Goal: Transaction & Acquisition: Purchase product/service

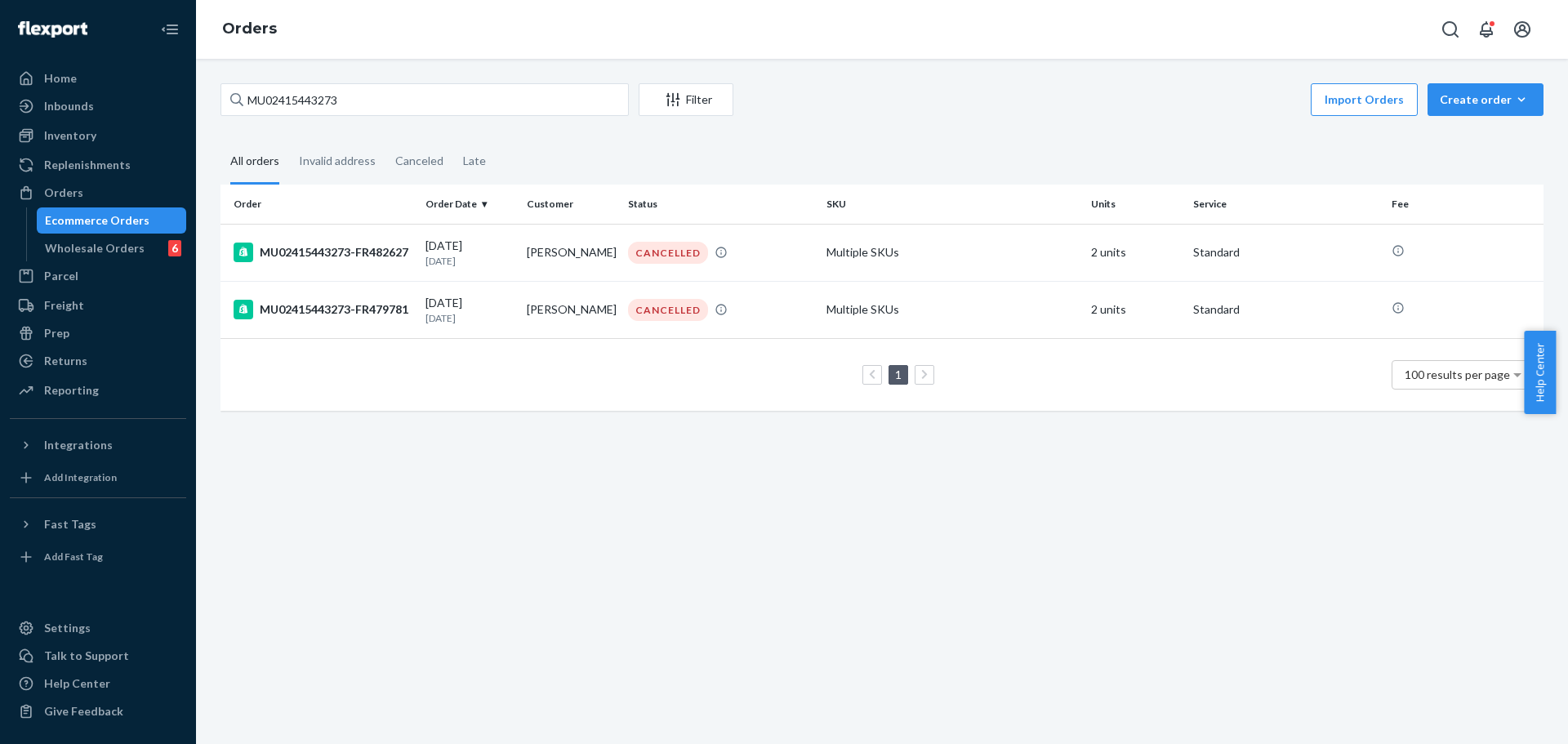
click at [535, 105] on input "MU02415443273" at bounding box center [424, 98] width 409 height 32
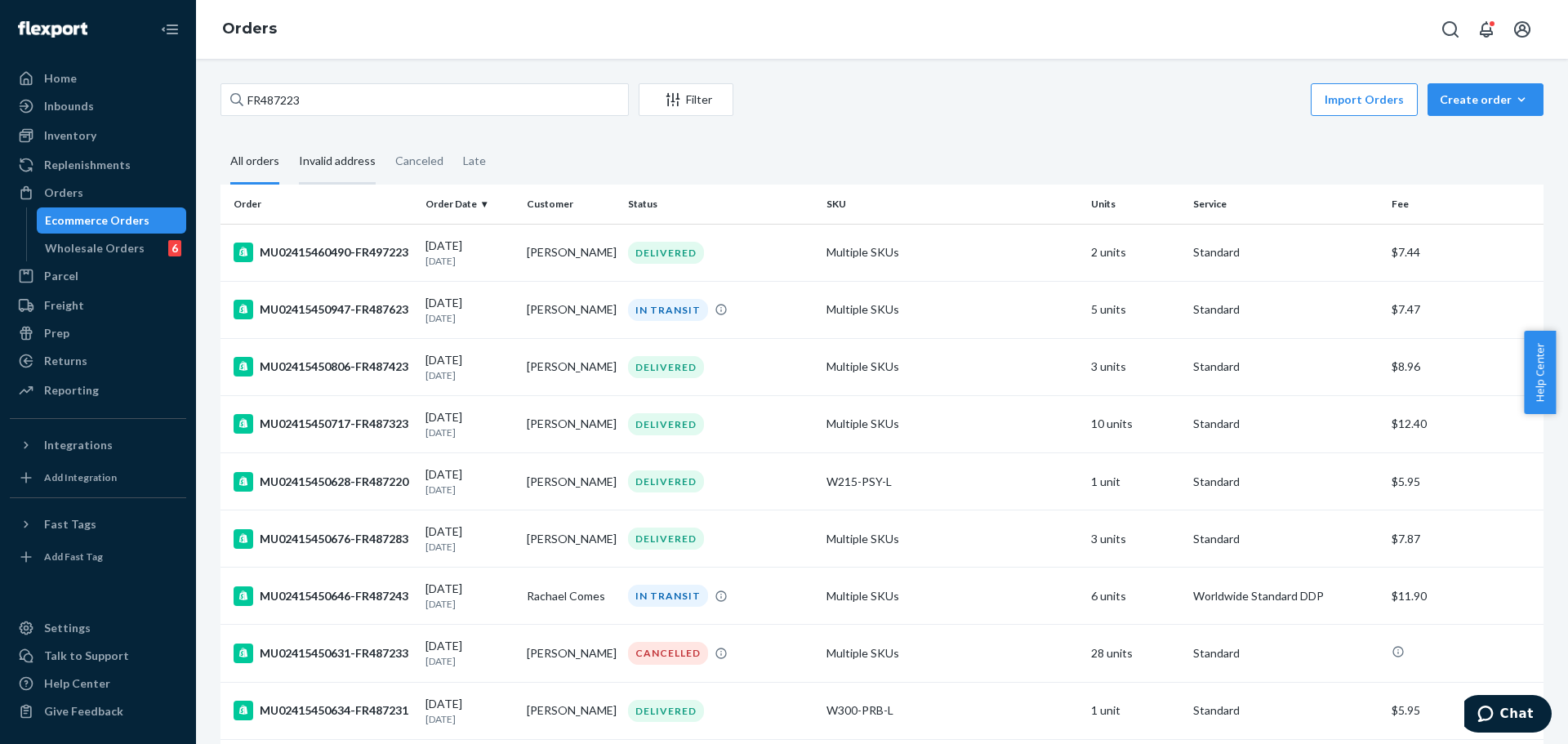
type input "FR487223"
click at [336, 164] on div "Invalid address" at bounding box center [337, 162] width 77 height 45
click at [289, 139] on input "Invalid address" at bounding box center [289, 139] width 0 height 0
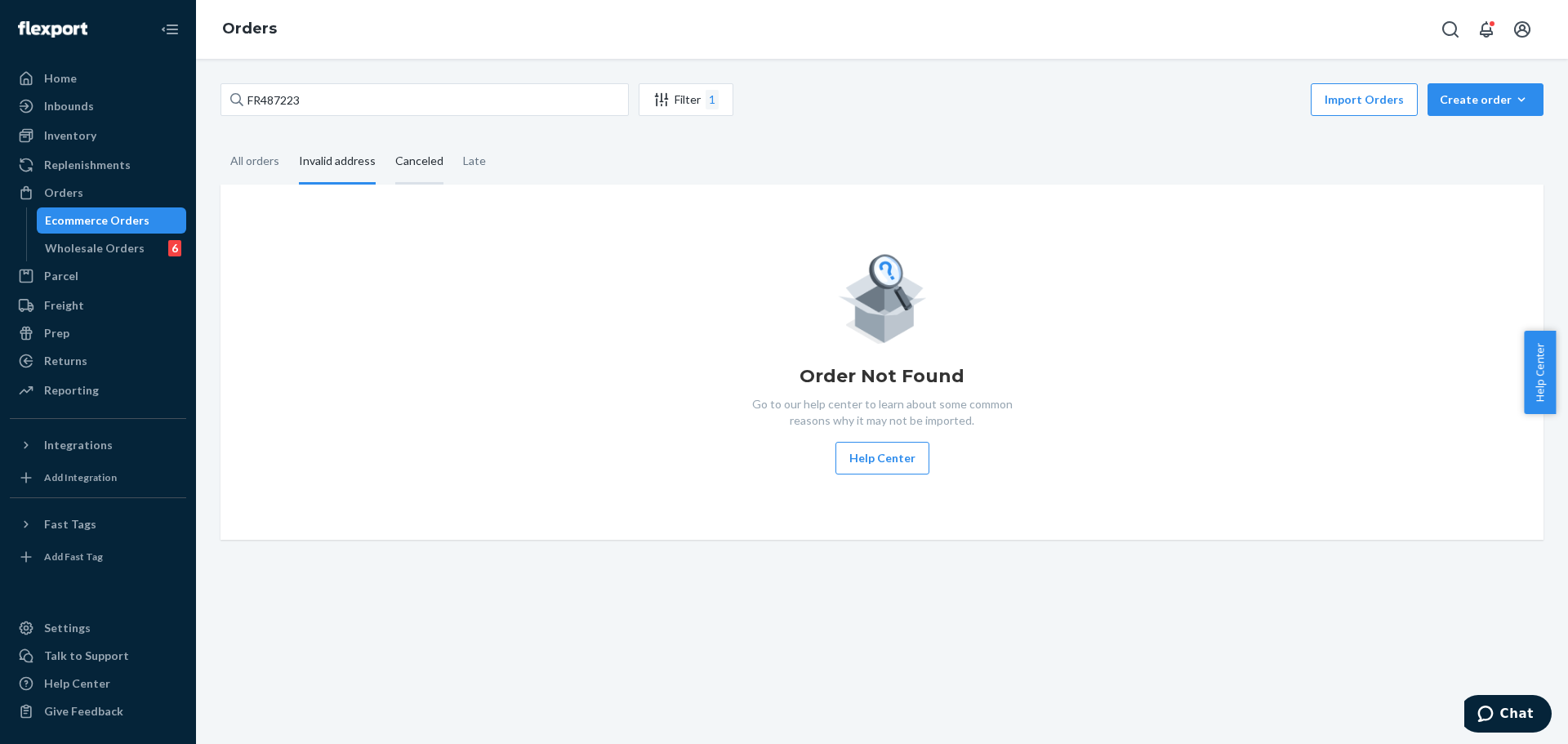
click at [399, 164] on div "Canceled" at bounding box center [419, 162] width 48 height 45
click at [385, 139] on input "Canceled" at bounding box center [385, 139] width 0 height 0
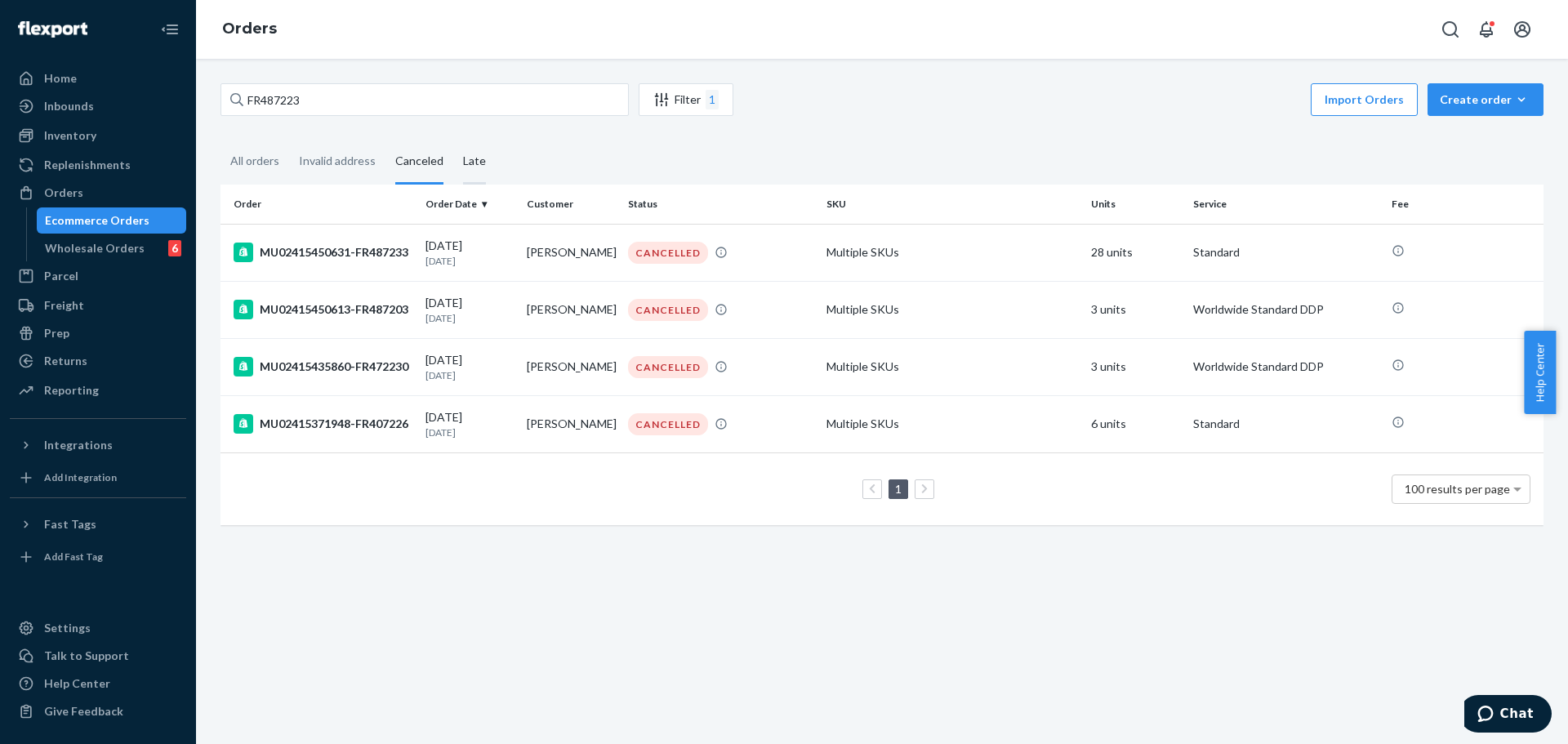
click at [469, 164] on div "Late" at bounding box center [474, 162] width 22 height 45
click at [454, 139] on input "Late" at bounding box center [454, 139] width 0 height 0
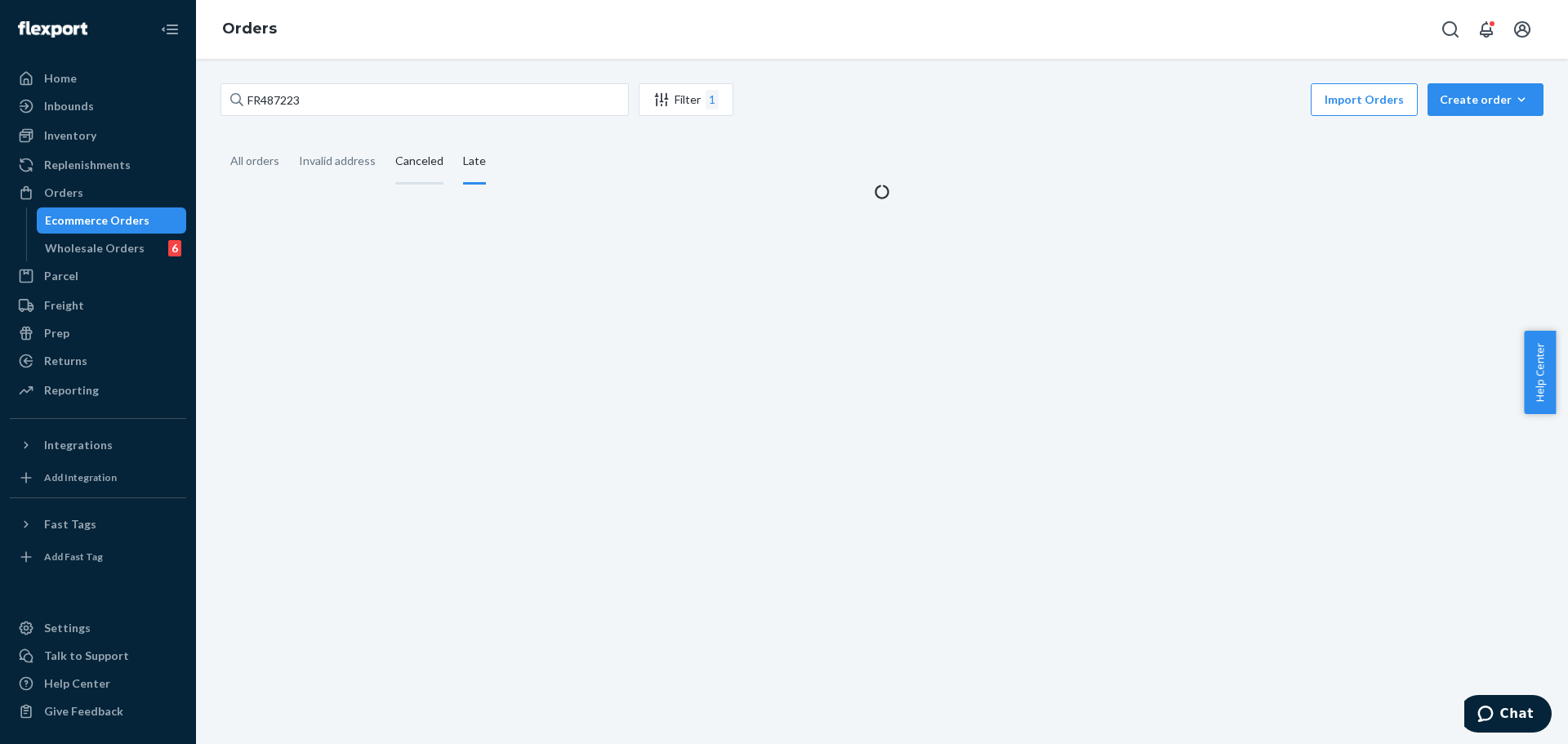
click at [413, 164] on div "Canceled" at bounding box center [419, 162] width 48 height 45
click at [385, 139] on input "Canceled" at bounding box center [385, 139] width 0 height 0
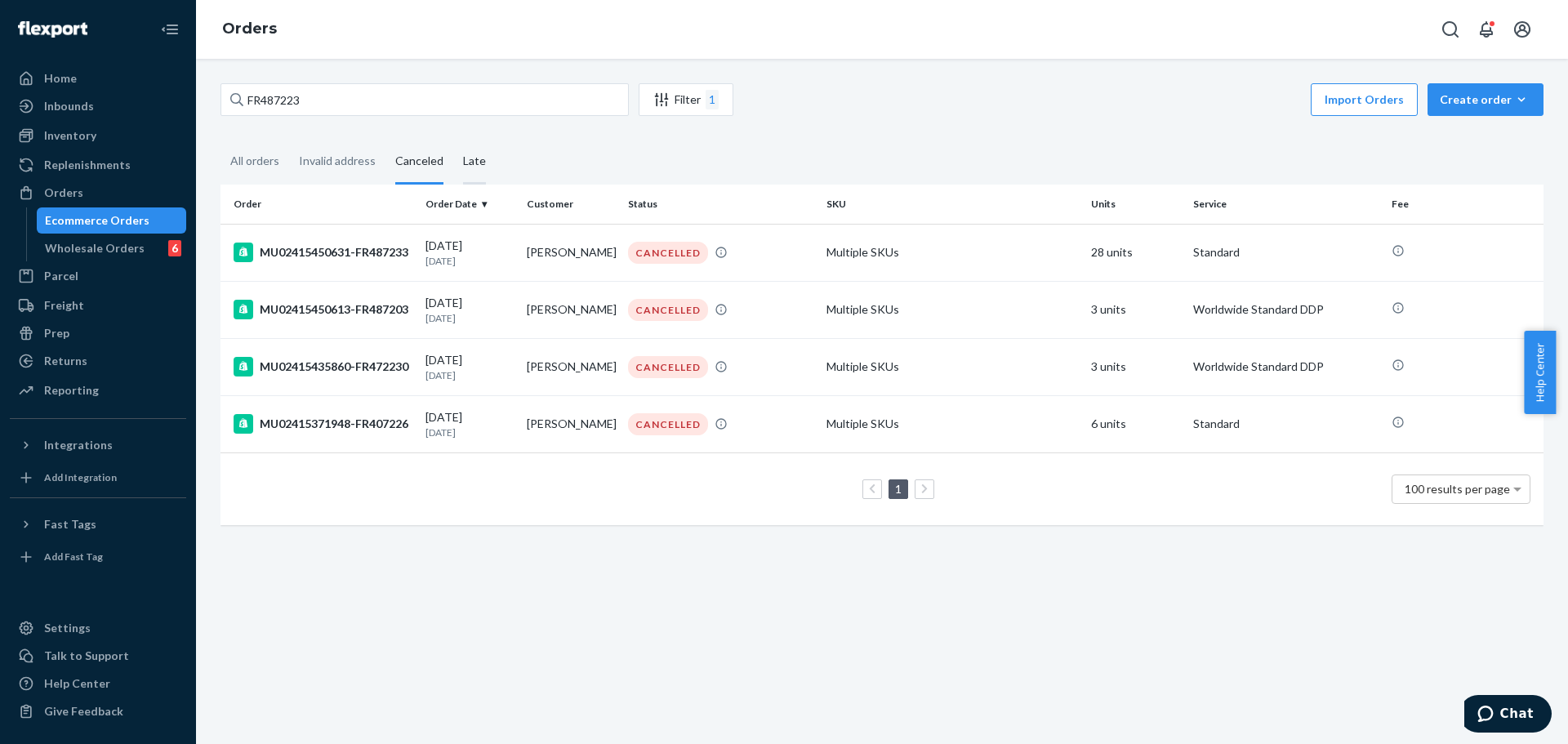
click at [466, 164] on div "Late" at bounding box center [474, 162] width 22 height 45
click at [454, 139] on input "Late" at bounding box center [454, 139] width 0 height 0
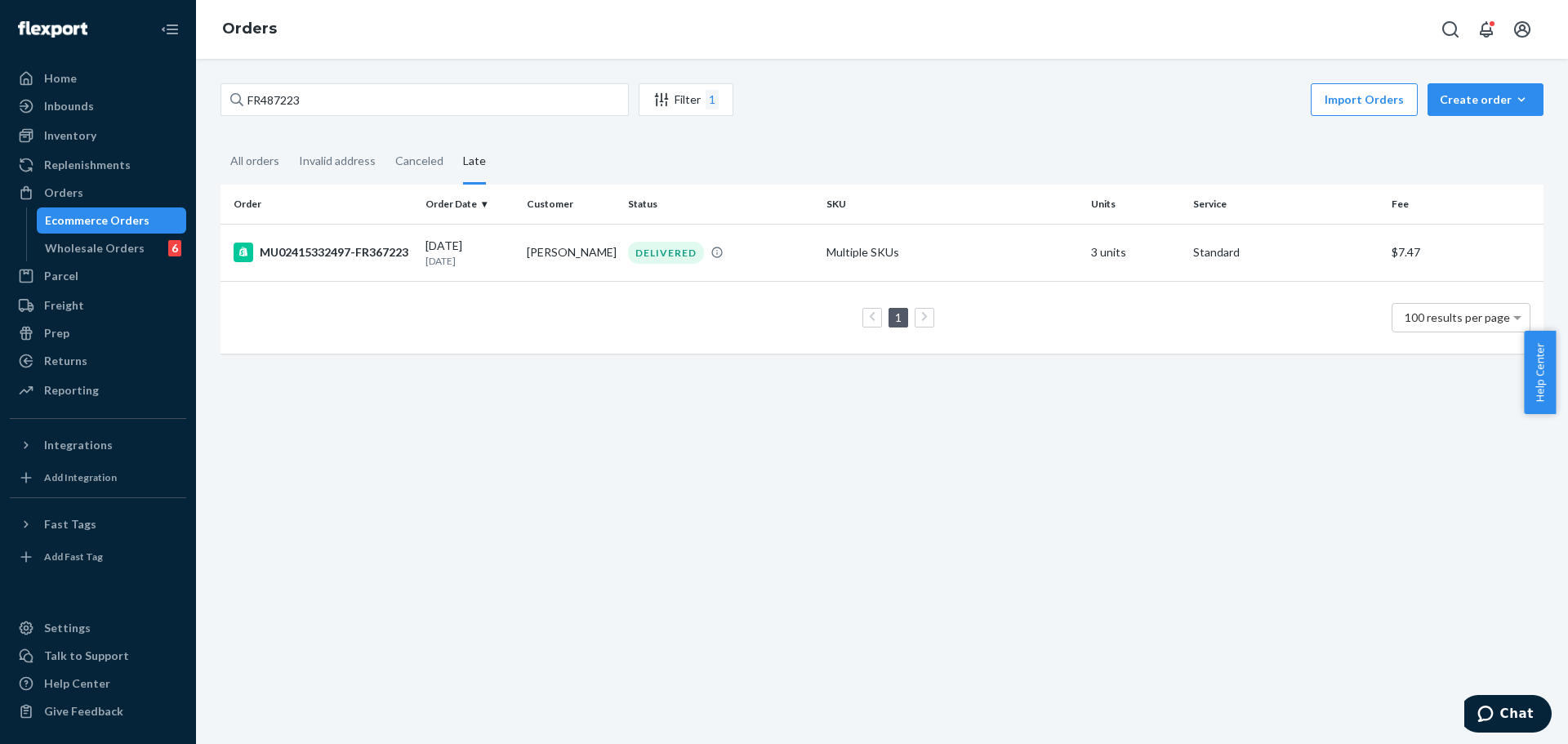
click at [844, 145] on fieldset "All orders Invalid address Canceled Late" at bounding box center [882, 162] width 1323 height 45
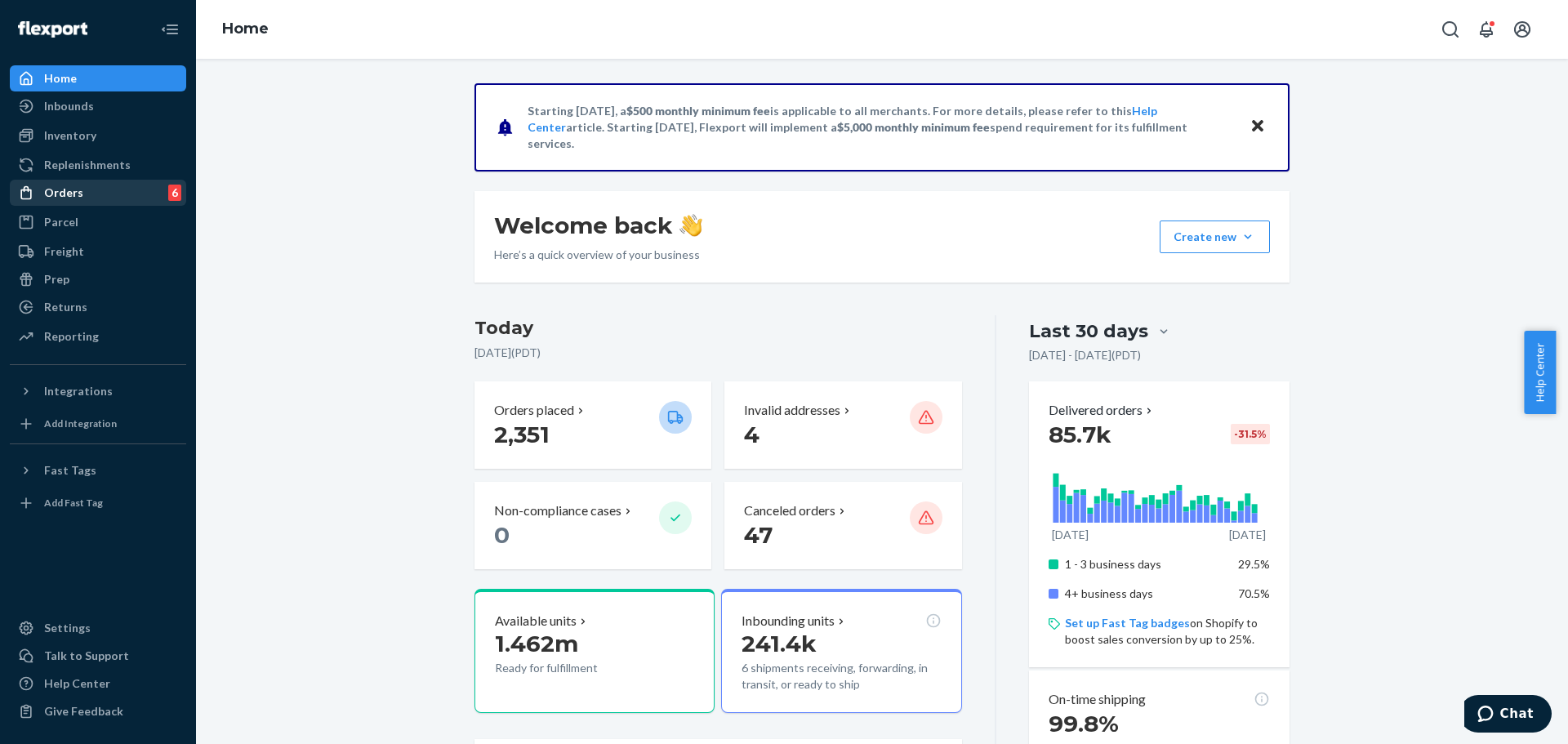
click at [102, 194] on div "Orders 6" at bounding box center [98, 192] width 173 height 22
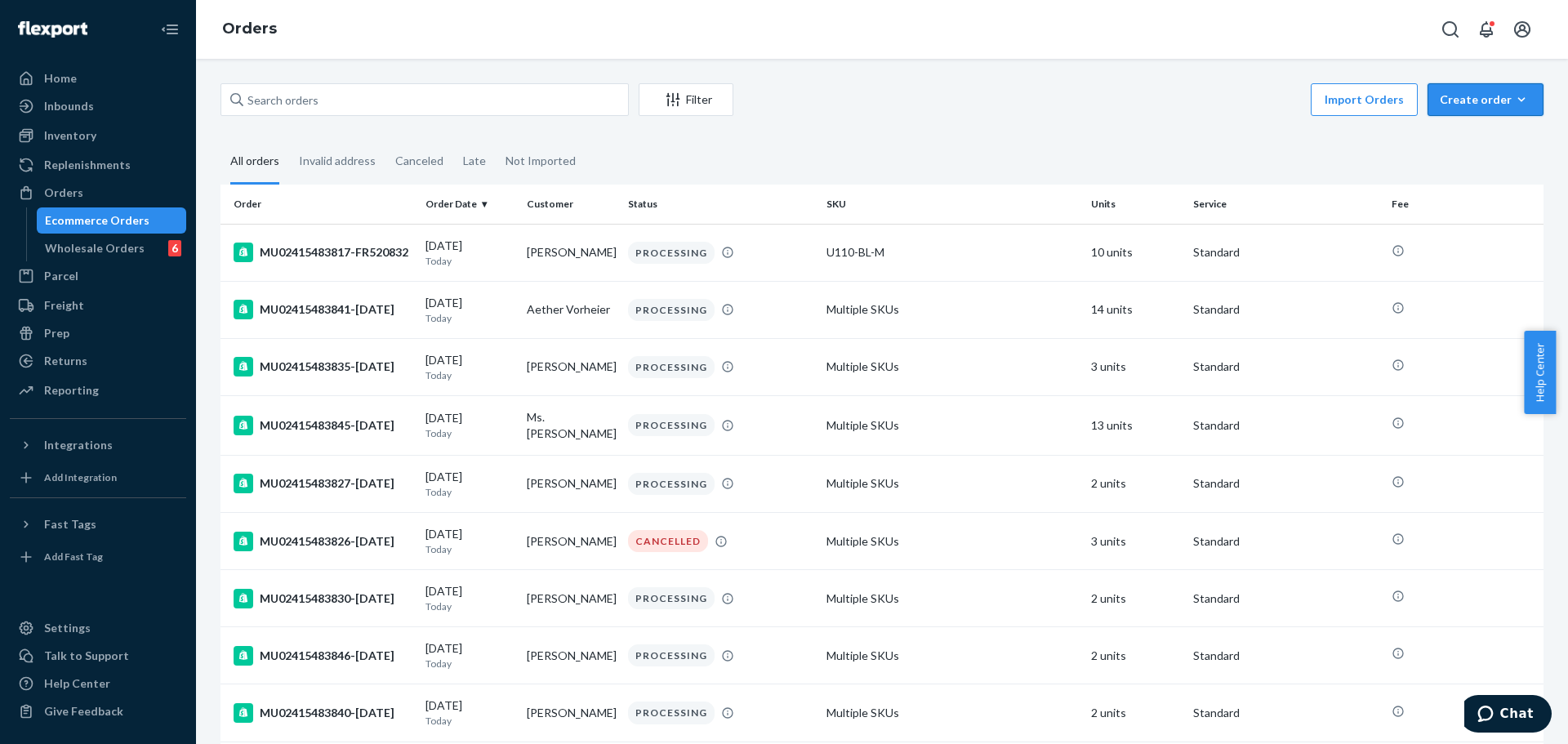
click at [1460, 108] on button "Create order Ecommerce order Removal order" at bounding box center [1485, 98] width 116 height 32
click at [1467, 137] on span "Ecommerce order" at bounding box center [1496, 138] width 101 height 12
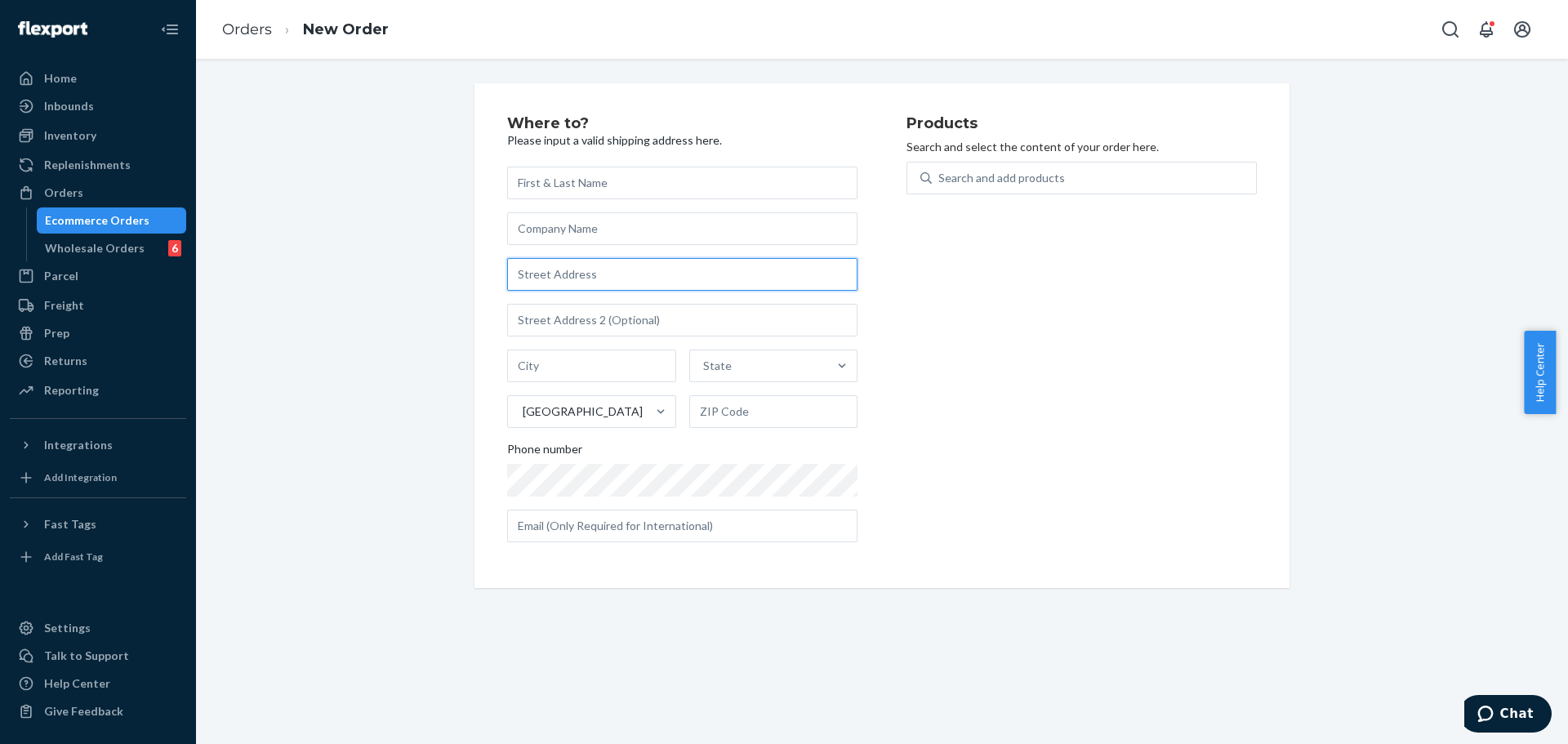
click at [664, 278] on input "text" at bounding box center [682, 274] width 350 height 32
paste input "Flat A, 41/F, Tower 12, Caribbean Coast"
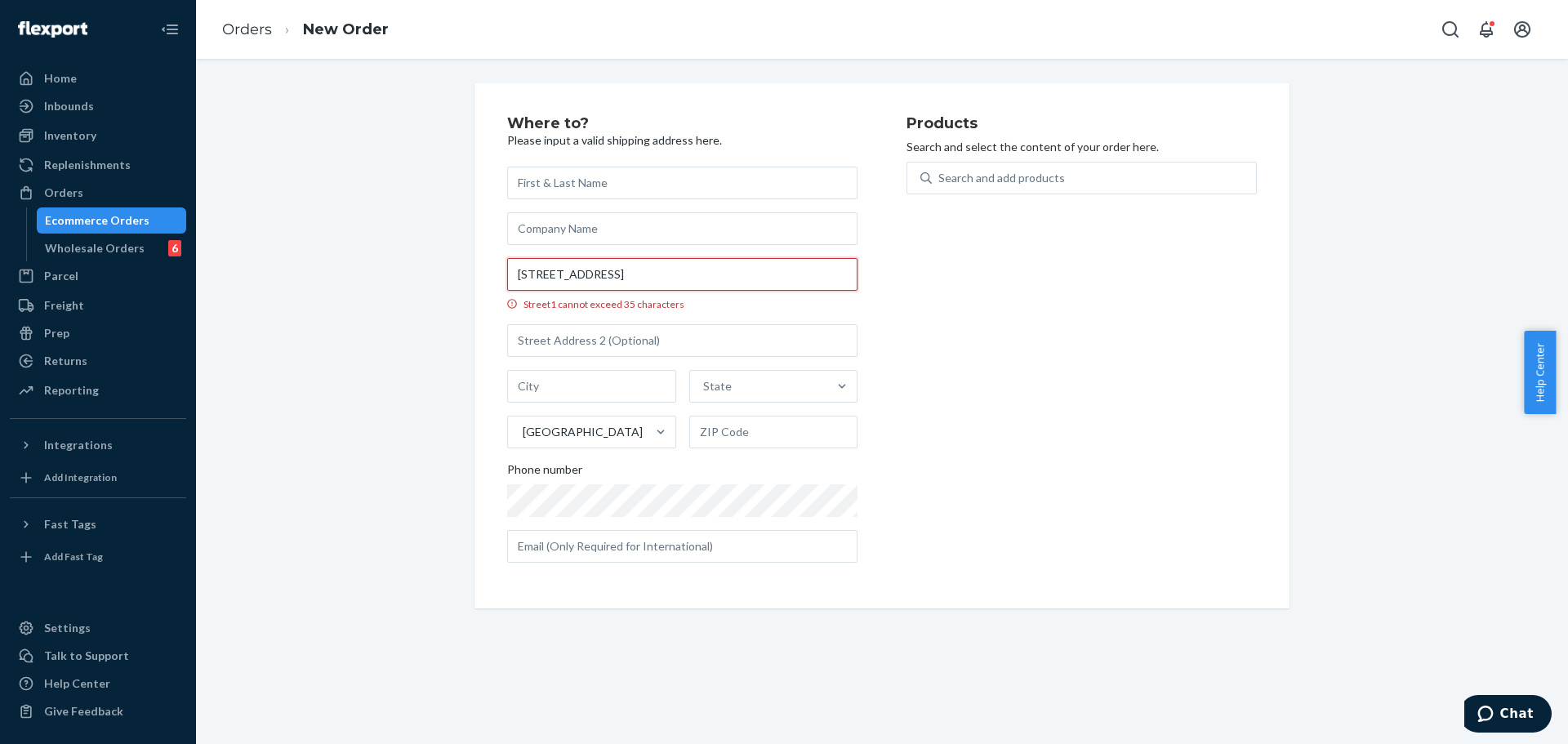
drag, startPoint x: 730, startPoint y: 280, endPoint x: 623, endPoint y: 280, distance: 107.0
click at [623, 280] on input "Flat A, 41/F, Tower 12, Caribbean Coast" at bounding box center [682, 274] width 350 height 32
click at [623, 271] on input "Flat A, 41/F, Tower 12, Caribbean Coast" at bounding box center [682, 274] width 350 height 32
drag, startPoint x: 625, startPoint y: 273, endPoint x: 497, endPoint y: 273, distance: 128.0
click at [497, 273] on div "Where to? Please input a valid shipping address here. Flat A, 41/F, Tower 12, C…" at bounding box center [881, 345] width 815 height 525
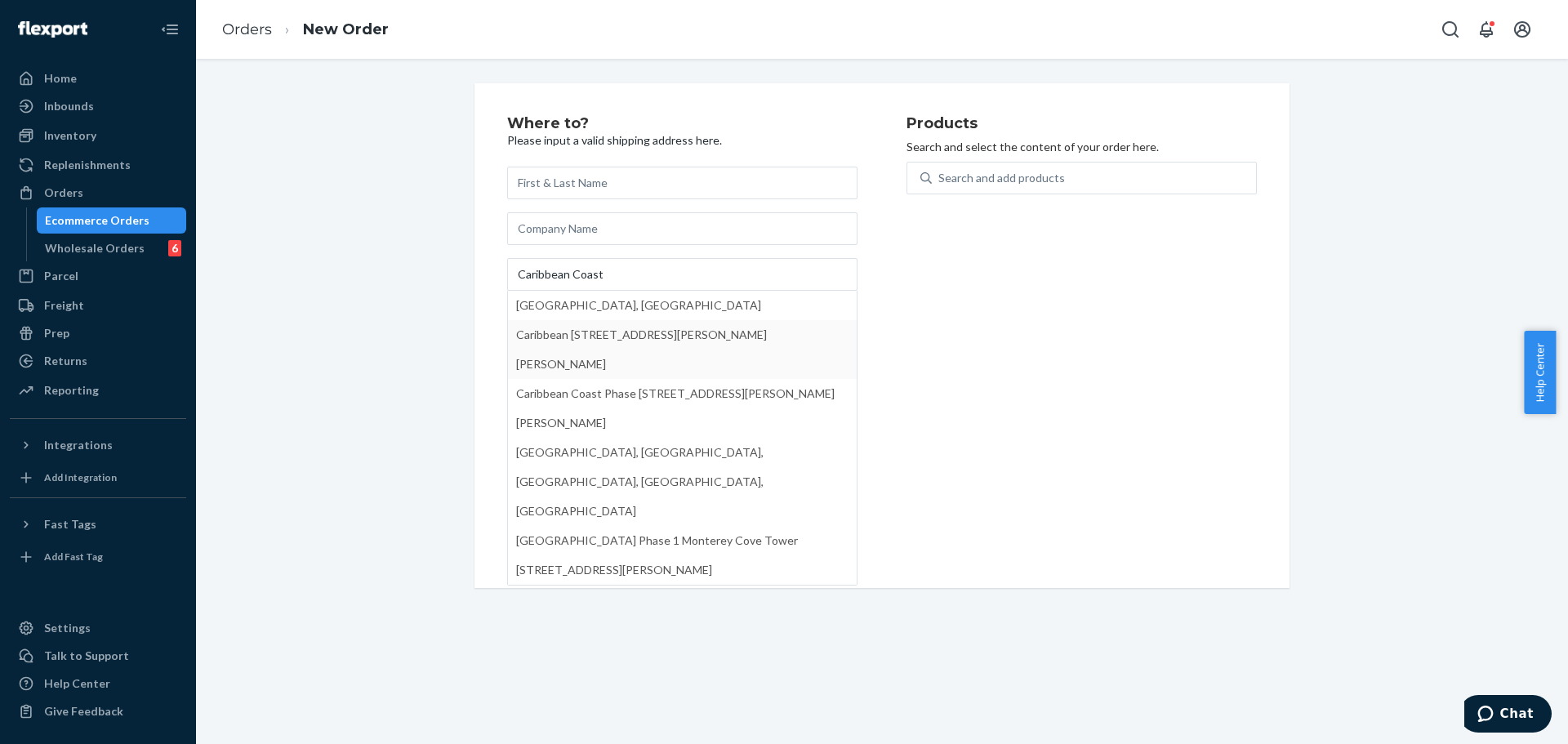
drag, startPoint x: 569, startPoint y: 307, endPoint x: 657, endPoint y: 322, distance: 89.3
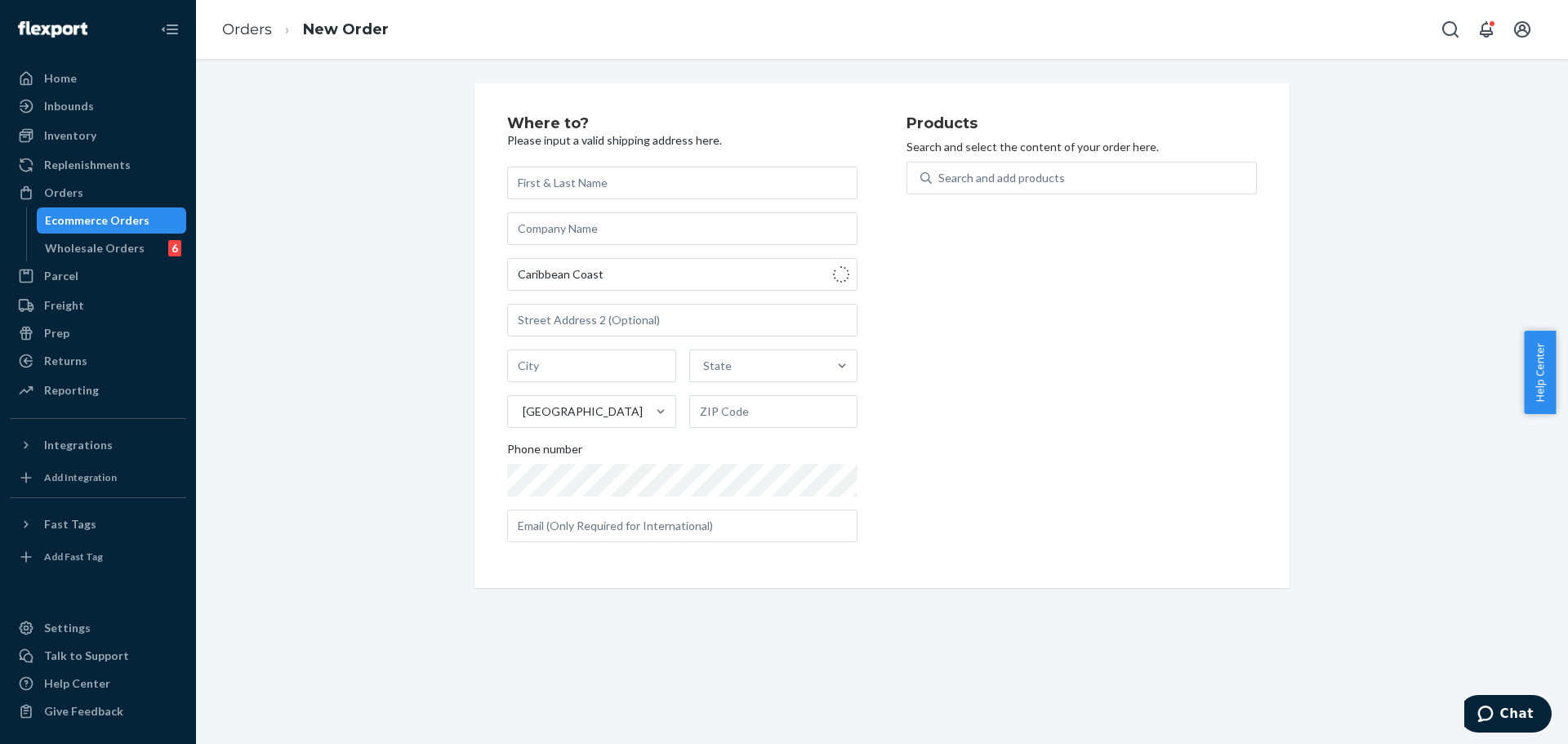
type input "1 Kin Tung Rd"
type input "New Territories"
click at [715, 275] on input "1 Kin Tung Rd" at bounding box center [682, 274] width 350 height 32
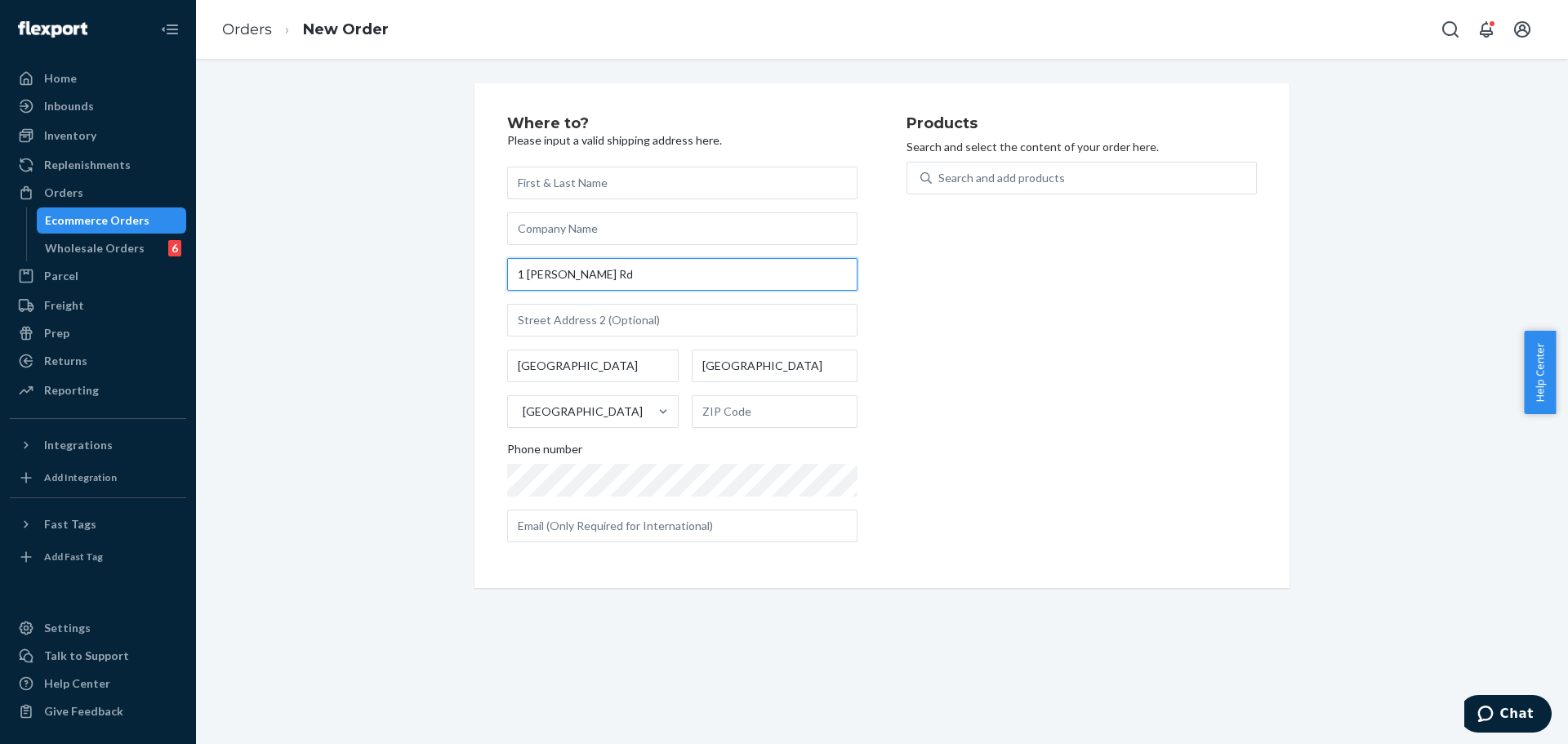
click at [715, 275] on input "1 Kin Tung Rd" at bounding box center [682, 274] width 350 height 32
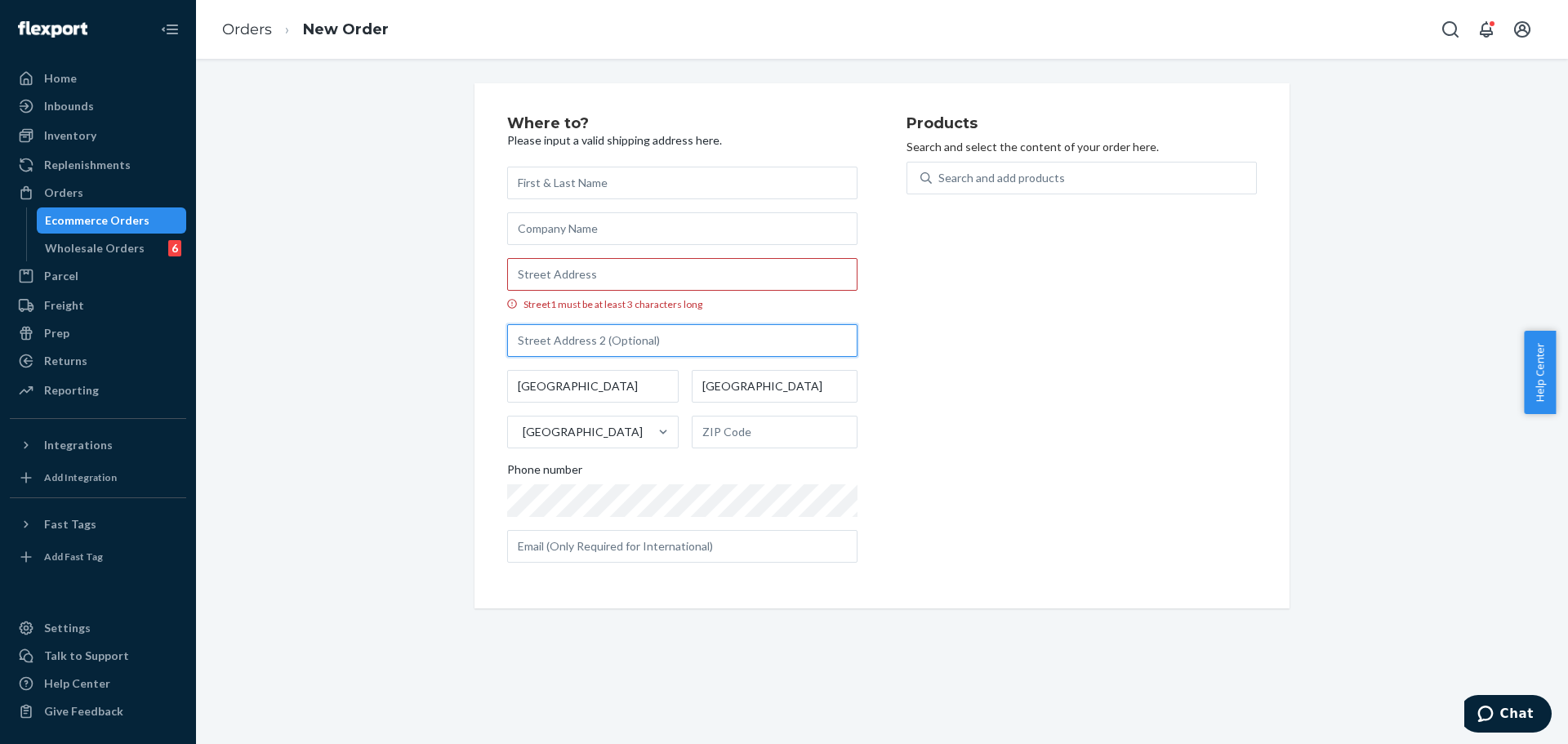
click at [703, 346] on input "text" at bounding box center [682, 339] width 350 height 32
paste input "Flat A, 41/F, Tower 12,"
drag, startPoint x: 895, startPoint y: 328, endPoint x: 860, endPoint y: 302, distance: 43.6
click at [897, 328] on div "Where to? Please input a valid shipping address here. Street1 must be at least …" at bounding box center [706, 345] width 399 height 459
click at [743, 341] on input "Flat A, 41/F, Tower 12," at bounding box center [682, 339] width 350 height 32
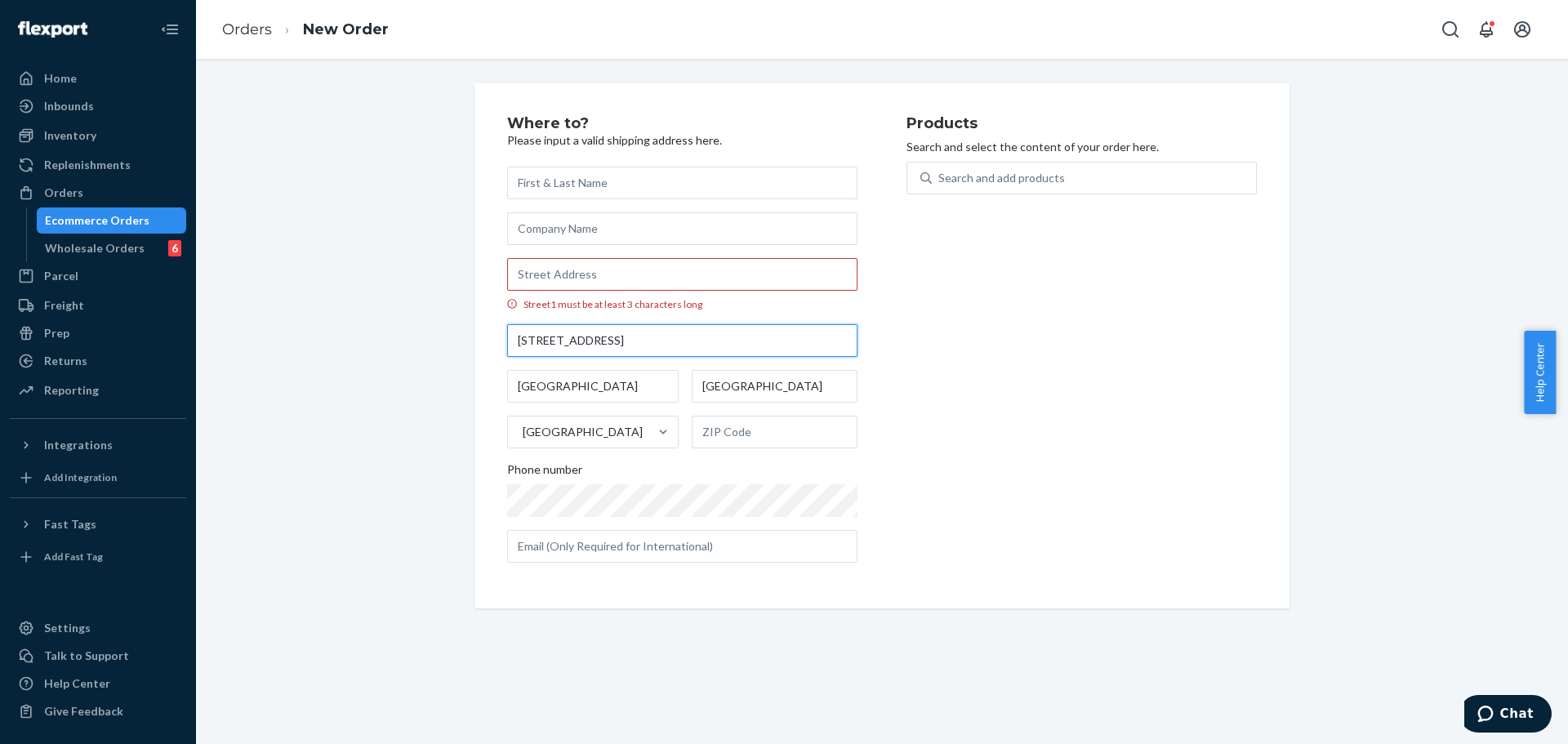
type input "Flat A, 41/F, Tower 12"
click at [632, 227] on input "text" at bounding box center [682, 228] width 350 height 32
paste input "1 Kin Tung Road"
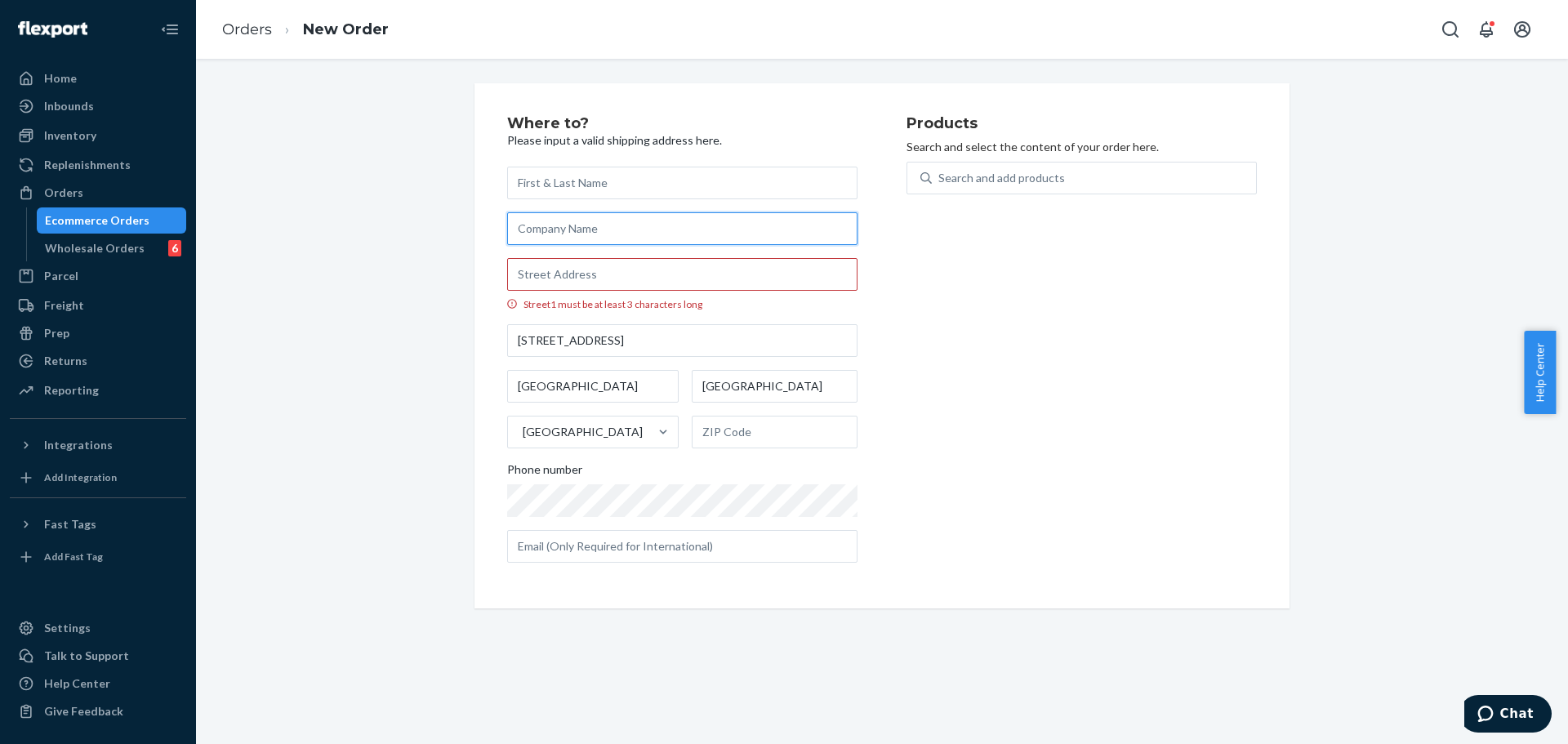
type input "1 Kin Tung Road"
click at [632, 228] on input "1 Kin Tung Road" at bounding box center [682, 228] width 350 height 32
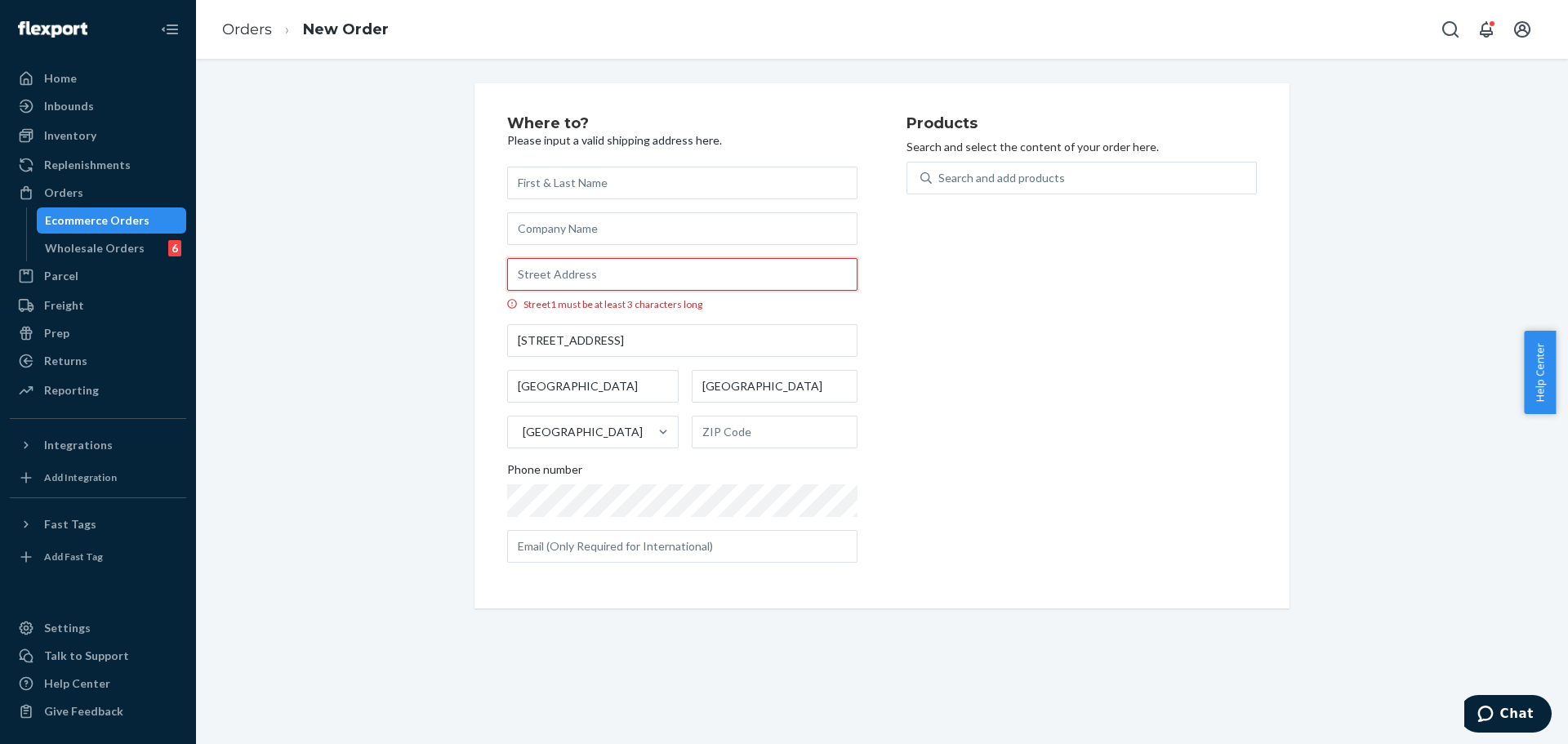
click at [644, 273] on input "Street1 must be at least 3 characters long" at bounding box center [682, 274] width 350 height 32
paste input "1 Kin Tung Road"
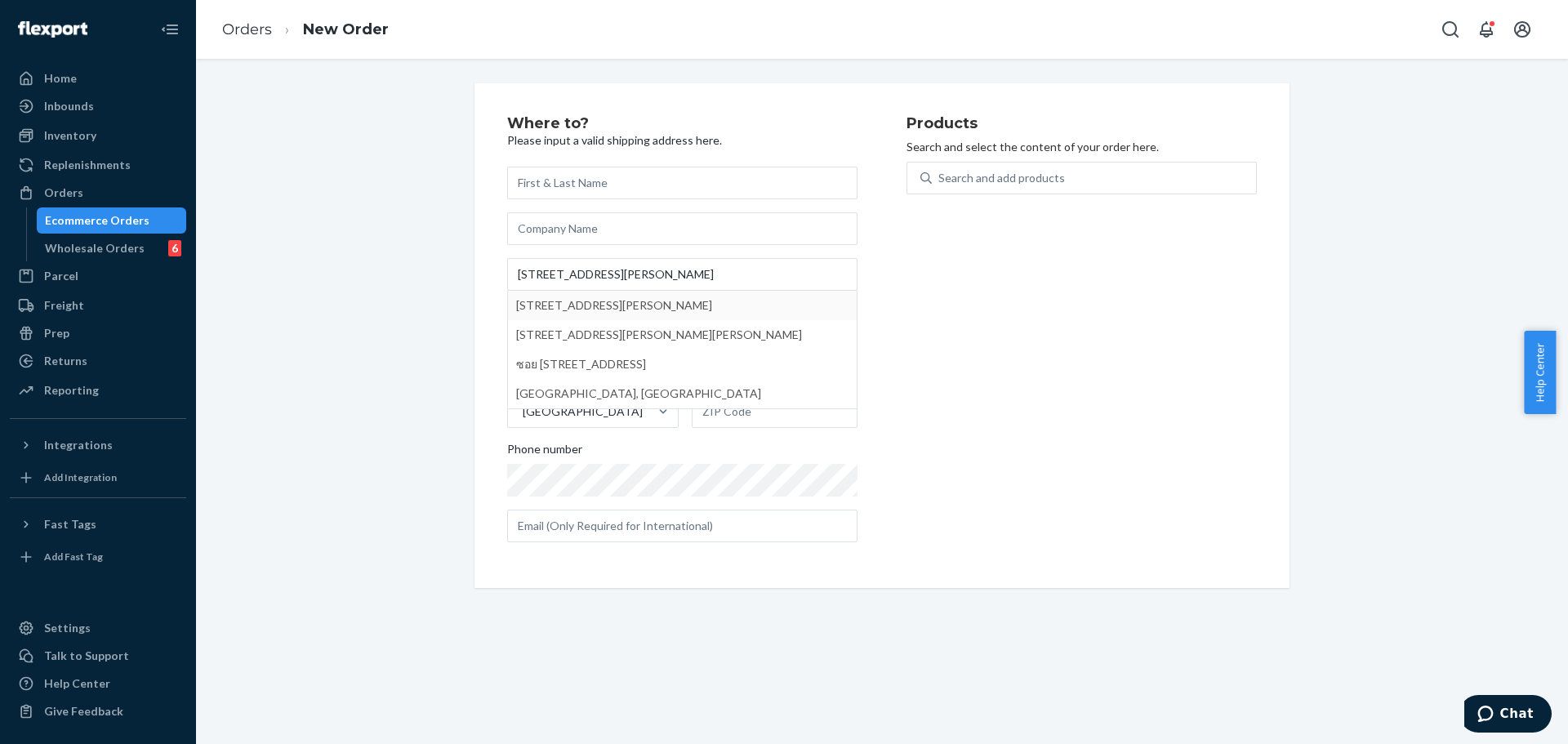
type input "1 Kin Tung Rd"
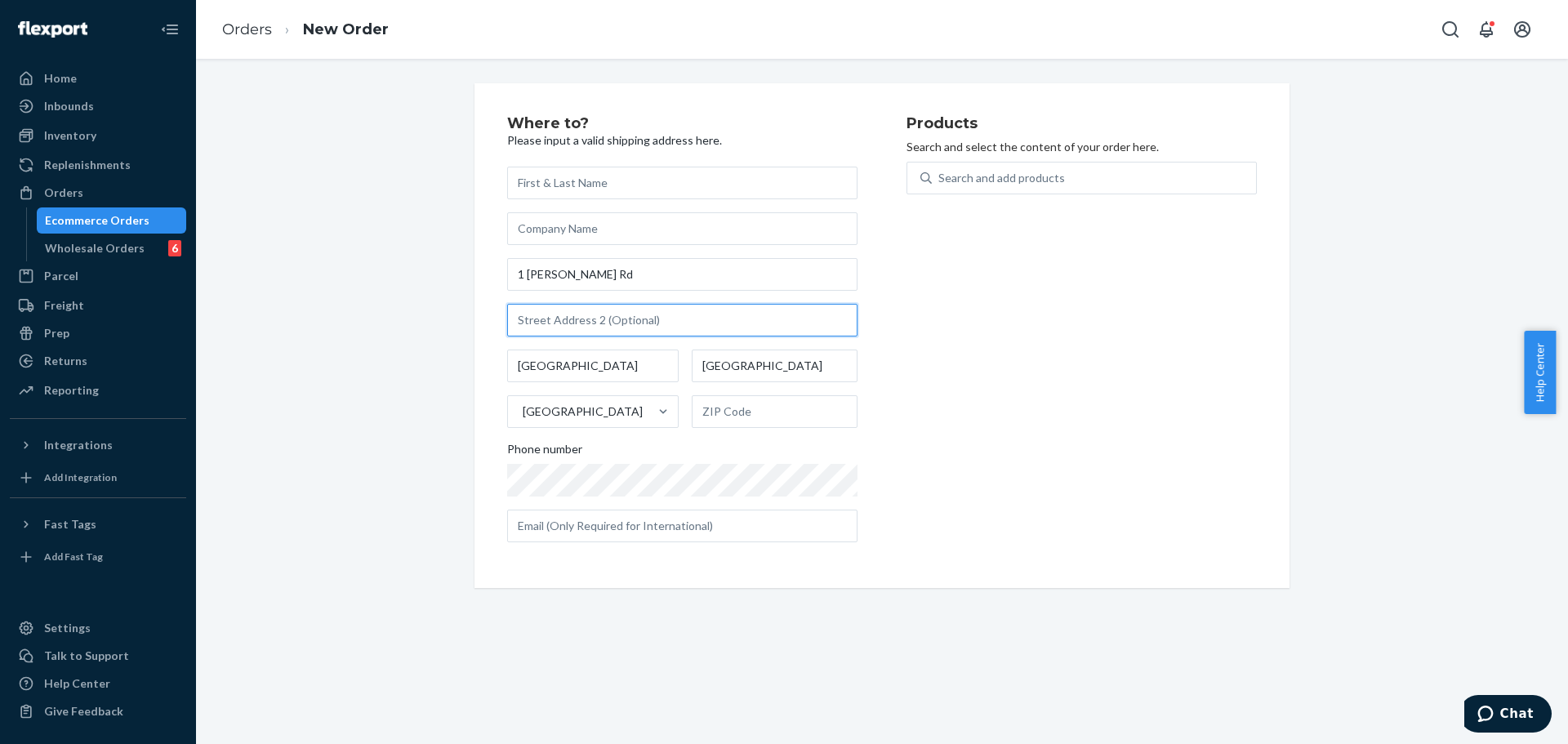
click at [651, 319] on input "text" at bounding box center [682, 319] width 350 height 32
paste input "Flat A, 41/F, Tower 12"
type input "Flat A, 41/F, Tower 12"
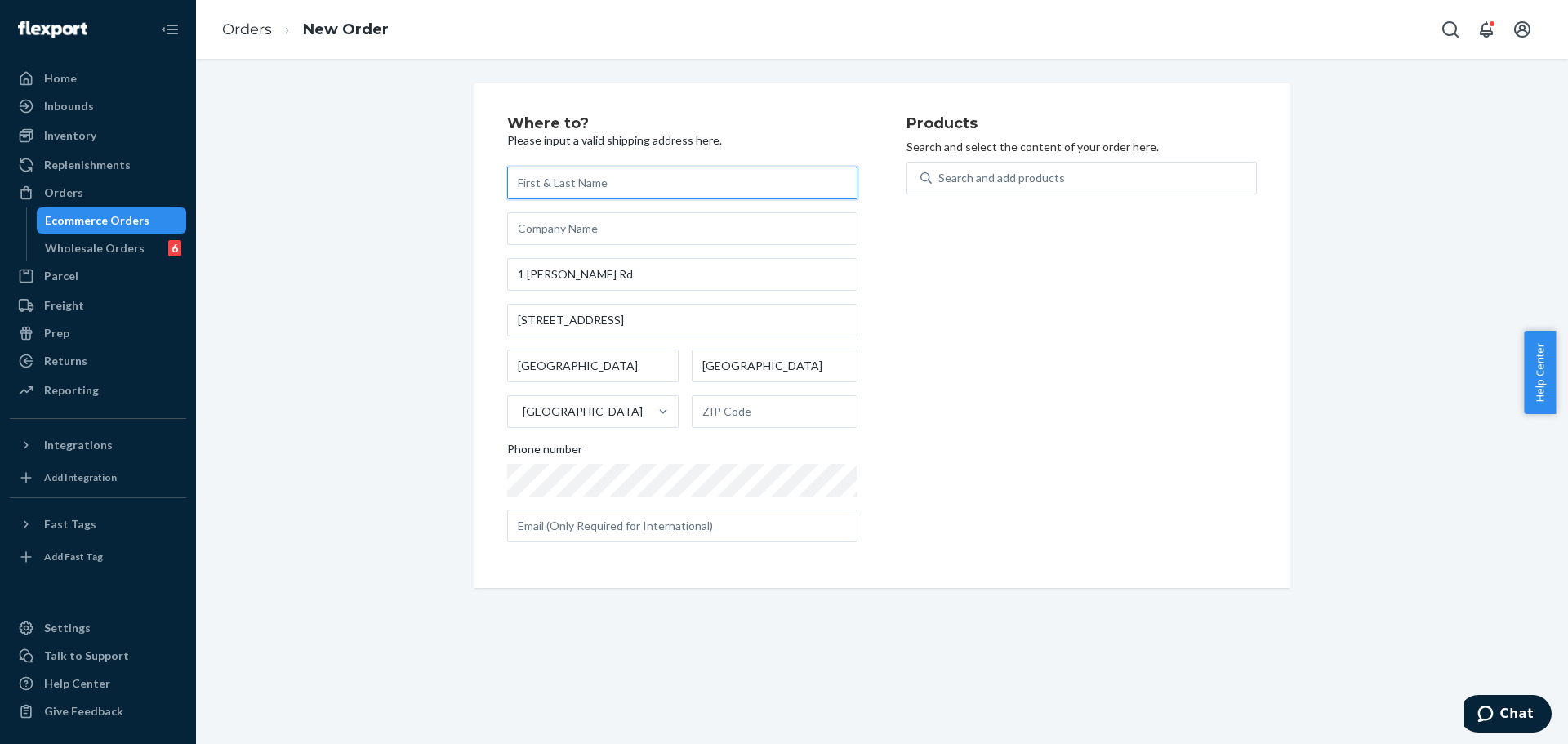
click at [613, 185] on input "text" at bounding box center [682, 182] width 350 height 32
paste input "Nicola Ngan"
type input "Nicola Ngan"
click at [1001, 176] on div "Search and add products" at bounding box center [1002, 177] width 127 height 17
click at [941, 176] on input "Search and add products" at bounding box center [940, 177] width 2 height 17
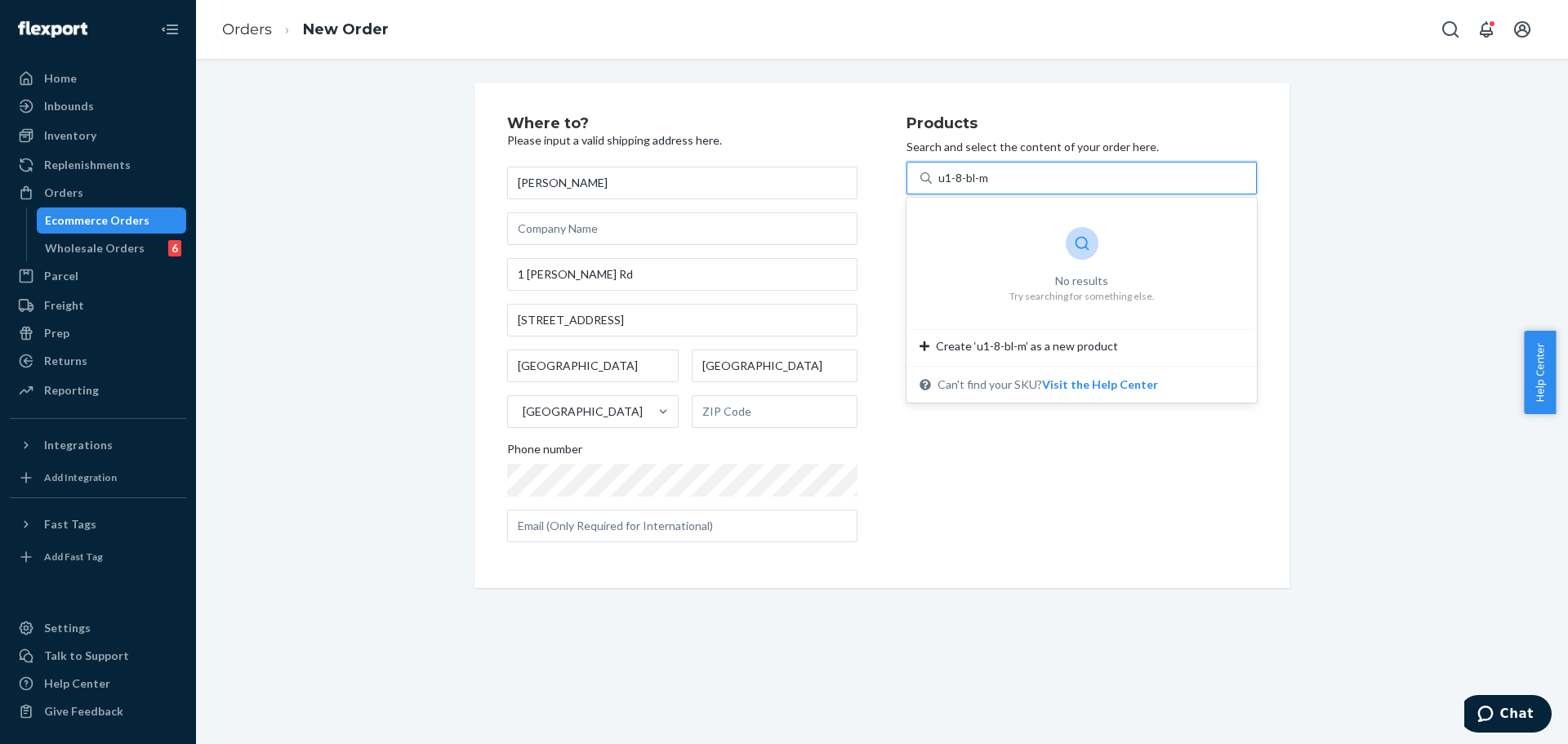
click at [947, 177] on input "u1-8-bl-m" at bounding box center [965, 177] width 53 height 17
type input "u108-bl-m"
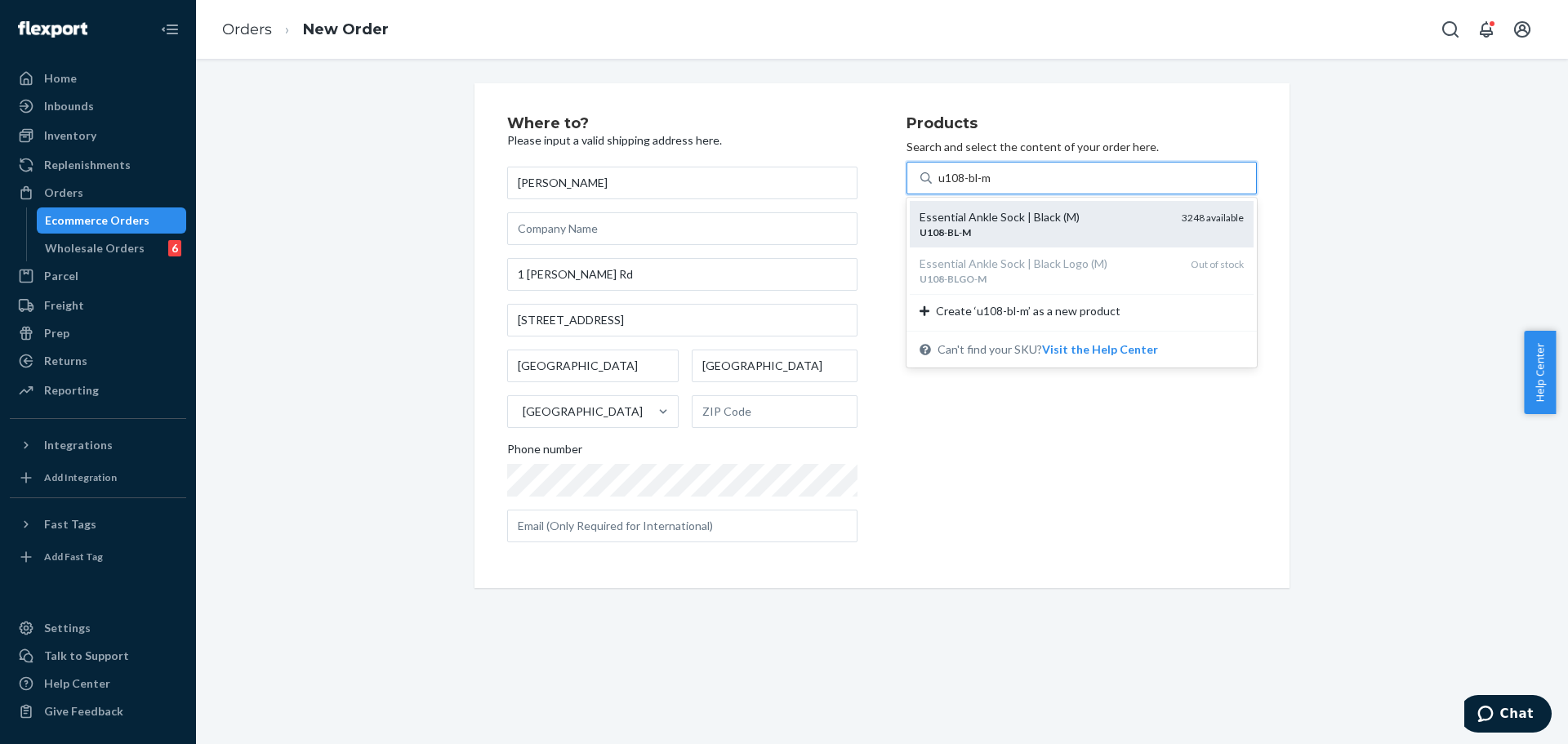
click at [981, 232] on div "U108 - BL - M" at bounding box center [1044, 232] width 249 height 14
click at [981, 186] on input "u108-bl-m" at bounding box center [966, 177] width 55 height 17
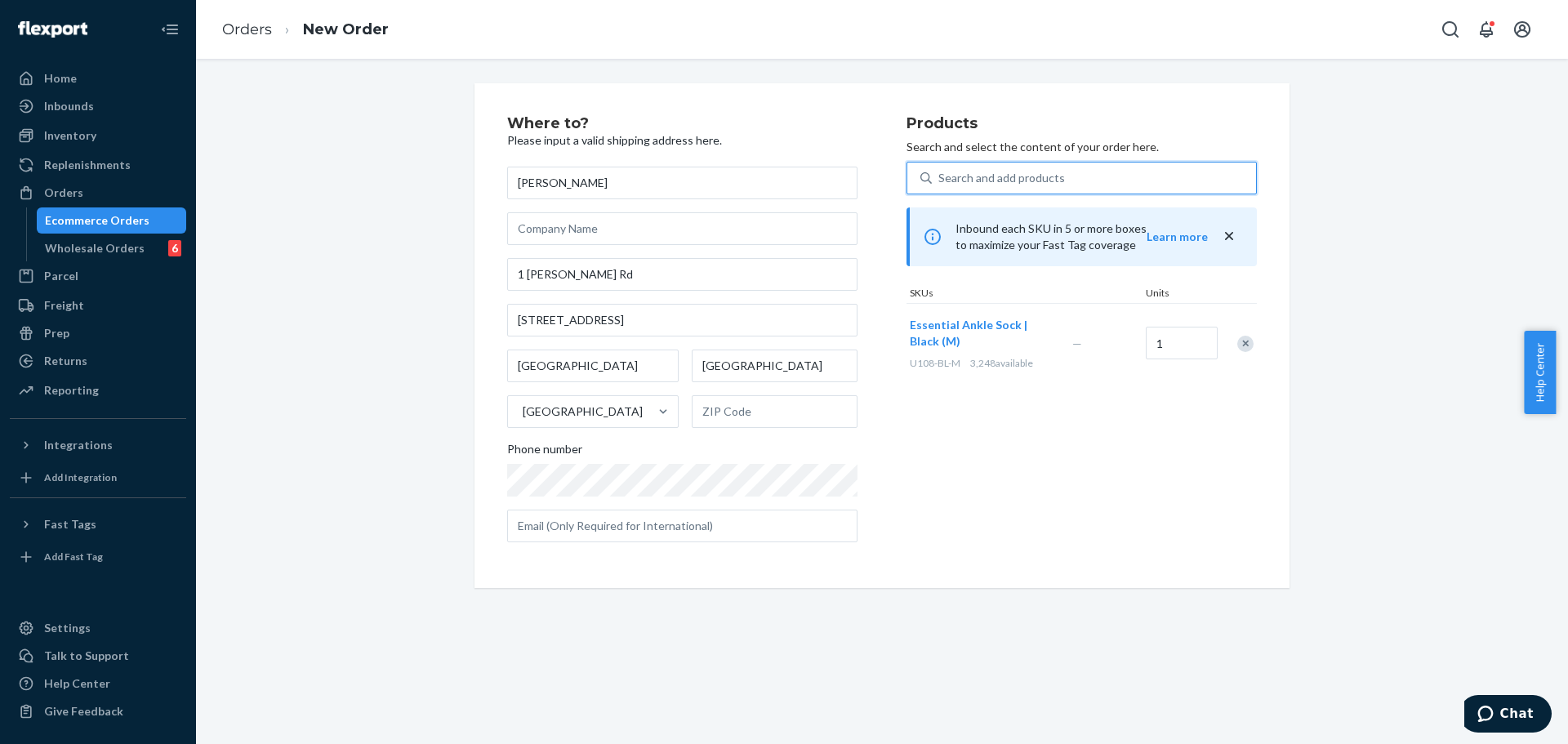
click at [874, 297] on div "Where to? Please input a valid shipping address here. Nicola Ngan 1 Kin Tung Rd…" at bounding box center [706, 335] width 399 height 439
click at [678, 533] on input "text" at bounding box center [682, 525] width 350 height 32
paste input "sandbox.meundies@lvecrt.com"
type input "sandbox.meundies@lvecrt.com"
click at [953, 514] on div "Products Search and select the content of your order here. Search and add produ…" at bounding box center [1081, 335] width 350 height 439
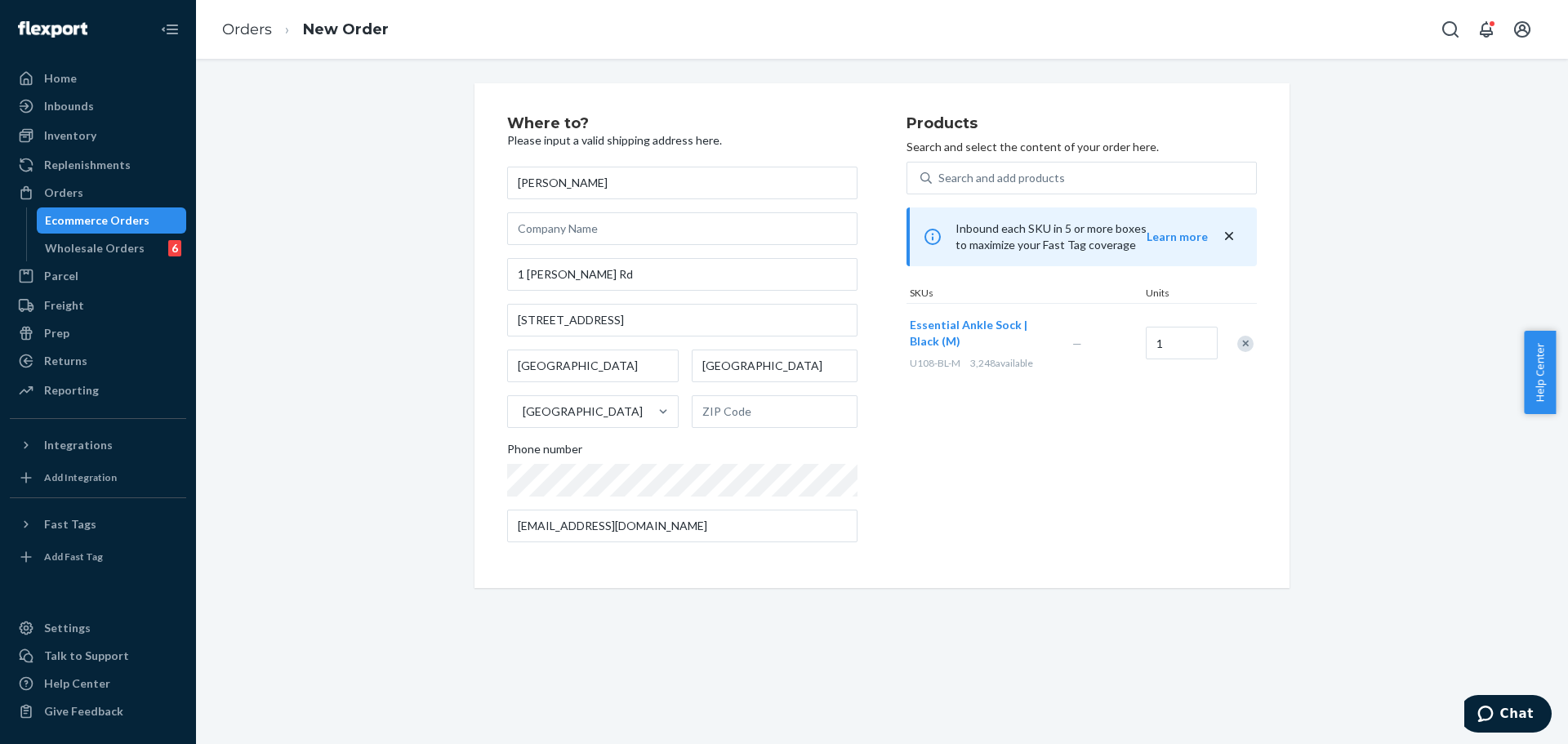
click at [915, 507] on div "Products Search and select the content of your order here. Search and add produ…" at bounding box center [1081, 335] width 350 height 439
click at [708, 413] on input "text" at bounding box center [775, 411] width 166 height 32
click at [794, 419] on input "text" at bounding box center [775, 411] width 166 height 32
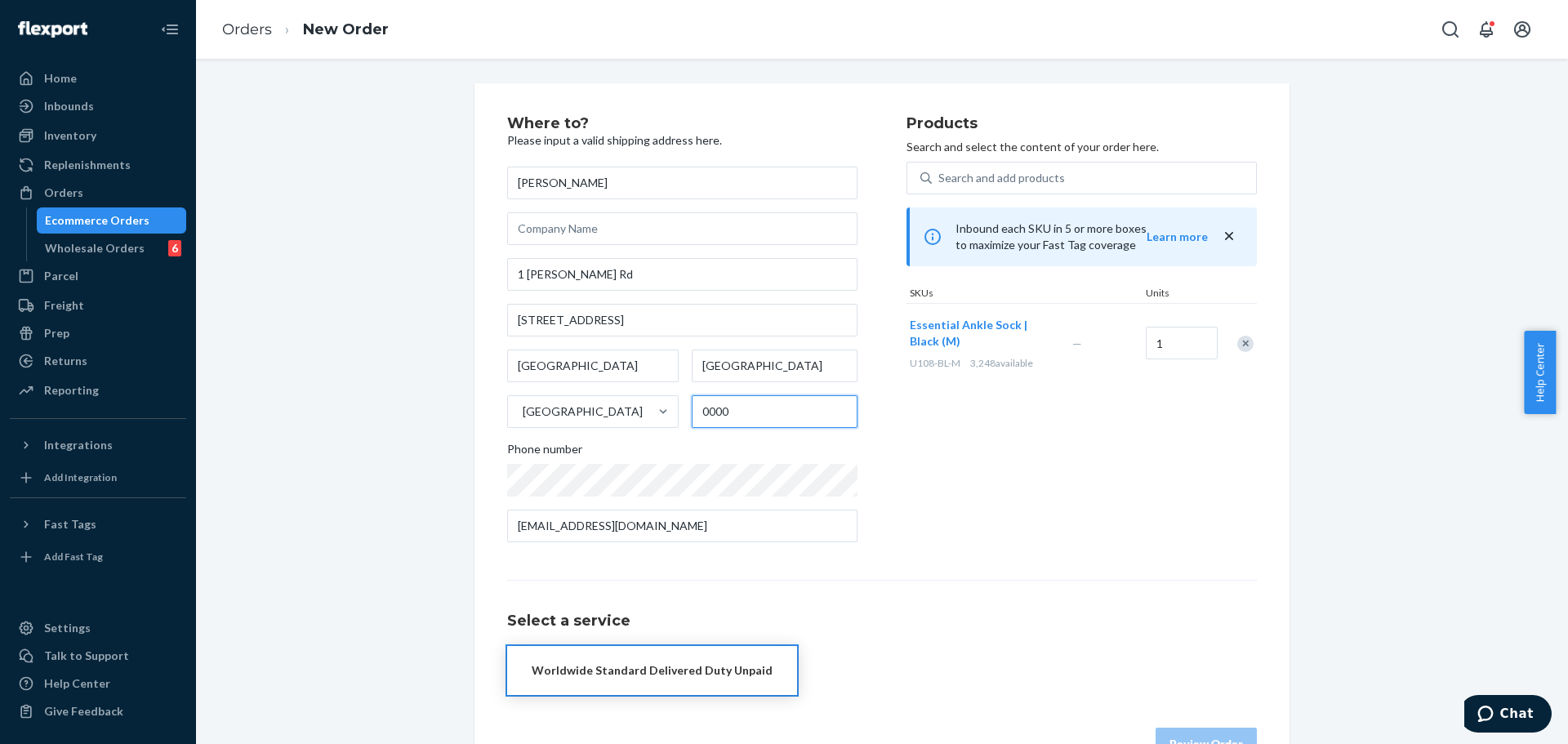
type input "0000"
click at [906, 445] on div "Products Search and select the content of your order here. Search and add produ…" at bounding box center [1081, 335] width 350 height 439
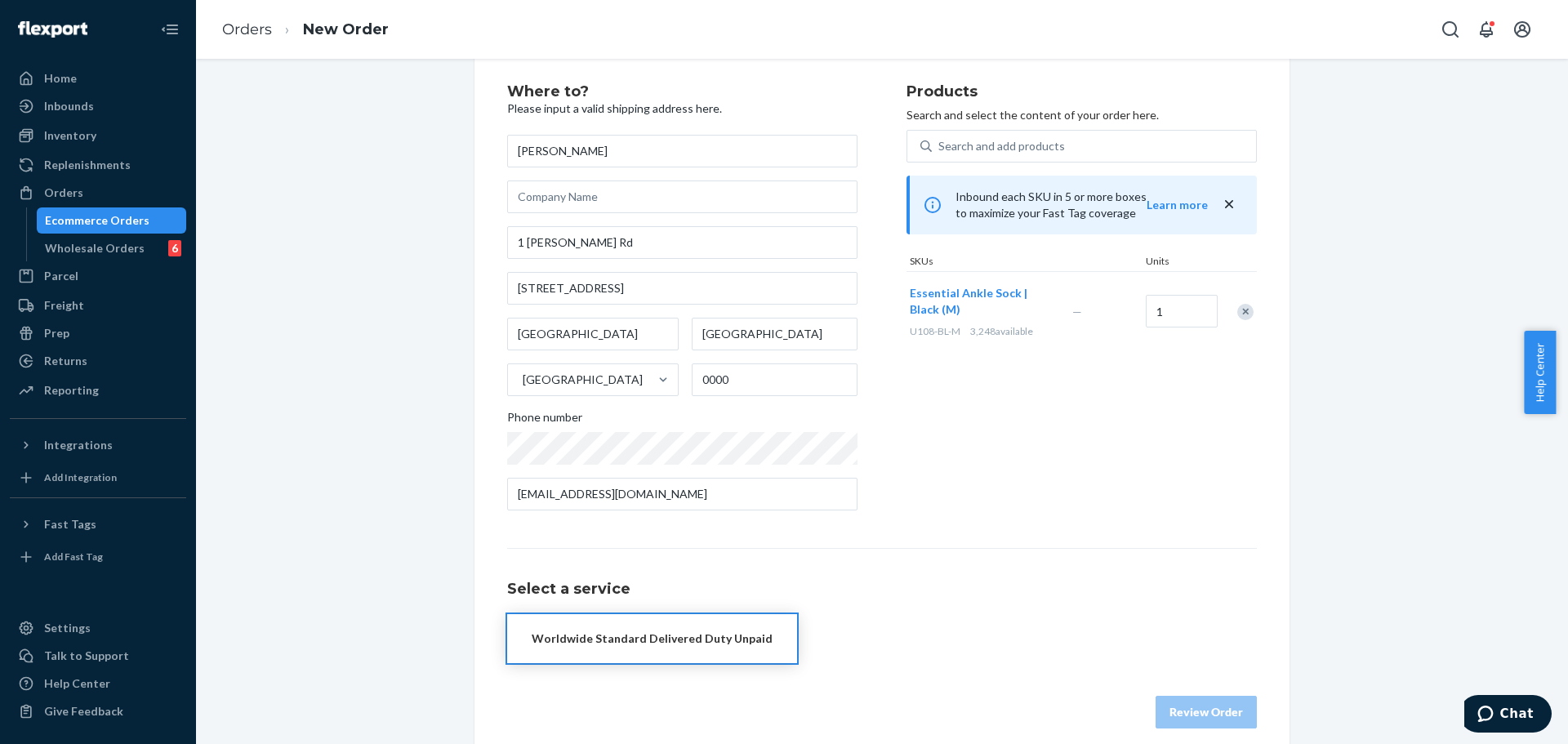
scroll to position [49, 0]
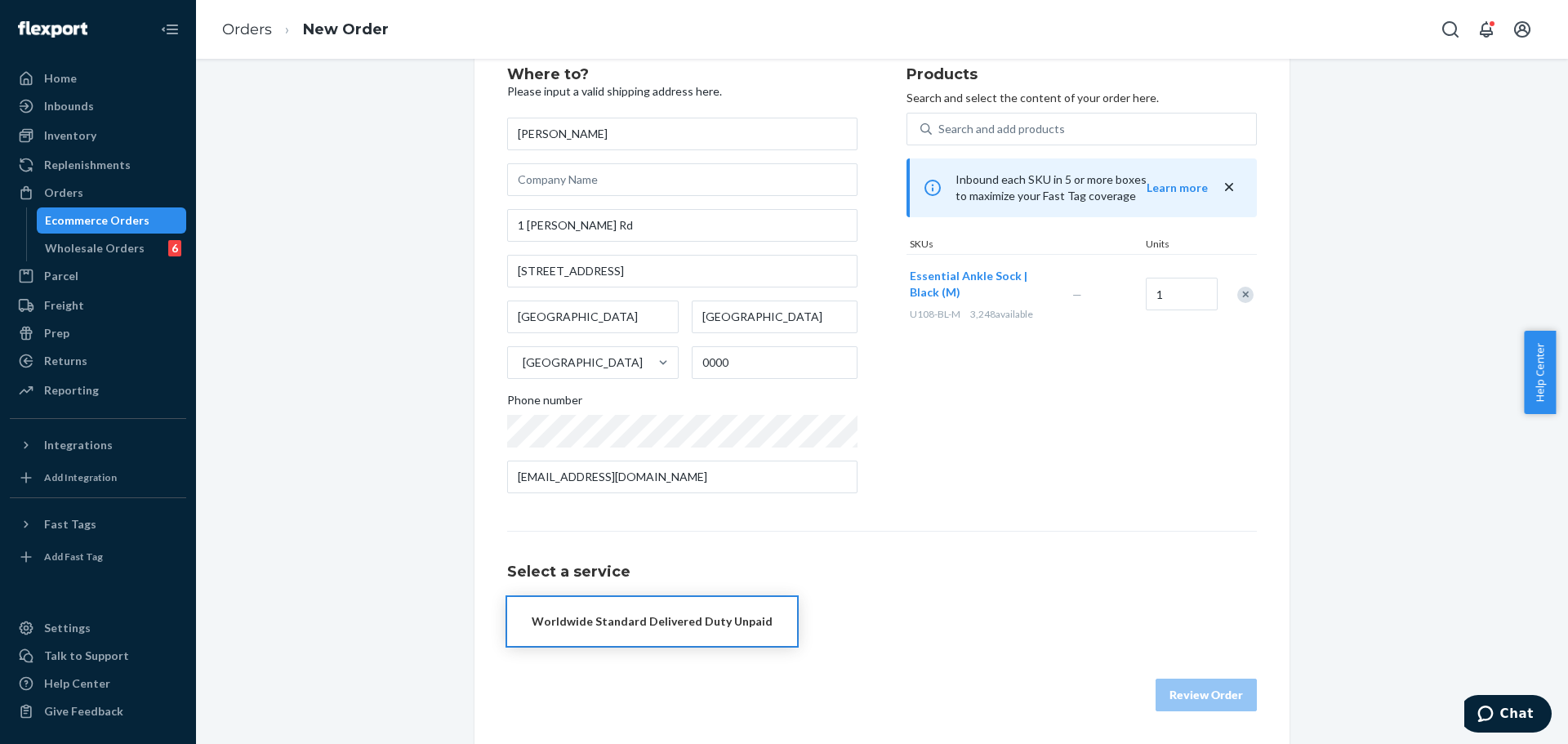
click at [670, 624] on div "Worldwide Standard Delivered Duty Unpaid" at bounding box center [652, 621] width 241 height 17
click at [1184, 703] on button "Review Order" at bounding box center [1207, 694] width 101 height 32
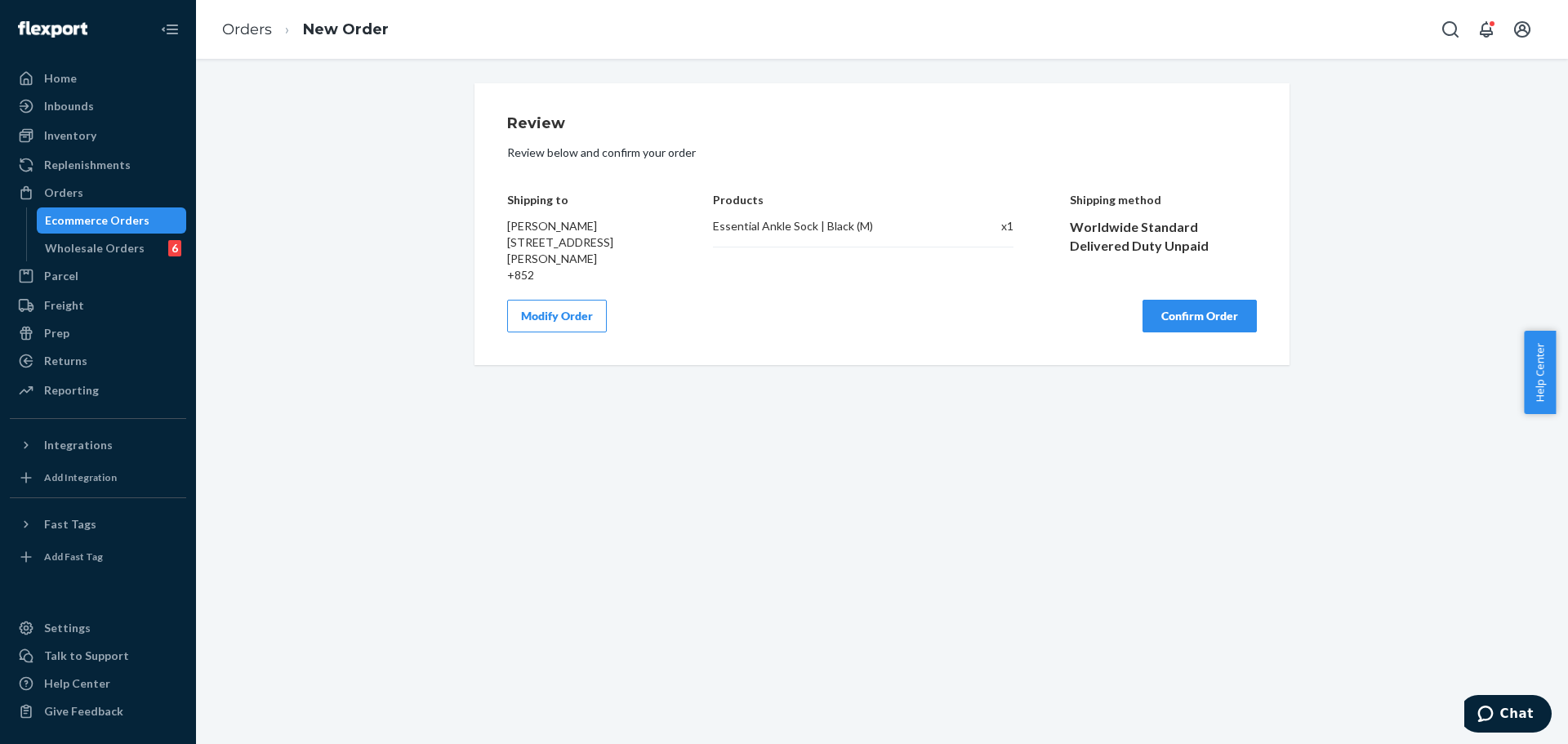
click at [1216, 333] on button "Confirm Order" at bounding box center [1199, 315] width 114 height 32
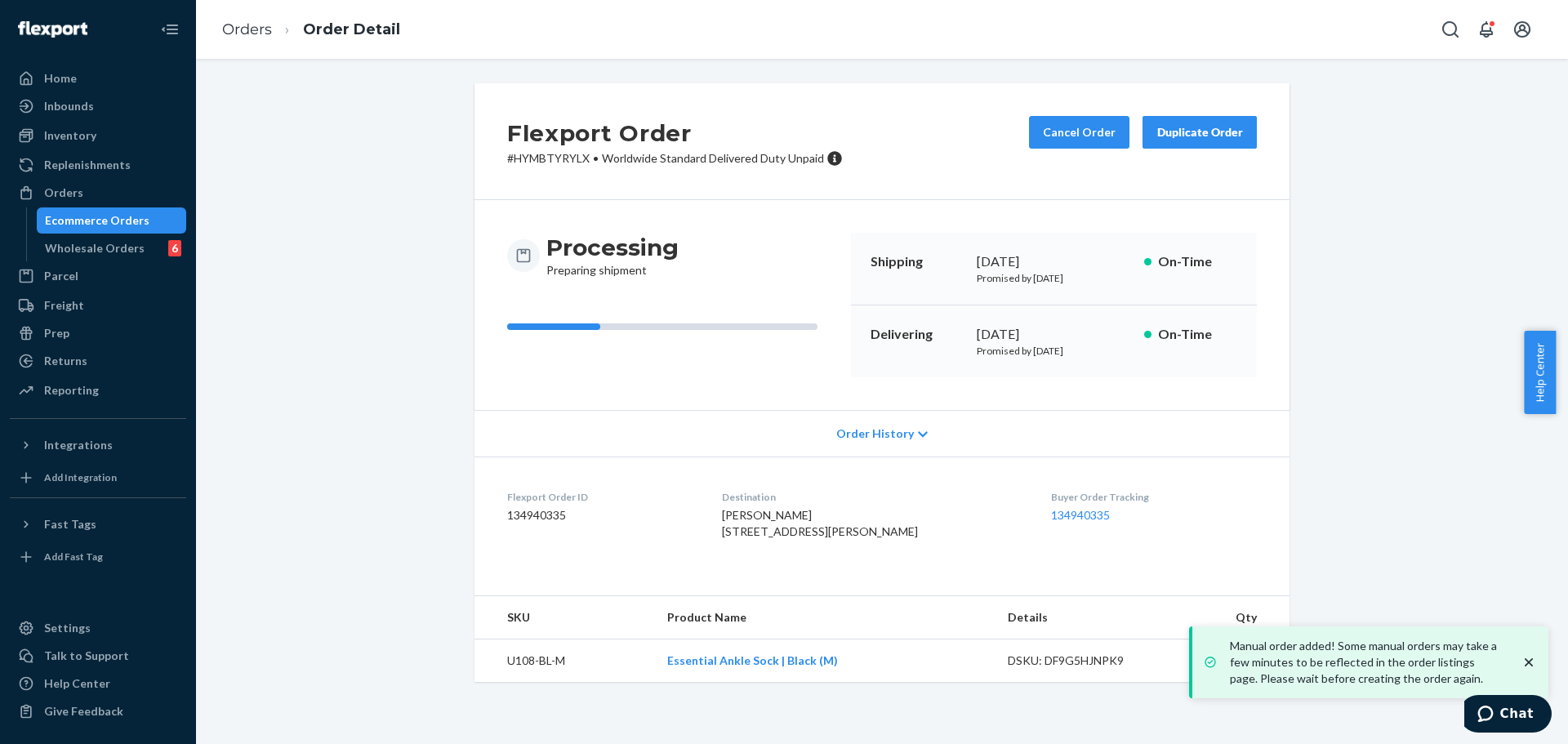
scroll to position [7, 0]
drag, startPoint x: 701, startPoint y: 525, endPoint x: 784, endPoint y: 525, distance: 83.0
click at [784, 525] on div "NICOLA NGAN 1 KIN TUNG RD FLAT A, 41/F, TOWER 12 ISLANDS DISTRICT, HONG KONG SA…" at bounding box center [873, 523] width 303 height 32
copy span "1 KIN TUNG RD"
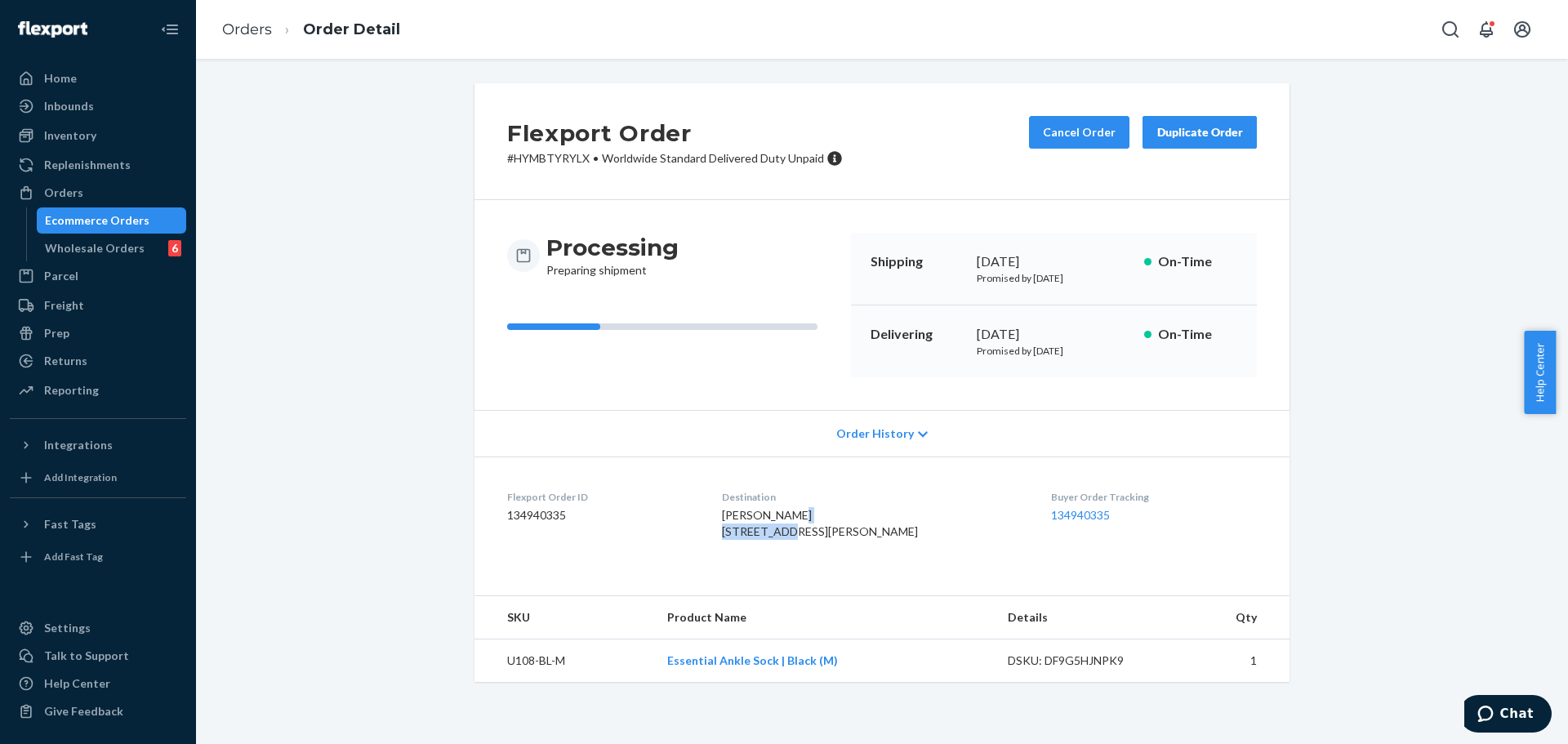
drag, startPoint x: 701, startPoint y: 540, endPoint x: 780, endPoint y: 399, distance: 161.6
click at [824, 538] on span "NICOLA NGAN 1 KIN TUNG RD FLAT A, 41/F, TOWER 12 ISLANDS DISTRICT, HONG KONG SA…" at bounding box center [820, 523] width 196 height 30
copy span "FLAT A, 41/F, TOWER 12"
drag, startPoint x: 702, startPoint y: 558, endPoint x: 797, endPoint y: 557, distance: 95.0
click at [797, 538] on span "NICOLA NGAN 1 KIN TUNG RD FLAT A, 41/F, TOWER 12 ISLANDS DISTRICT, HONG KONG SA…" at bounding box center [820, 523] width 196 height 30
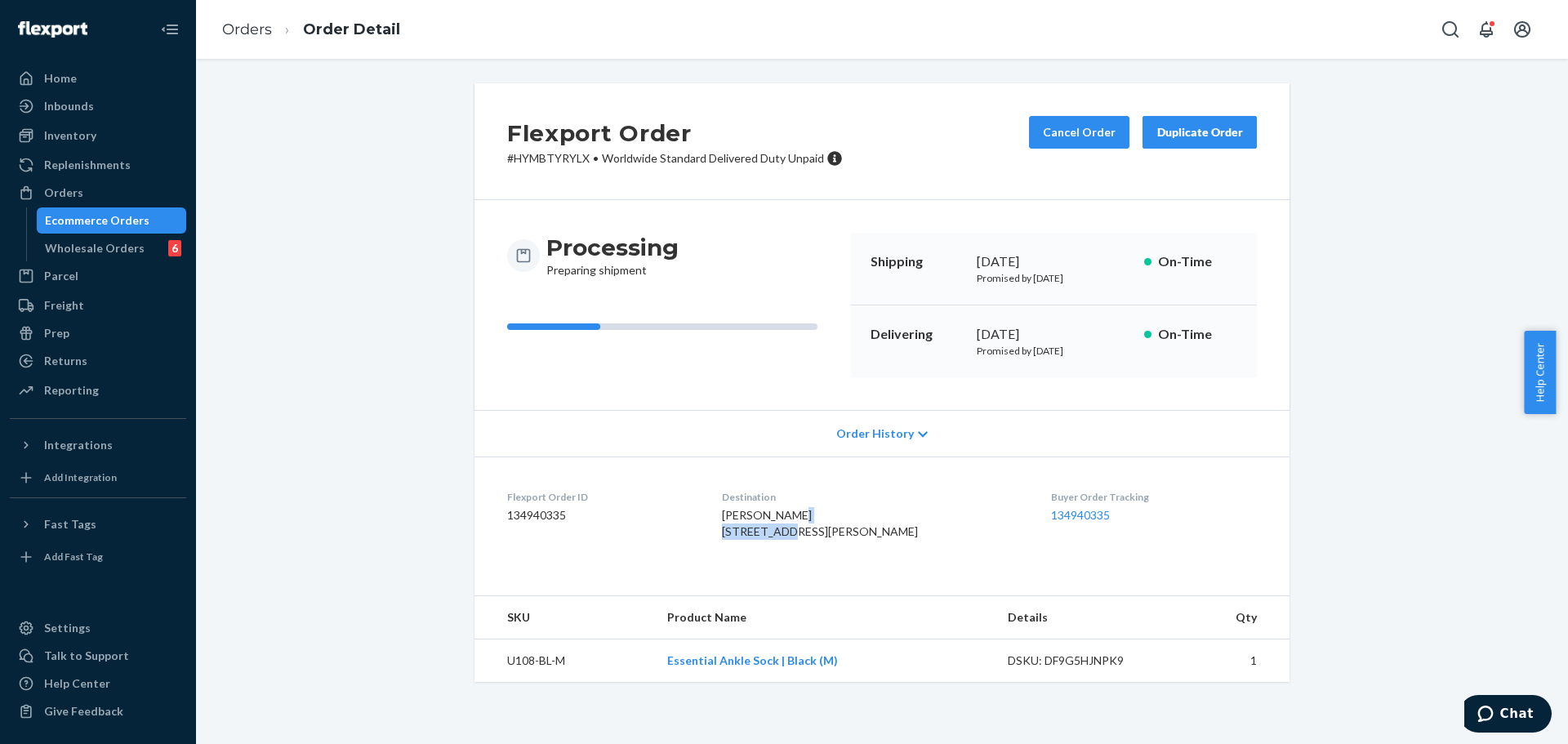
copy span "ISLANDS DISTRICT"
click at [724, 538] on span "NICOLA NGAN 1 KIN TUNG RD FLAT A, 41/F, TOWER 12 ISLANDS DISTRICT, HONG KONG SA…" at bounding box center [820, 523] width 196 height 30
drag, startPoint x: 816, startPoint y: 559, endPoint x: 895, endPoint y: 562, distance: 79.1
click at [895, 538] on span "NICOLA NGAN 1 KIN TUNG RD FLAT A, 41/F, TOWER 12 ISLANDS DISTRICT, HONG KONG SA…" at bounding box center [820, 523] width 196 height 30
copy span "HONG KONG SAR"
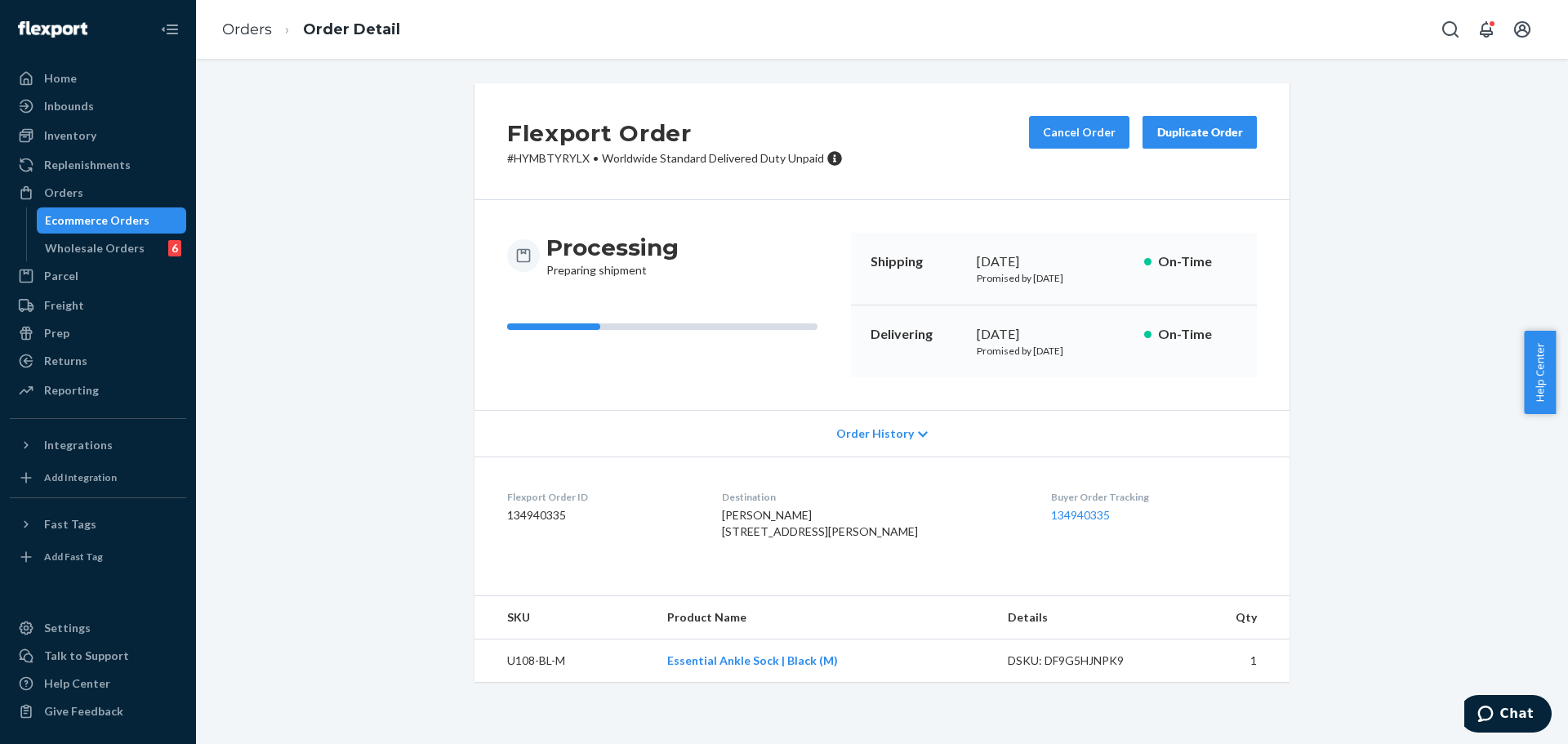
click at [918, 538] on span "NICOLA NGAN 1 KIN TUNG RD FLAT A, 41/F, TOWER 12 ISLANDS DISTRICT, HONG KONG SA…" at bounding box center [820, 523] width 196 height 30
copy span "999077"
click at [1055, 131] on button "Cancel Order" at bounding box center [1079, 132] width 101 height 32
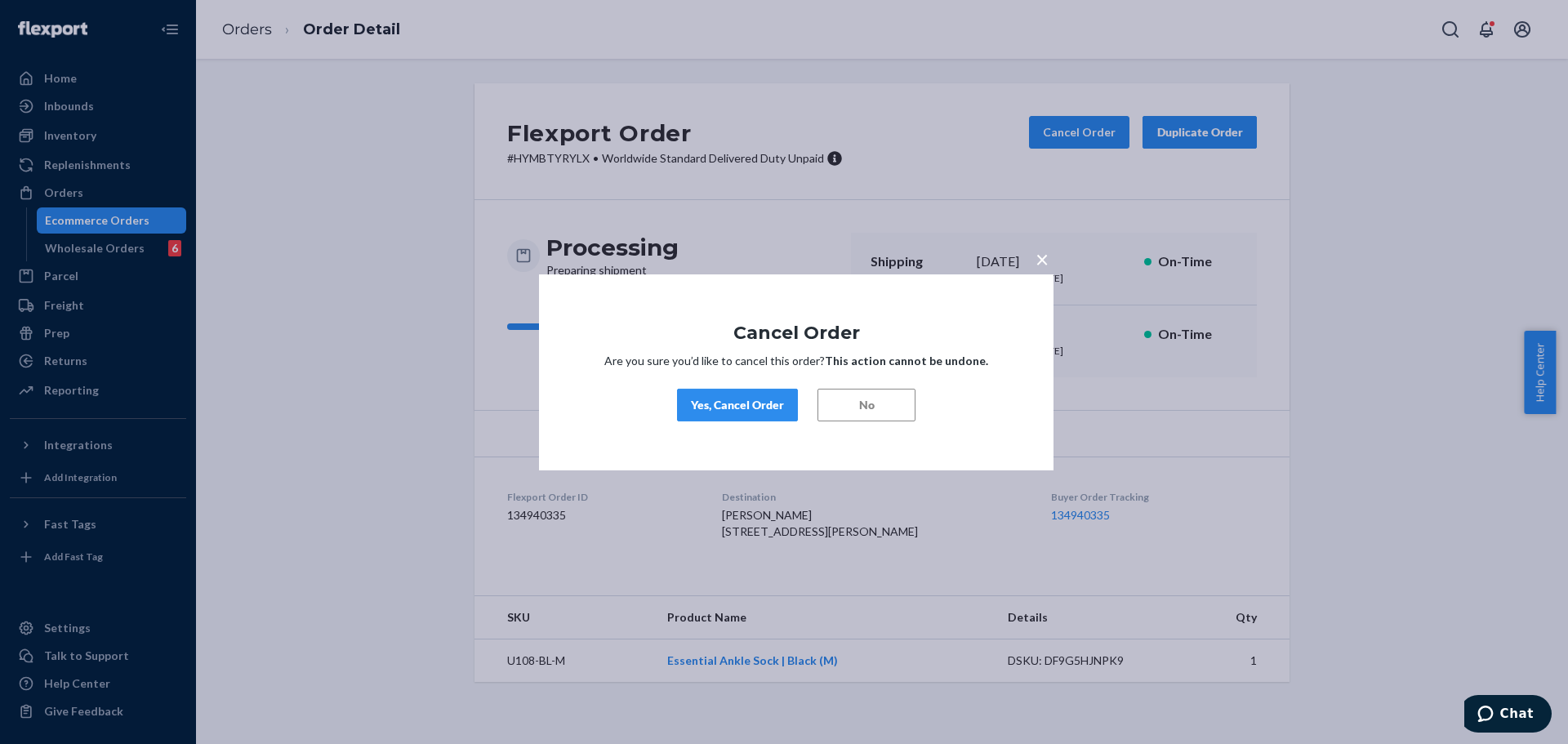
drag, startPoint x: 758, startPoint y: 405, endPoint x: 1034, endPoint y: 294, distance: 297.5
click at [761, 405] on div "Yes, Cancel Order" at bounding box center [737, 405] width 93 height 17
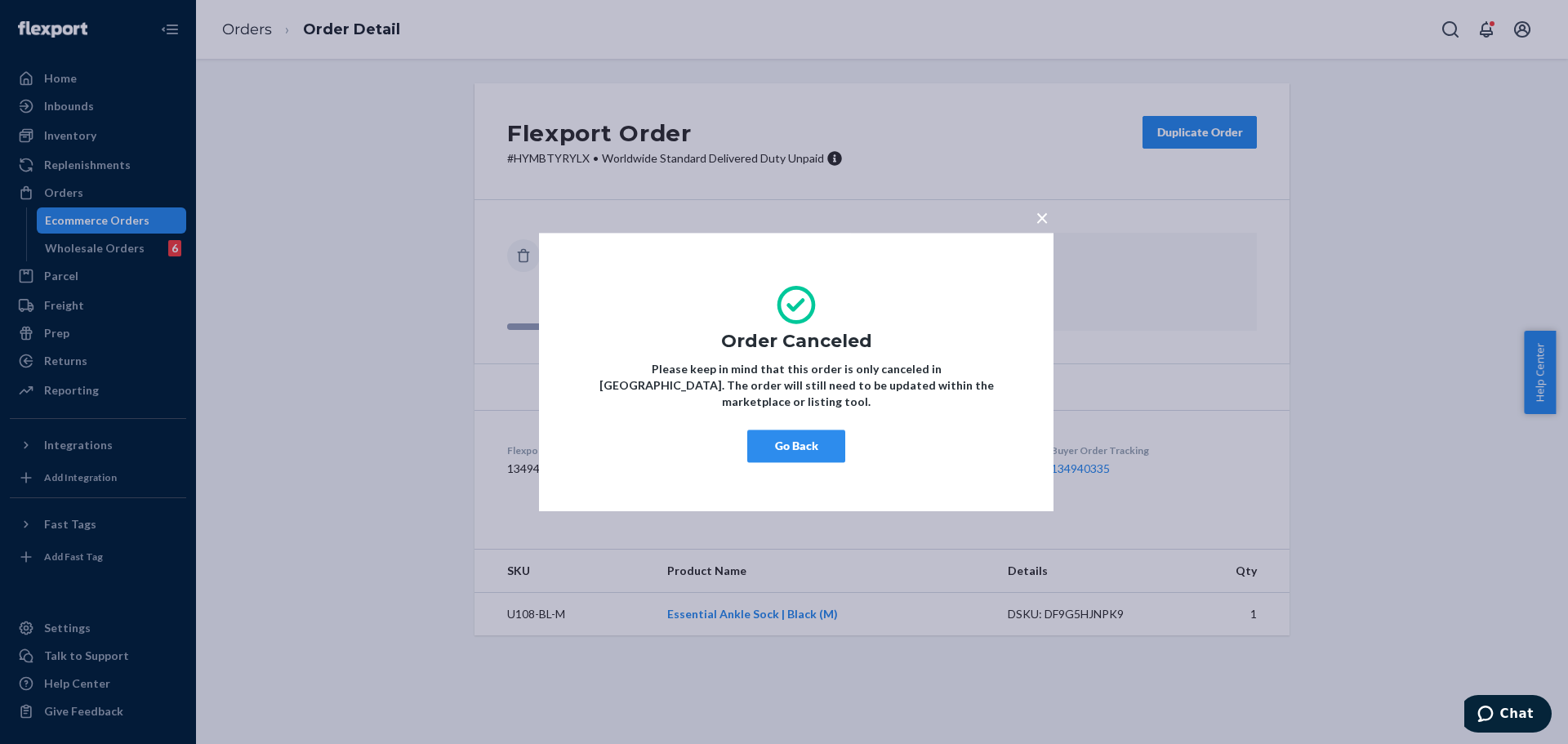
click at [1044, 231] on span "×" at bounding box center [1041, 216] width 13 height 27
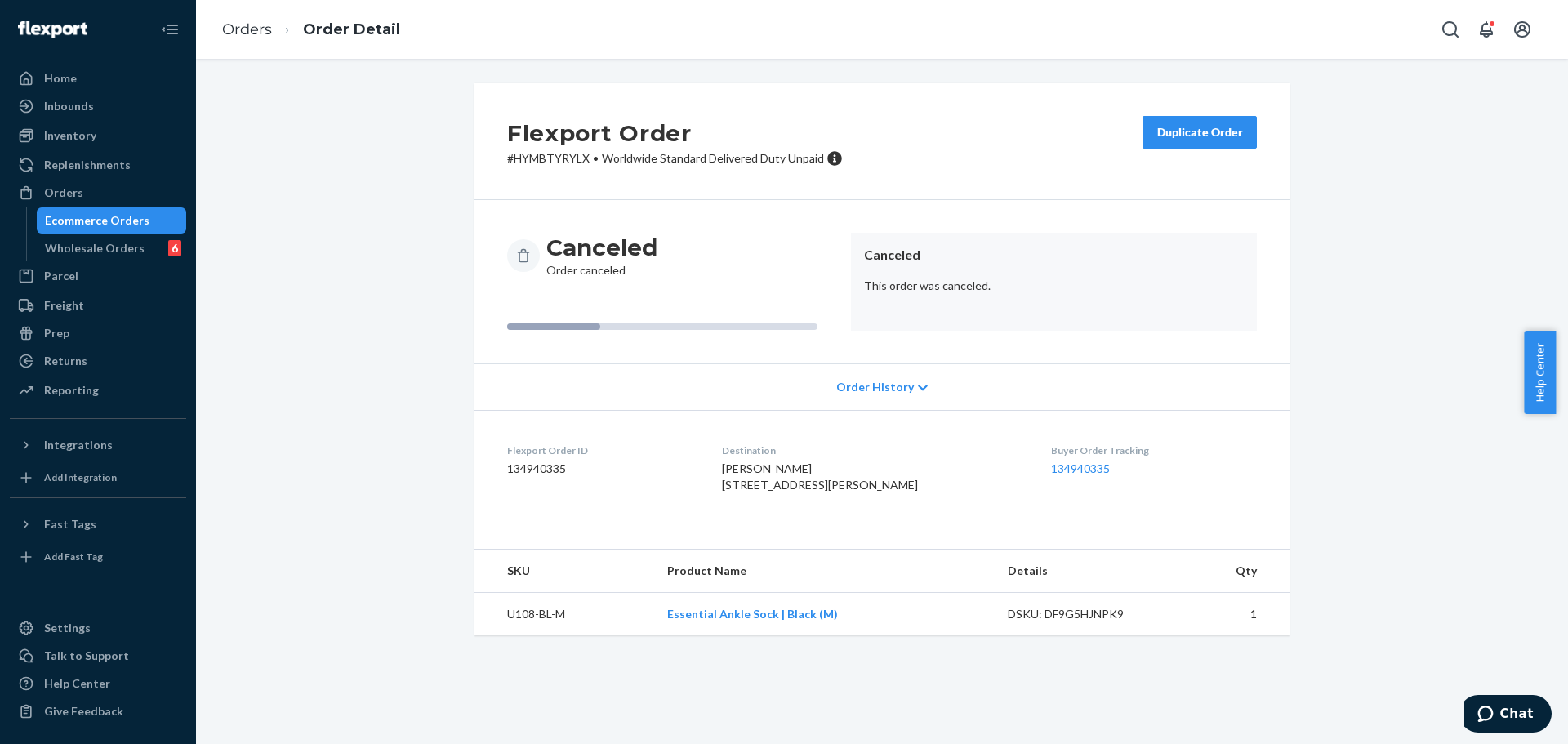
click at [1177, 133] on div "Duplicate Order" at bounding box center [1199, 132] width 87 height 17
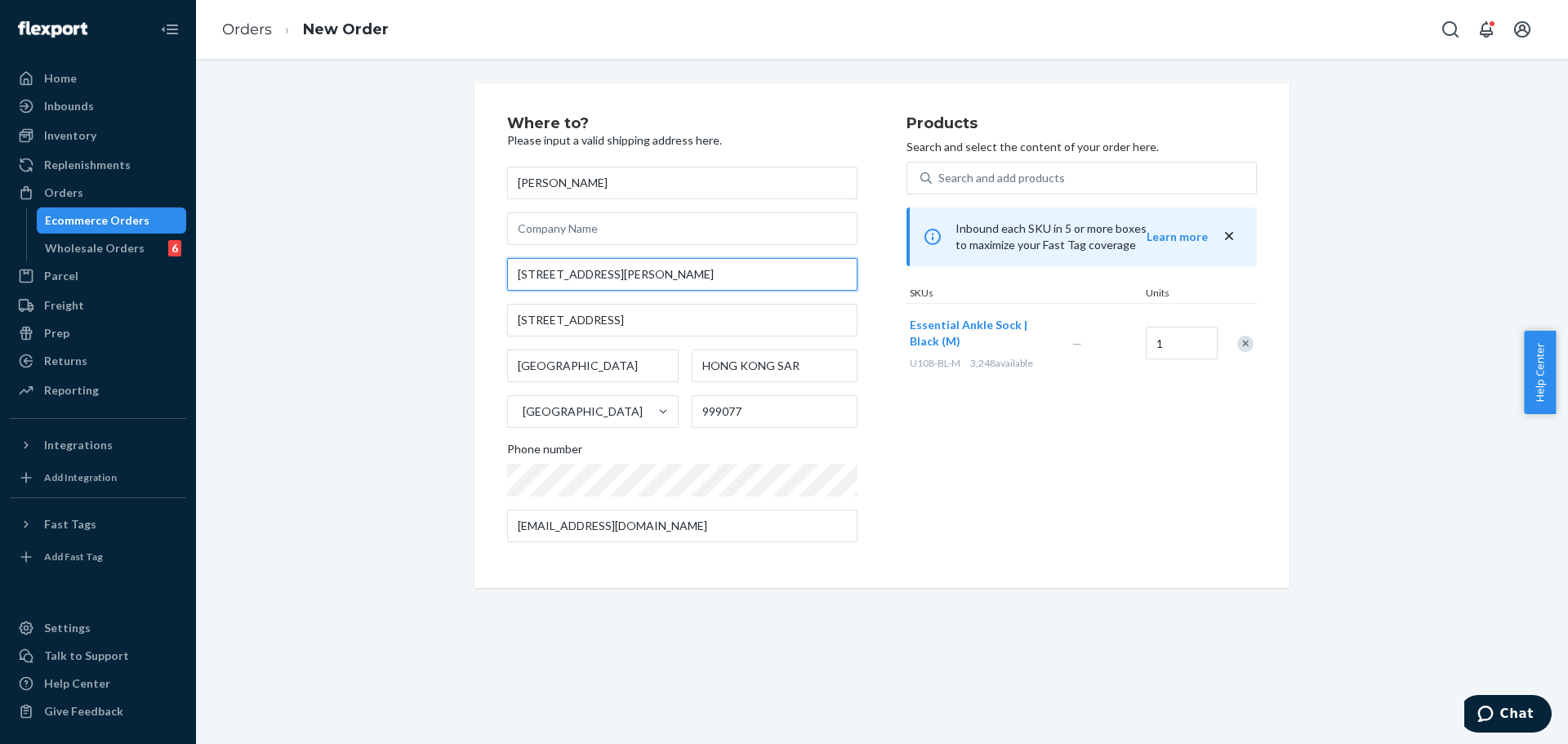
click at [688, 278] on input "1 KIN TUNG RD" at bounding box center [682, 274] width 350 height 32
paste input "4 Lower Cove Rd St Lunaire-griquet"
type input "Lower Cv Rd"
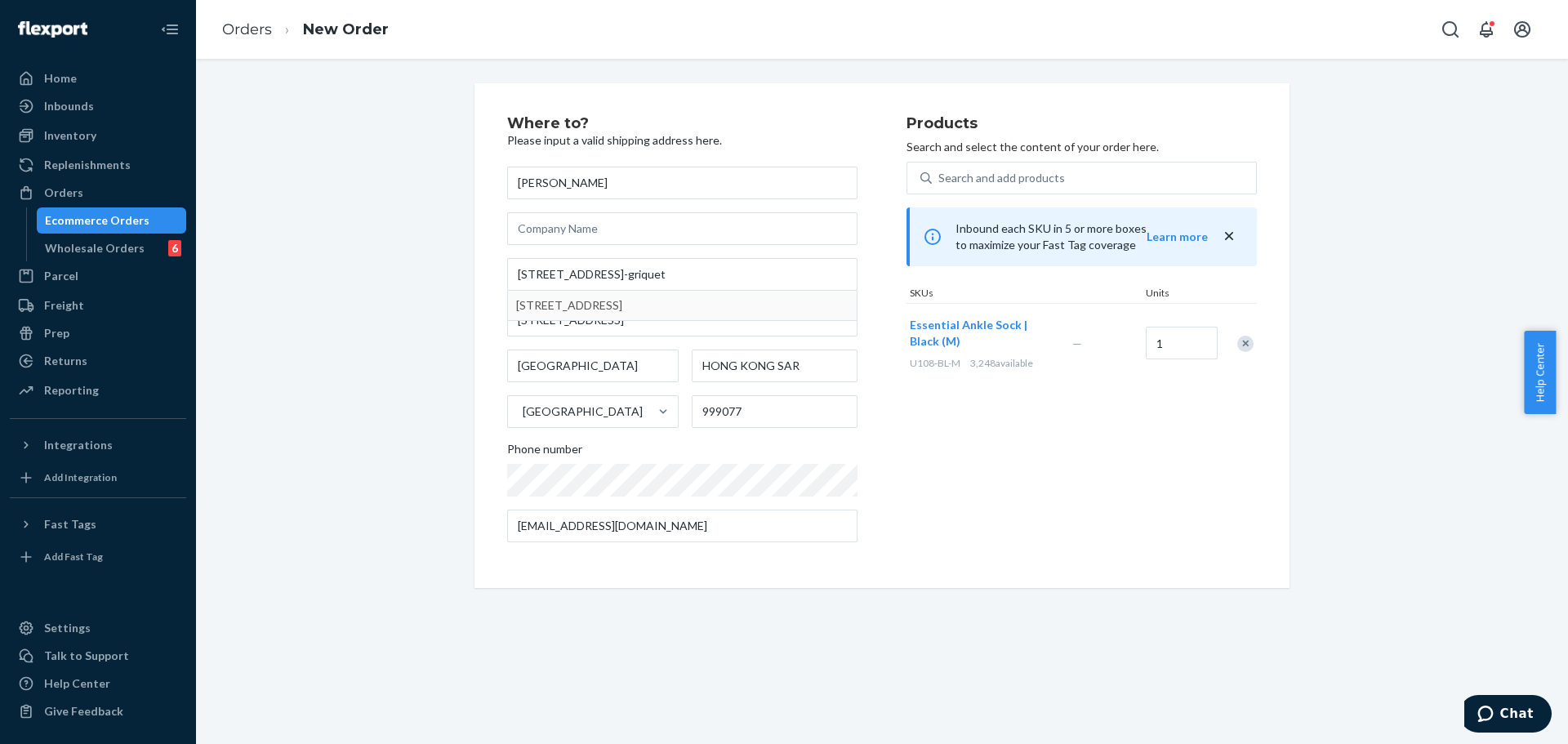
type input "Saint Lunaire-Griquet"
type input "A0K 2X0"
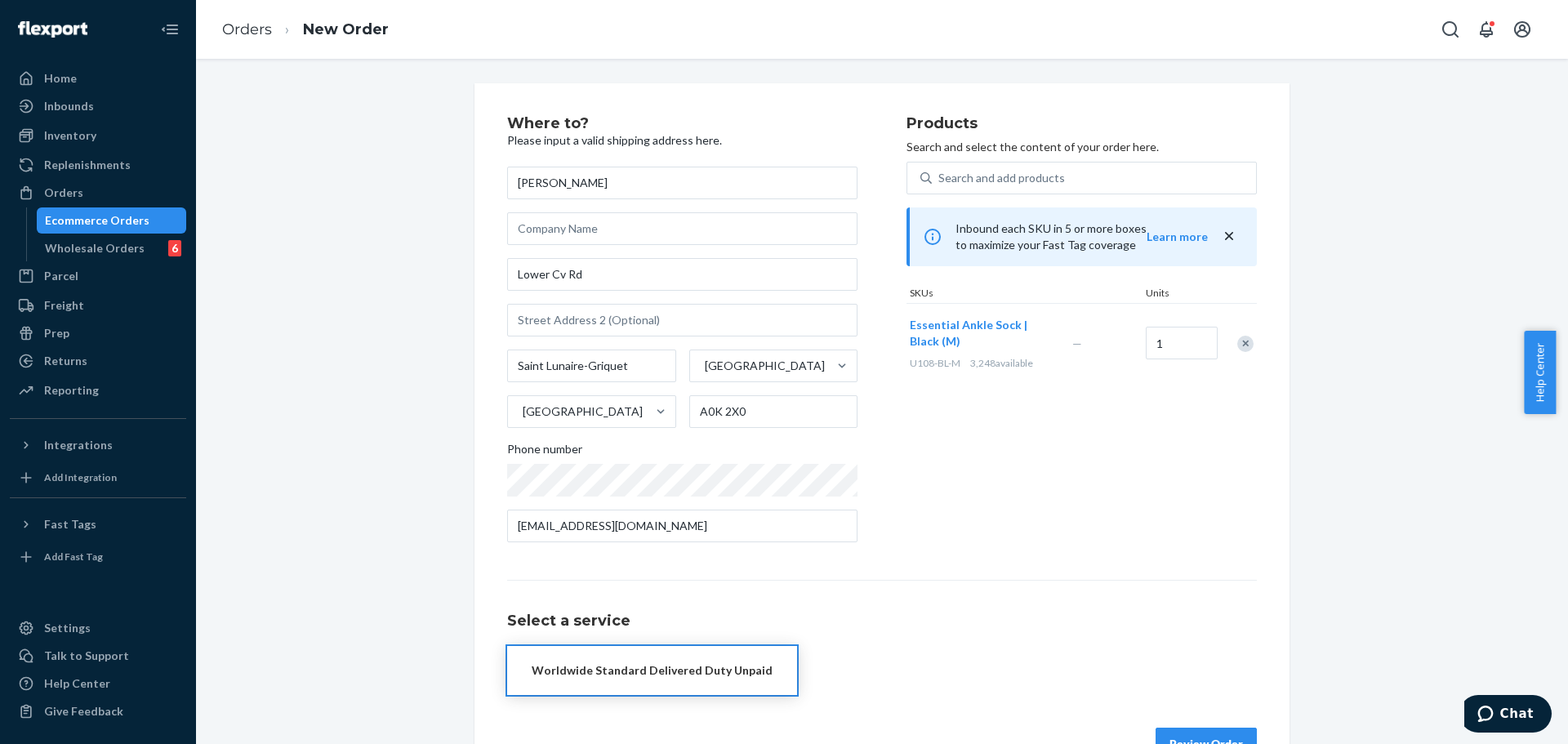
click at [985, 500] on div "Products Search and select the content of your order here. Search and add produ…" at bounding box center [1081, 335] width 350 height 439
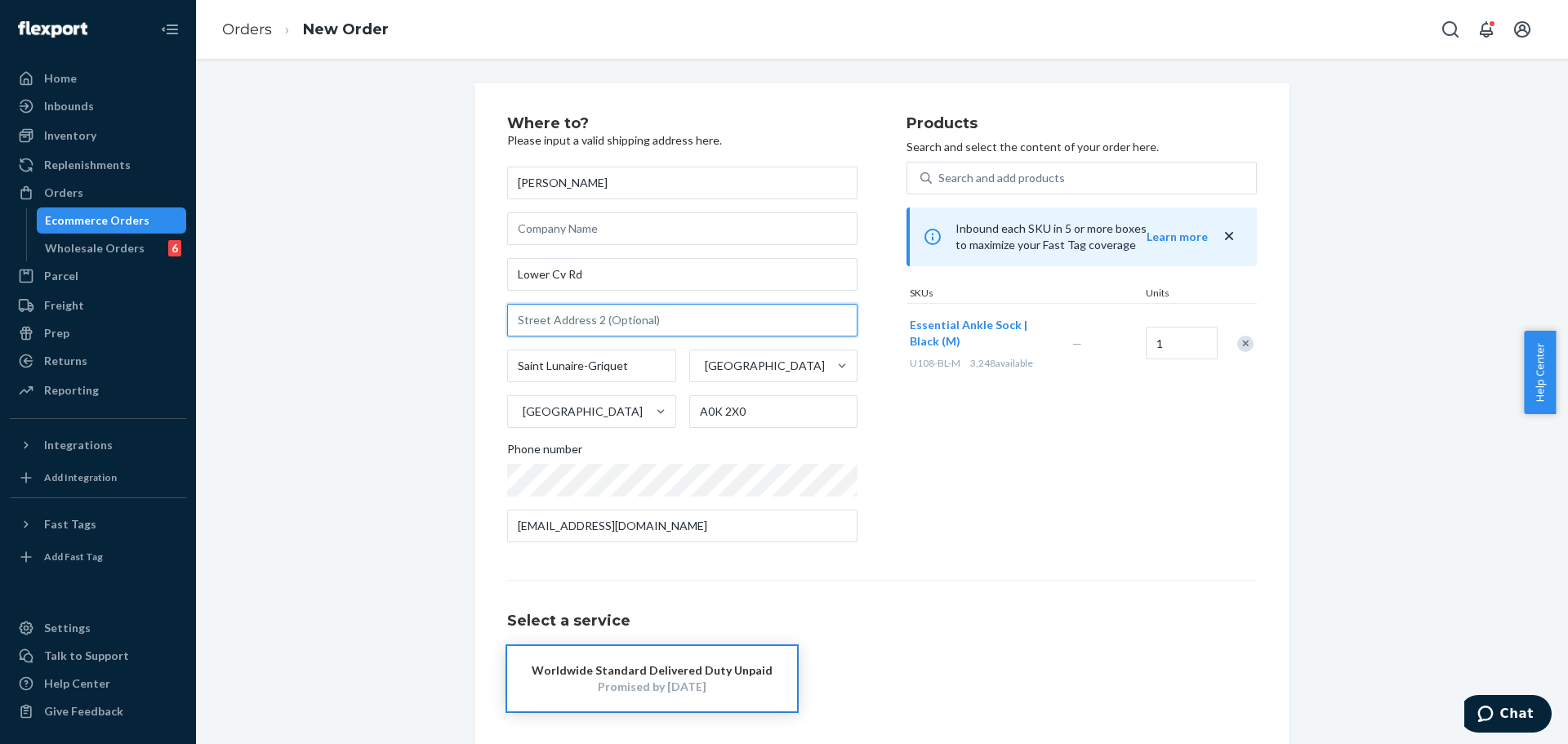
click at [588, 308] on input "text" at bounding box center [682, 319] width 350 height 32
type input "14"
click at [1018, 496] on div "Products Search and select the content of your order here. Search and add produ…" at bounding box center [1081, 335] width 350 height 439
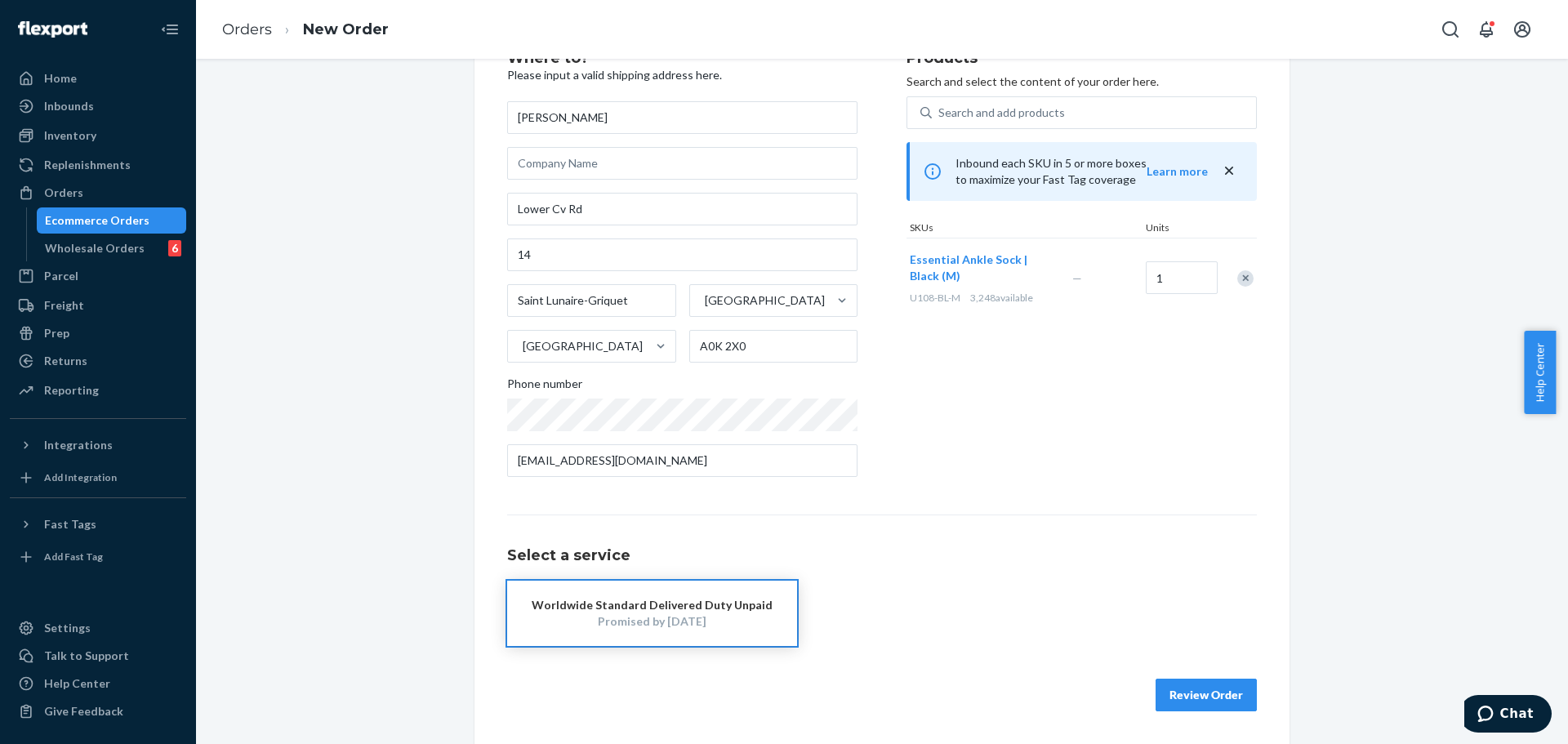
drag, startPoint x: 744, startPoint y: 604, endPoint x: 981, endPoint y: 624, distance: 237.8
click at [744, 604] on div "Worldwide Standard Delivered Duty Unpaid" at bounding box center [652, 605] width 241 height 17
click at [1176, 695] on button "Review Order" at bounding box center [1207, 694] width 101 height 32
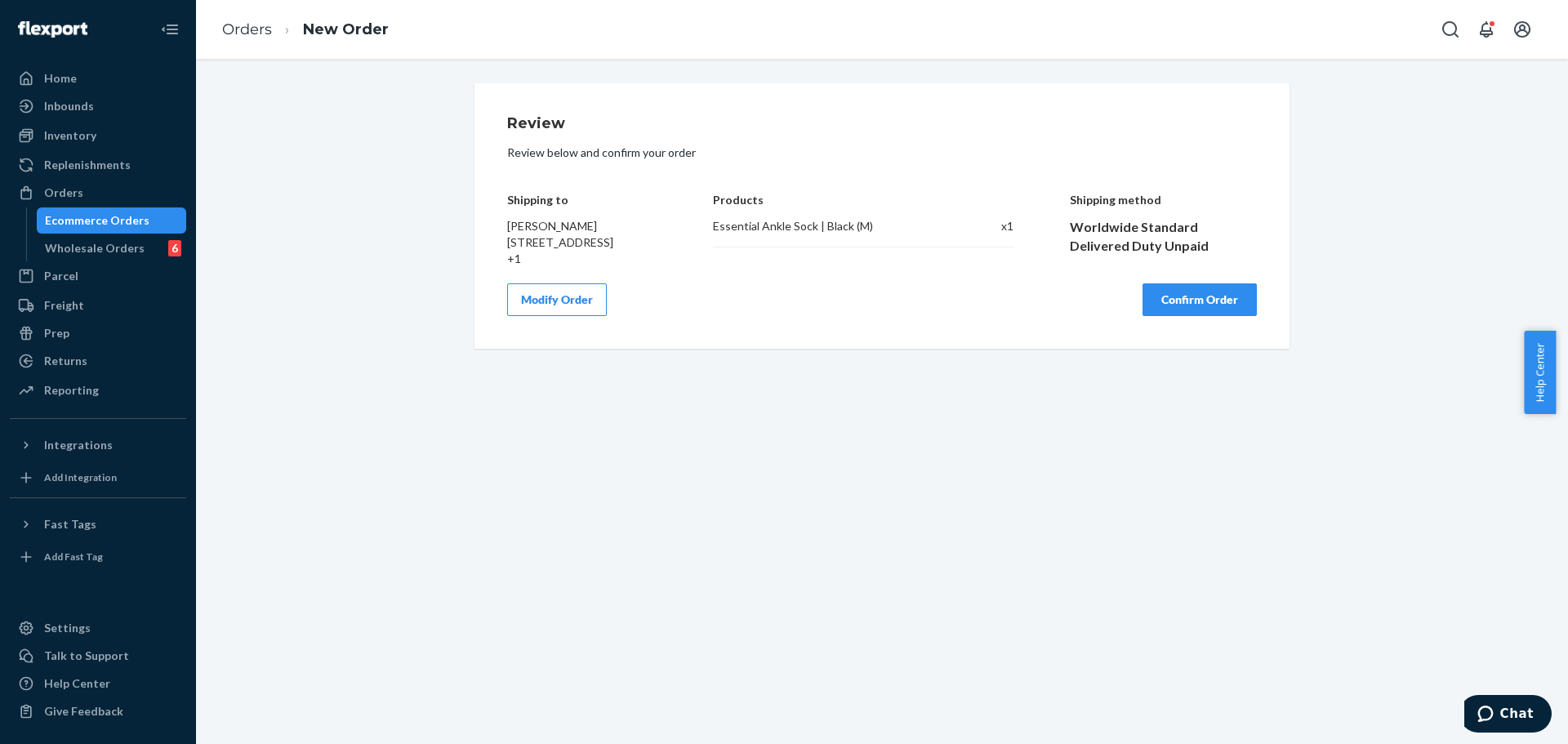
click at [1226, 316] on button "Confirm Order" at bounding box center [1199, 298] width 114 height 32
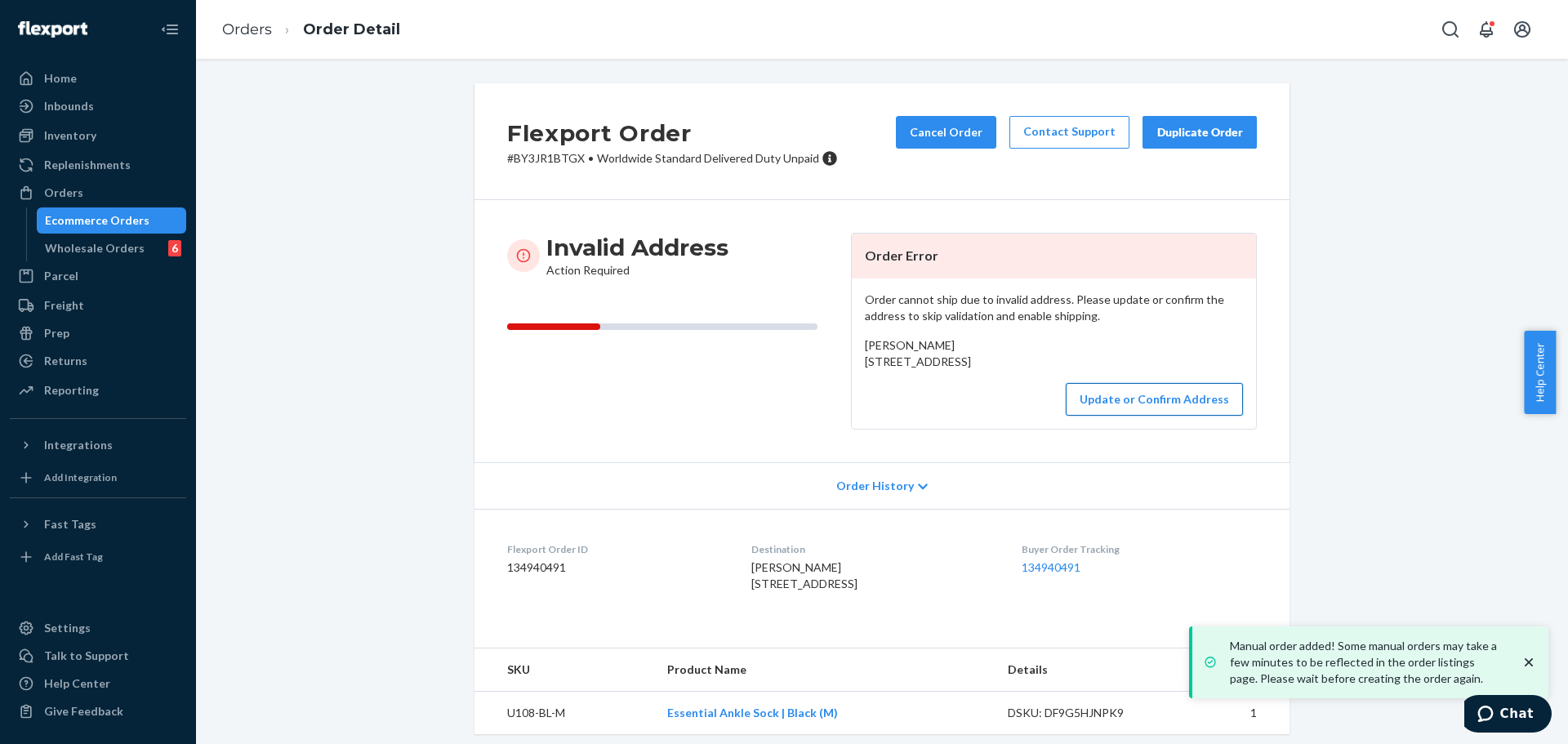
click at [1142, 415] on button "Update or Confirm Address" at bounding box center [1154, 399] width 178 height 32
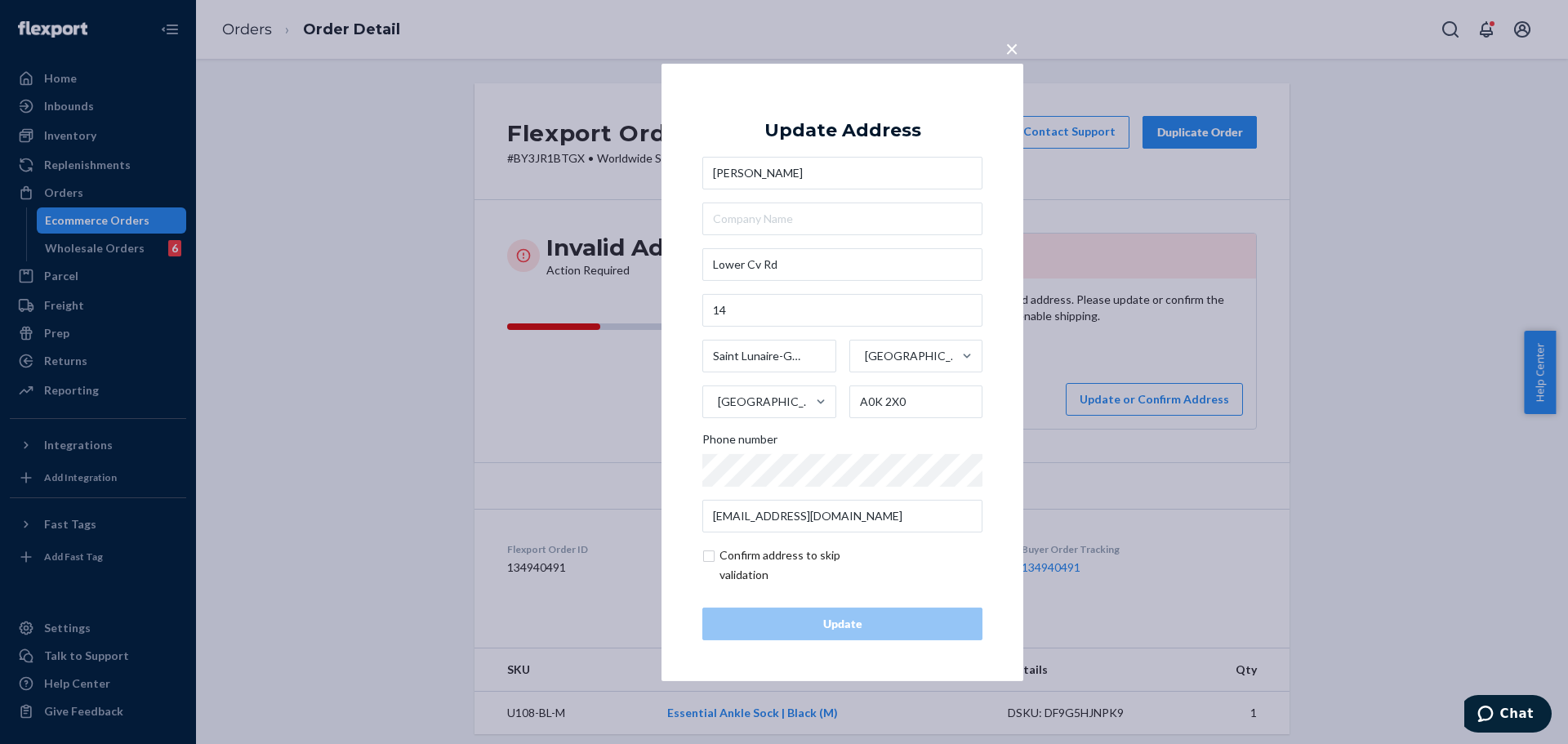
click at [759, 555] on input "checkbox" at bounding box center [797, 565] width 189 height 39
checkbox input "true"
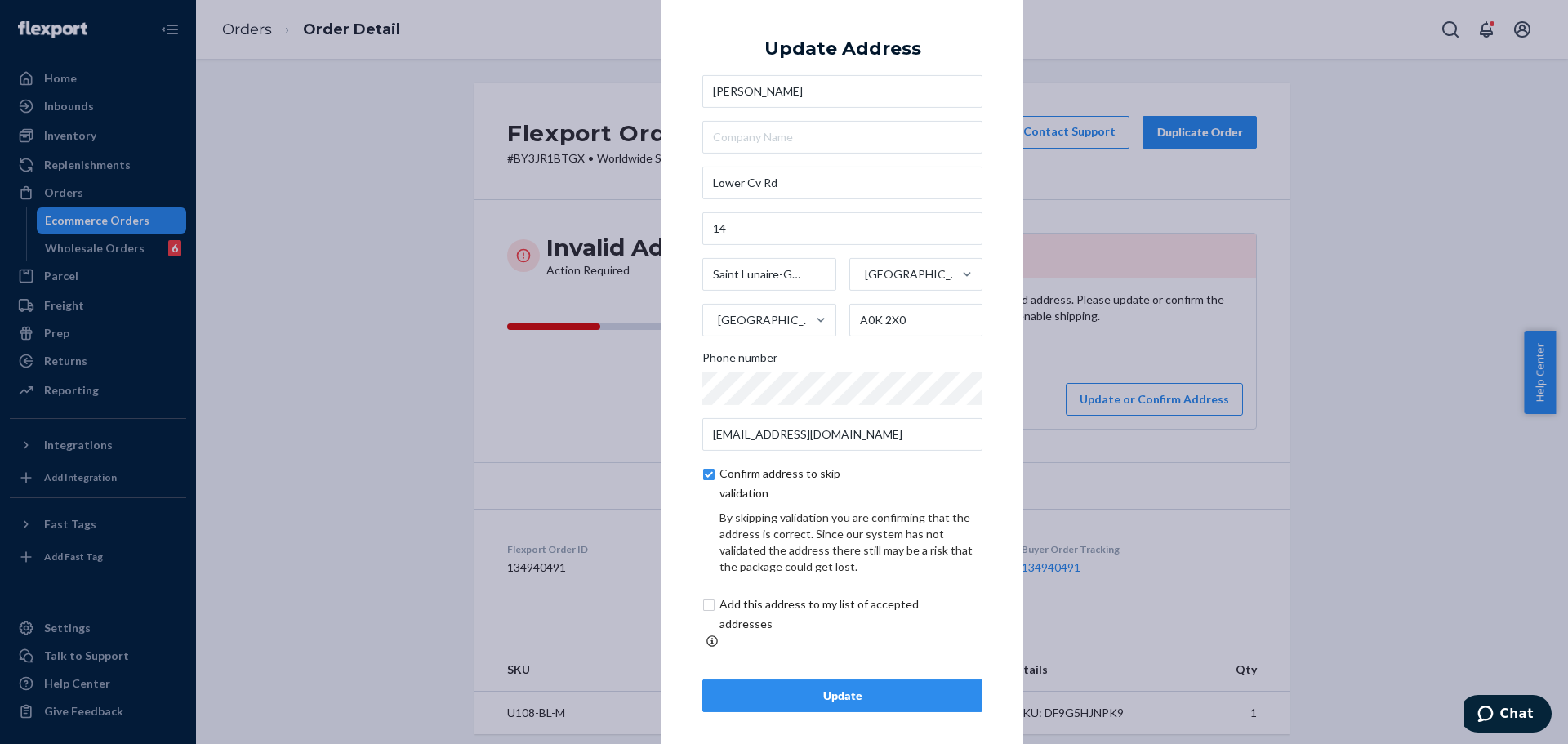
scroll to position [6, 0]
click at [748, 623] on input "checkbox" at bounding box center [838, 613] width 272 height 39
checkbox input "true"
click at [861, 686] on div "Update" at bounding box center [842, 694] width 253 height 17
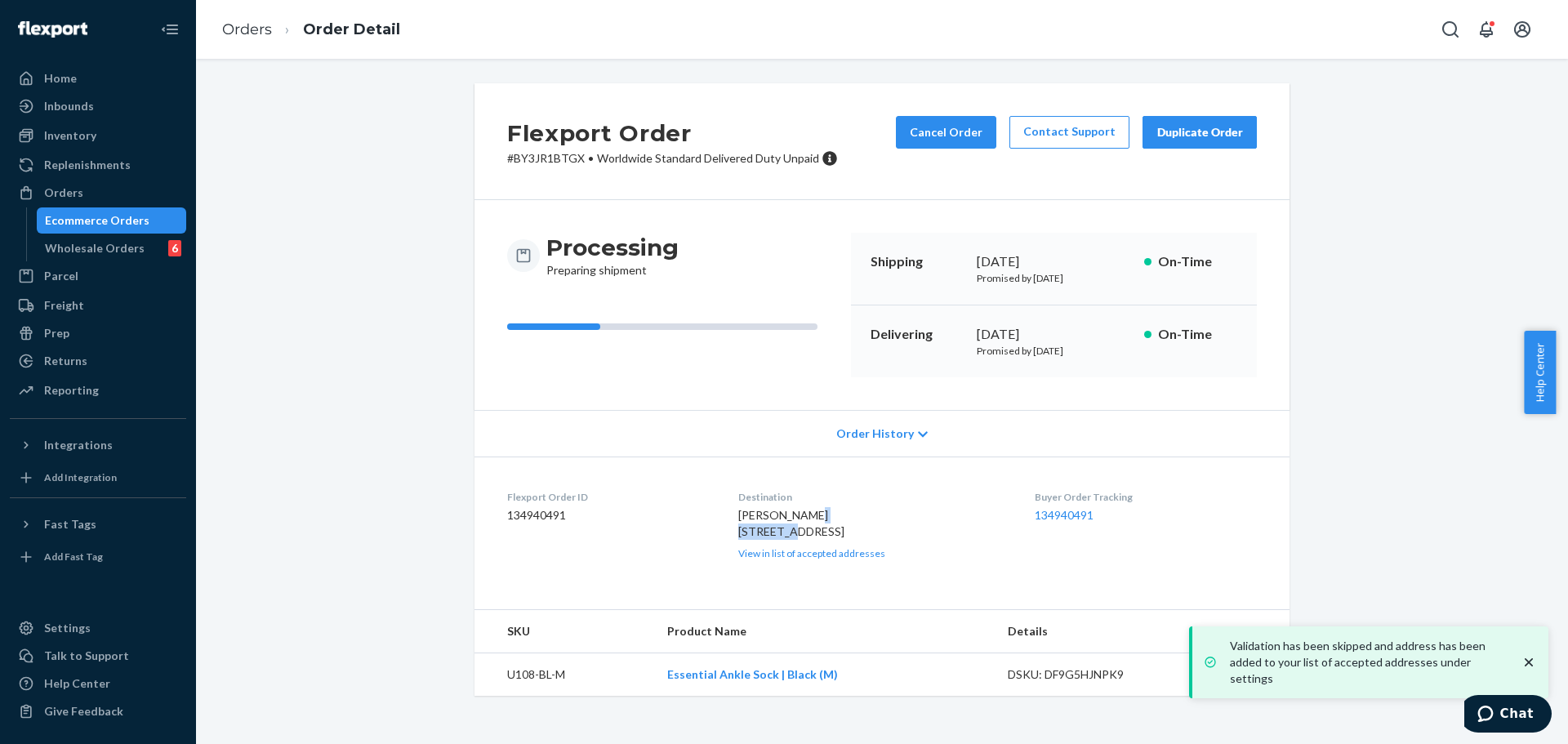
drag, startPoint x: 723, startPoint y: 533, endPoint x: 799, endPoint y: 533, distance: 76.0
click at [799, 533] on div "NICOLA NGAN Lower Cv Rd 14 Saint Lunaire-Griquet, NL A0K 2X0 CA View in list of…" at bounding box center [874, 533] width 271 height 53
copy span "Lower Cv Rd"
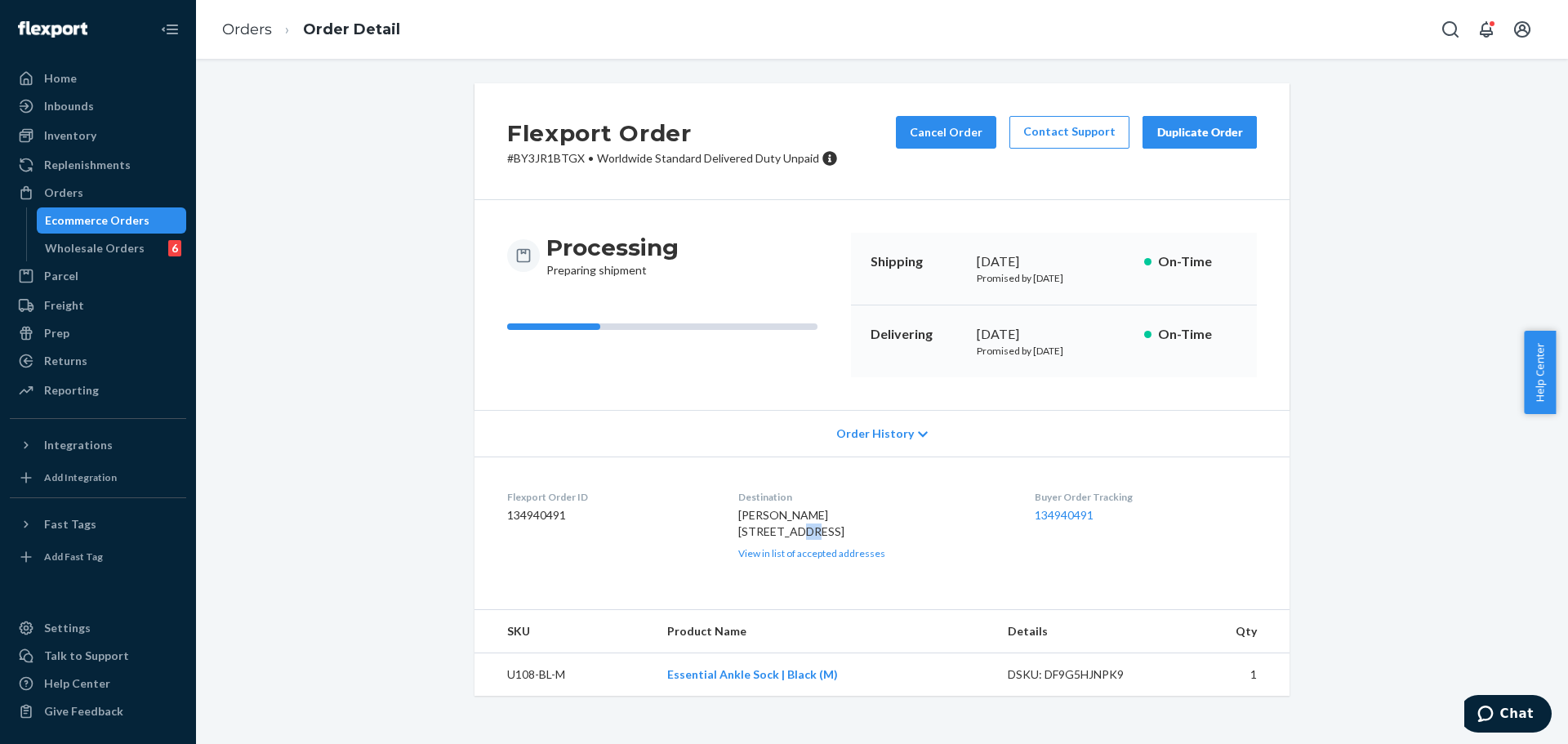
drag, startPoint x: 738, startPoint y: 549, endPoint x: 714, endPoint y: 541, distance: 25.3
click at [714, 544] on dl "Flexport Order ID 134940491 Destination NICOLA NGAN Lower Cv Rd 14 Saint Lunair…" at bounding box center [881, 525] width 815 height 137
copy span "14"
drag, startPoint x: 722, startPoint y: 562, endPoint x: 830, endPoint y: 562, distance: 108.0
click at [830, 538] on span "NICOLA NGAN Lower Cv Rd 14 Saint Lunaire-Griquet, NL A0K 2X0 CA" at bounding box center [791, 523] width 106 height 30
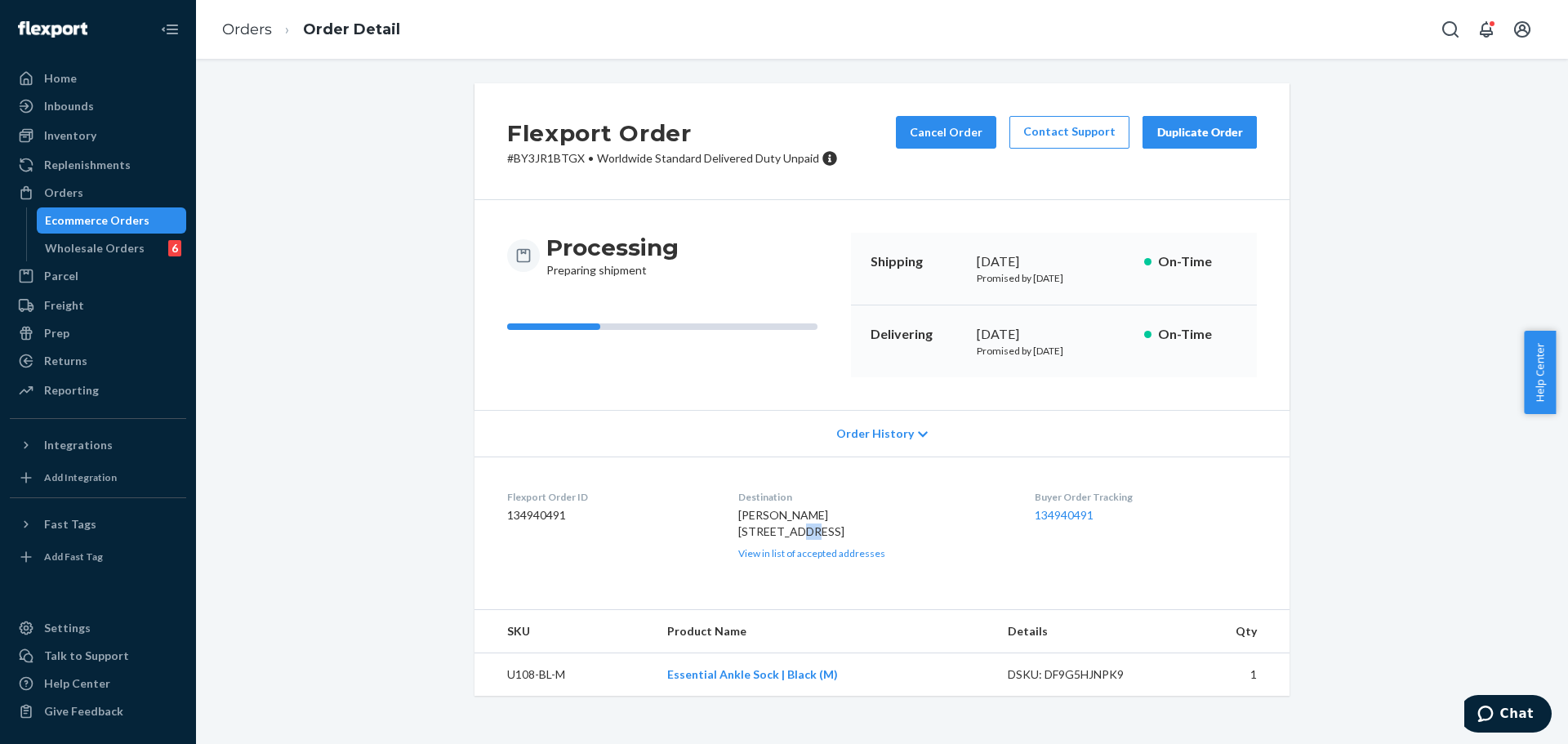
copy span "Saint Lunaire-Griquet"
drag, startPoint x: 854, startPoint y: 563, endPoint x: 918, endPoint y: 563, distance: 64.0
click at [918, 560] on div "NICOLA NGAN Lower Cv Rd 14 Saint Lunaire-Griquet, NL A0K 2X0 CA View in list of…" at bounding box center [874, 533] width 271 height 53
copy span "A0K 2X0"
click at [946, 137] on button "Cancel Order" at bounding box center [945, 132] width 101 height 32
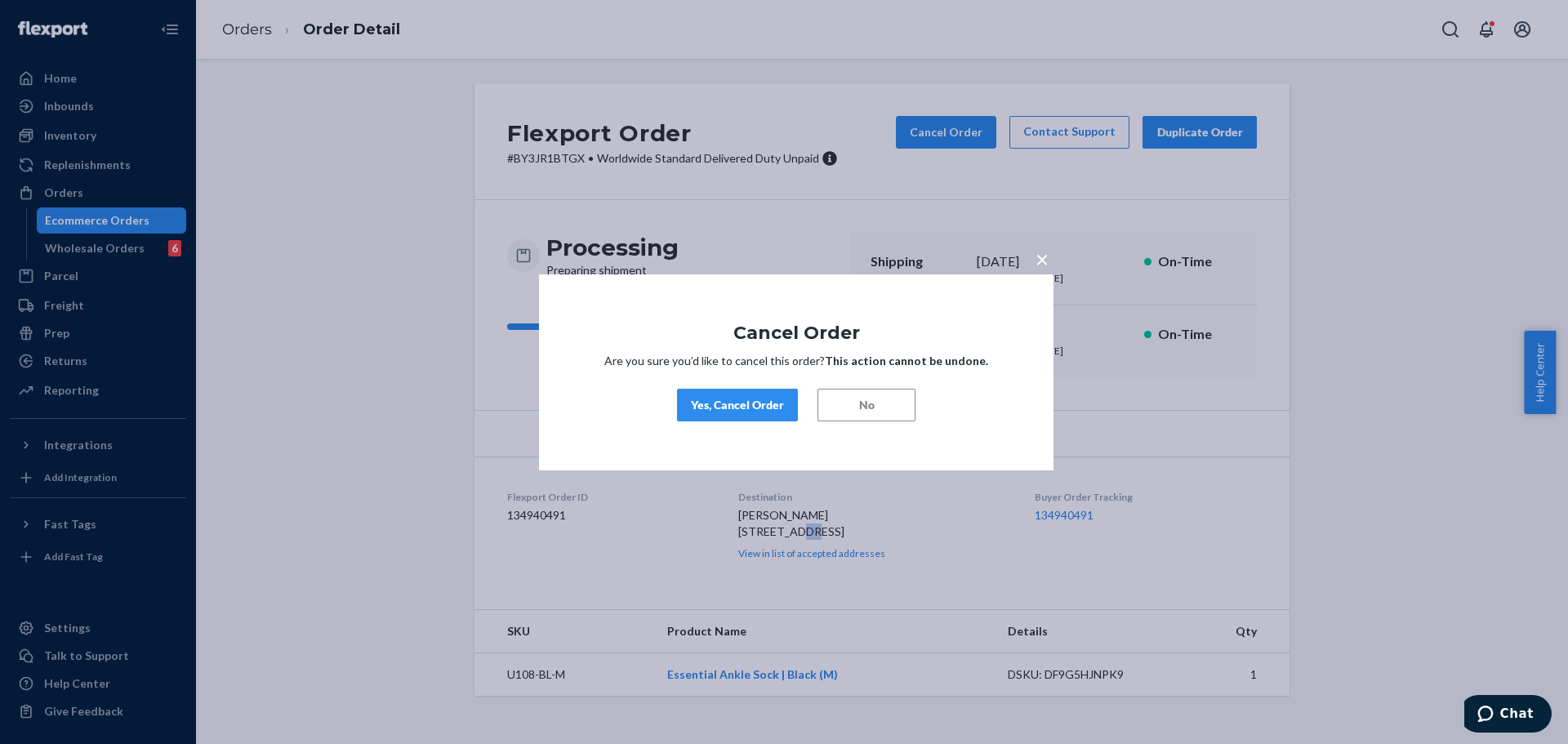
click at [782, 391] on button "Yes, Cancel Order" at bounding box center [738, 404] width 121 height 32
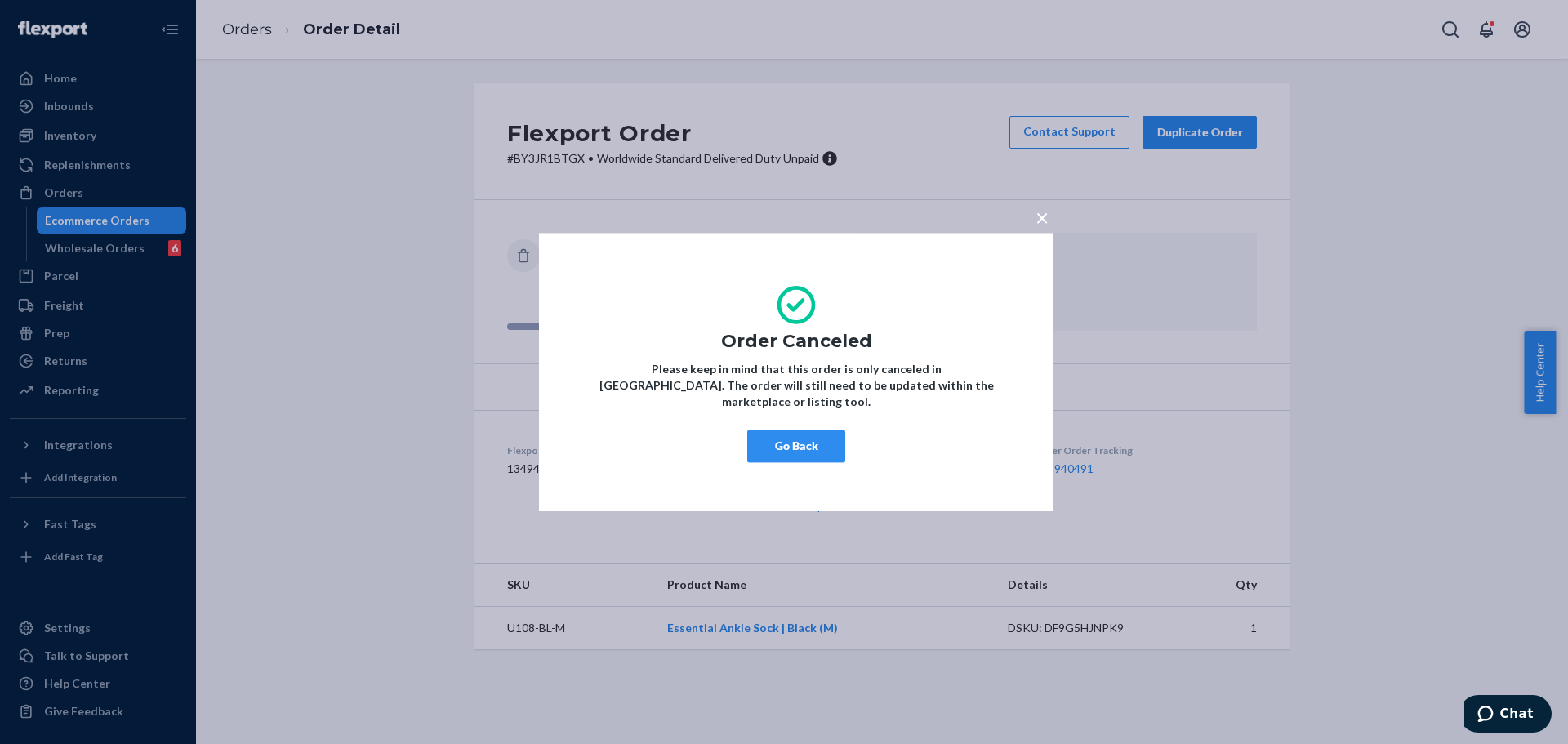
click at [1041, 231] on span "×" at bounding box center [1041, 216] width 13 height 27
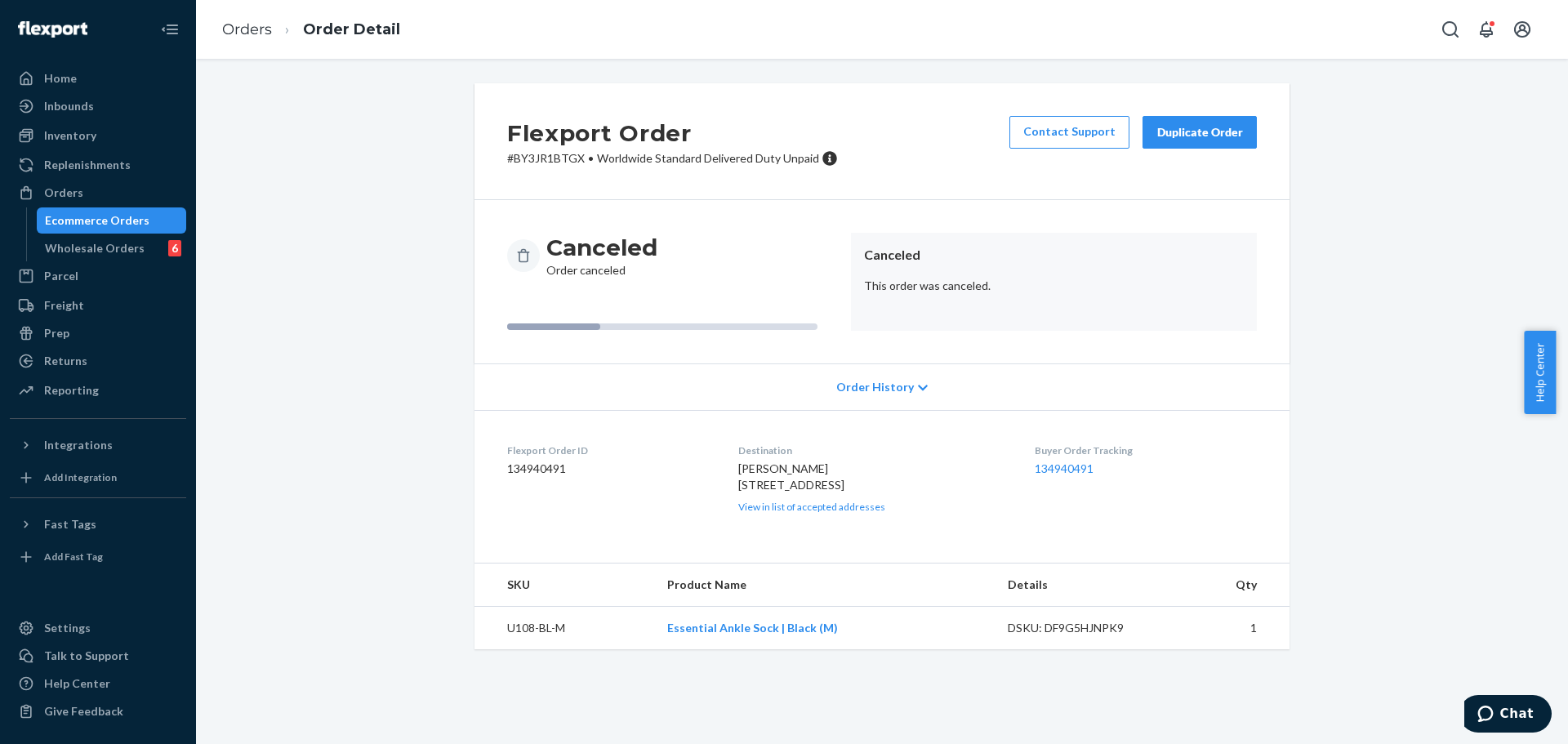
click at [1181, 130] on div "Duplicate Order" at bounding box center [1199, 132] width 87 height 17
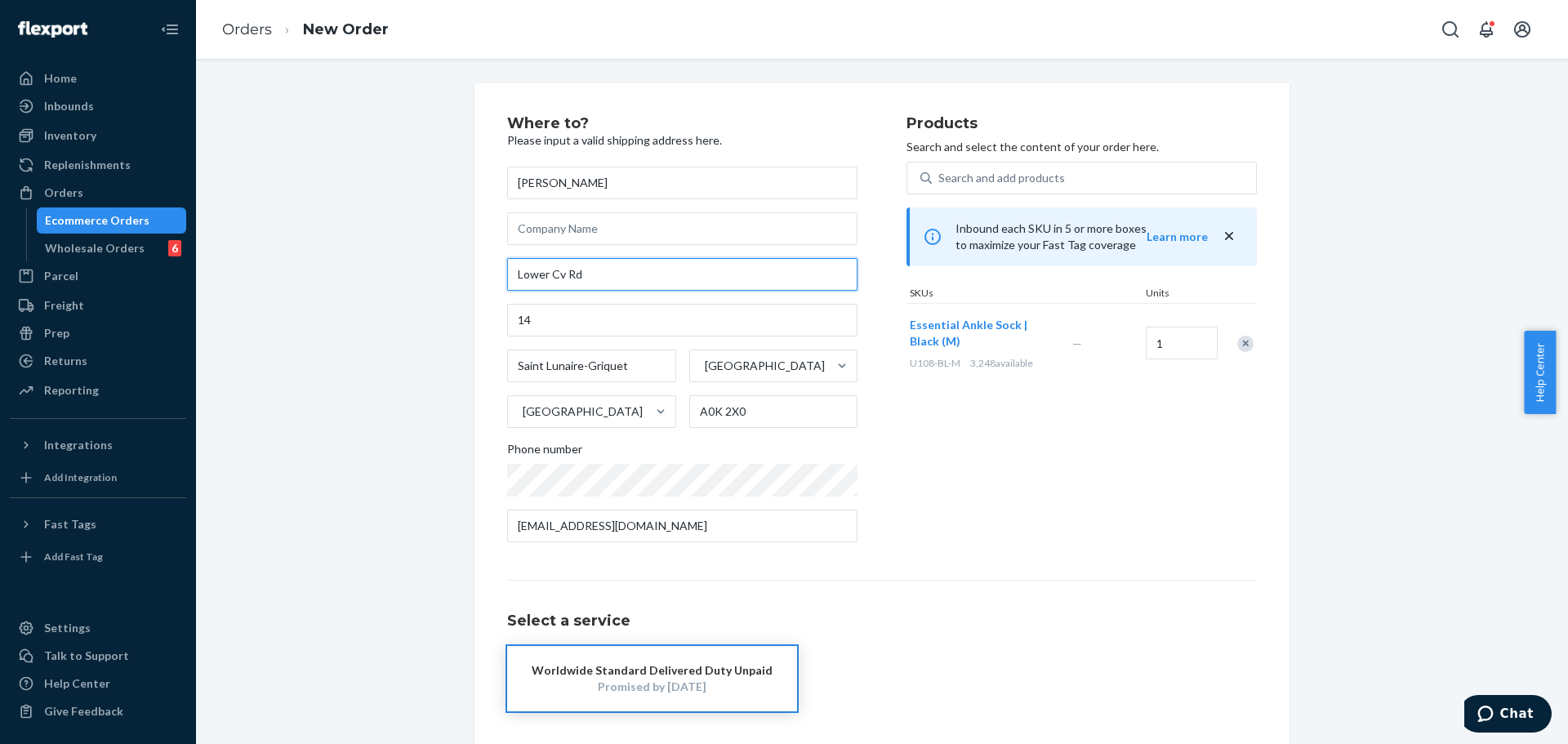
click at [691, 288] on input "Lower Cv Rd" at bounding box center [682, 274] width 350 height 32
paste input "5553 n cli Fort Wayne"
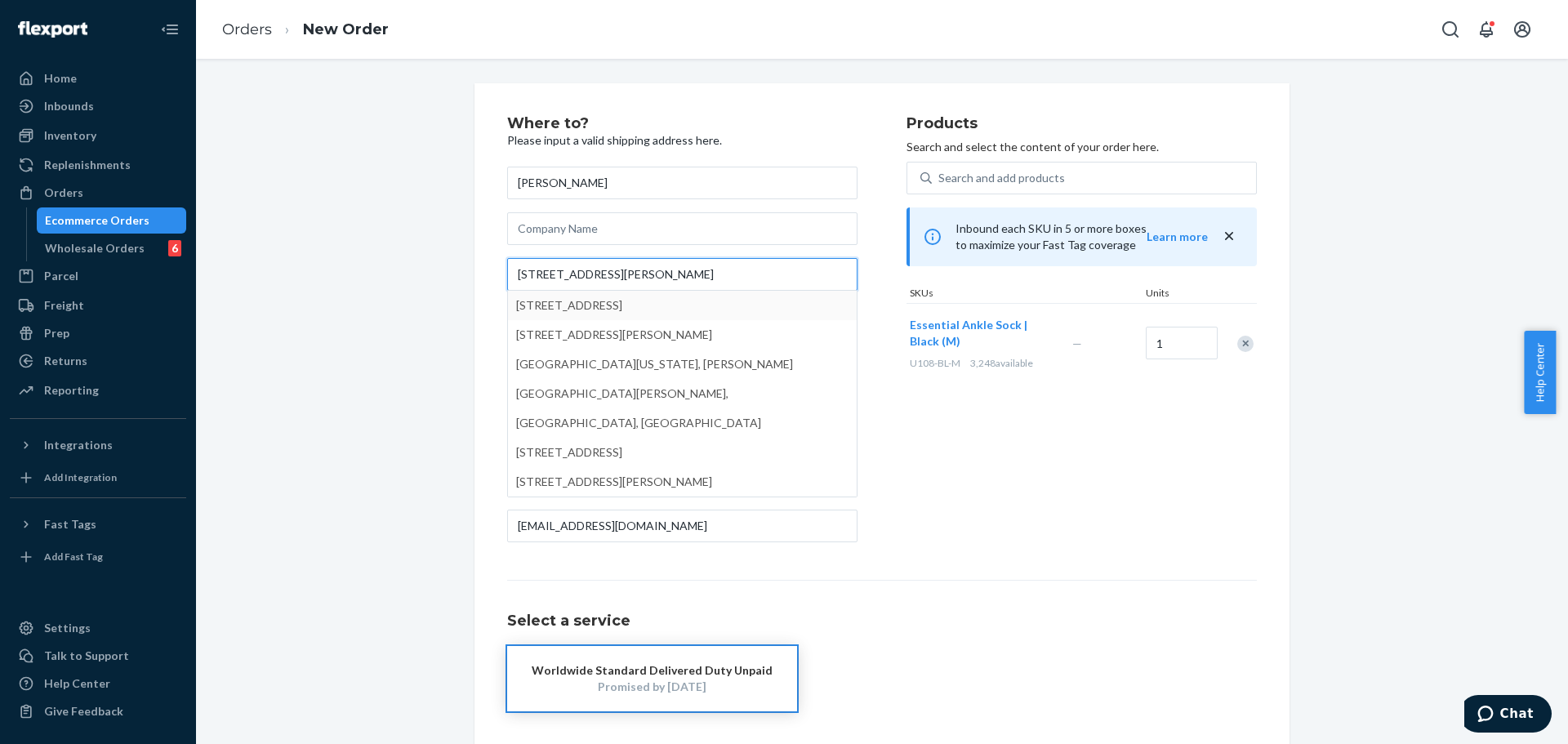
type input "5553 n cli Fort Wayne"
click at [866, 202] on div "Where to? Please input a valid shipping address here. NICOLA NGAN 5553 n cli Fo…" at bounding box center [706, 335] width 399 height 439
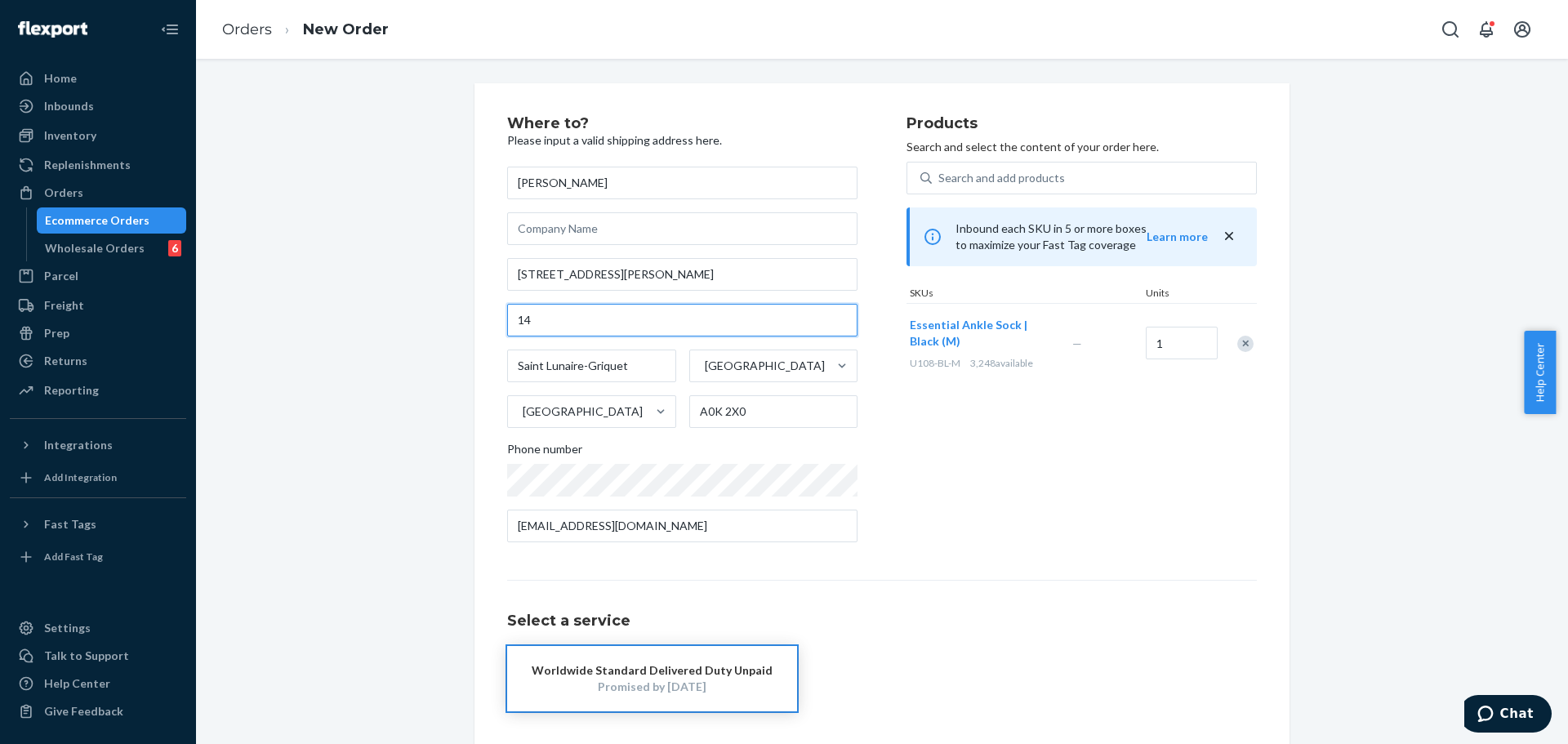
click at [604, 327] on input "14" at bounding box center [682, 319] width 350 height 32
click at [625, 404] on div "Canada" at bounding box center [577, 411] width 138 height 32
click at [523, 404] on input "Canada" at bounding box center [522, 411] width 2 height 17
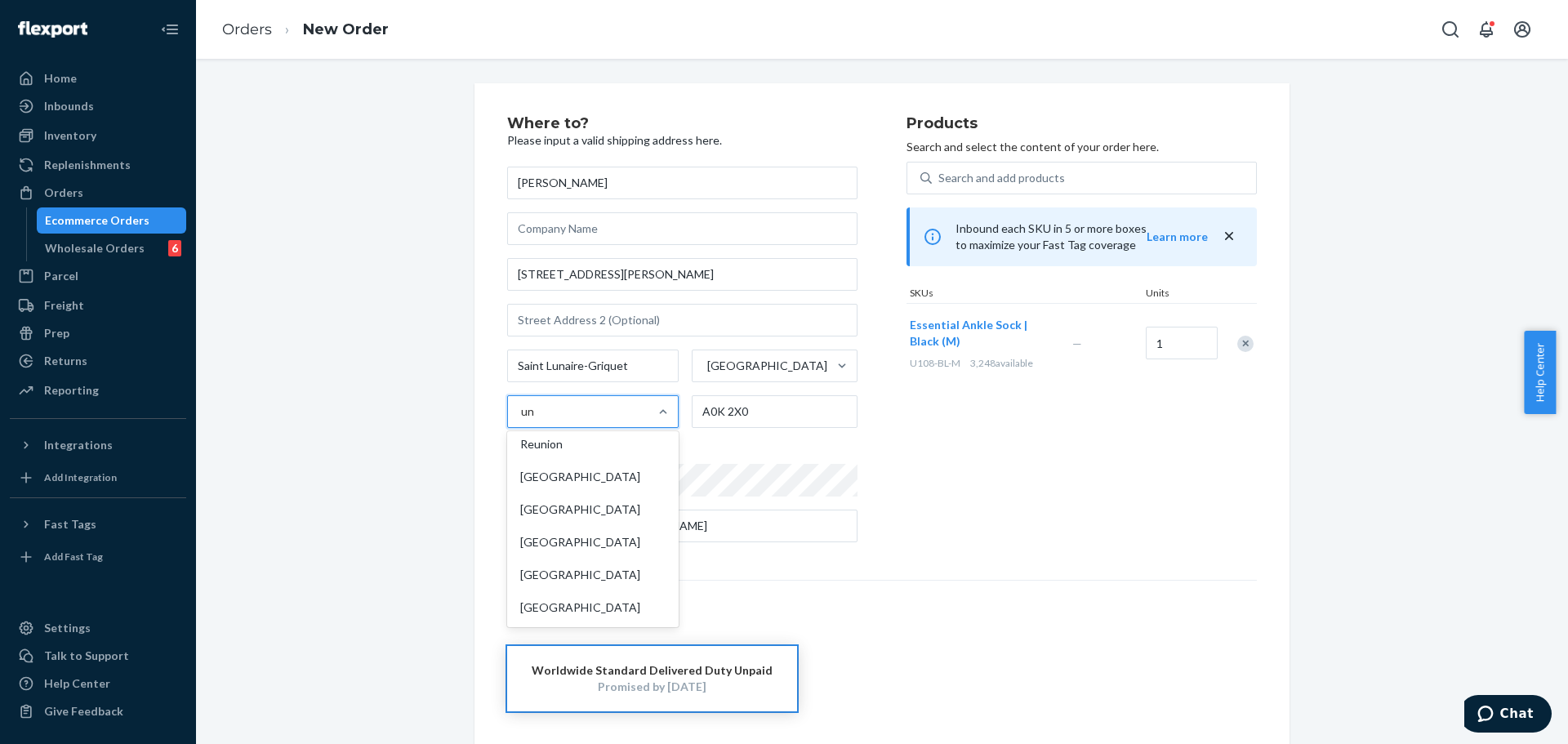
type input "uni"
click at [620, 436] on div "United States" at bounding box center [592, 444] width 165 height 32
click at [539, 419] on input "uni" at bounding box center [530, 411] width 18 height 17
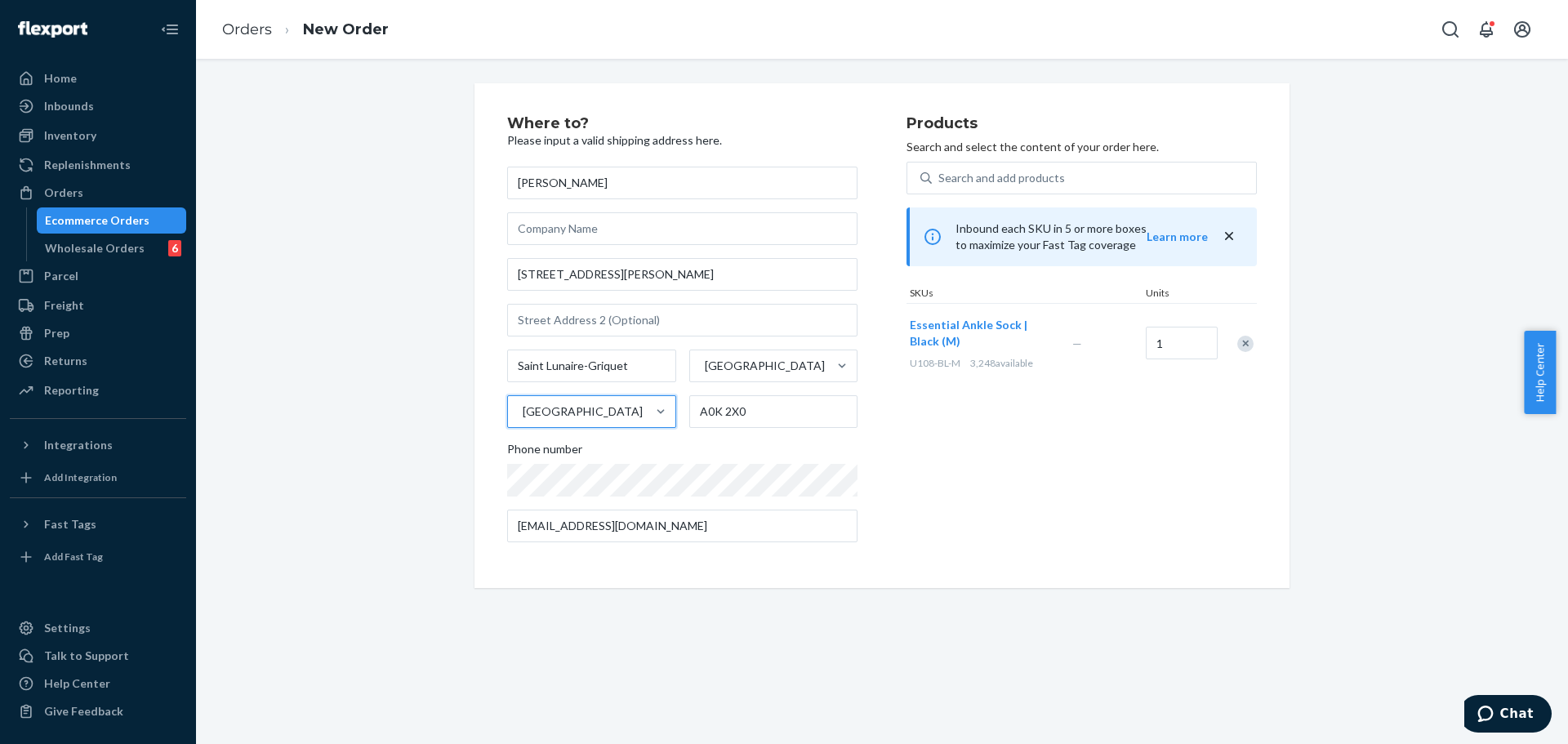
click at [941, 456] on div "Products Search and select the content of your order here. Search and add produ…" at bounding box center [1081, 335] width 350 height 439
click at [812, 372] on div "Newfoundland and Labrador" at bounding box center [764, 366] width 120 height 17
click at [704, 372] on input "Newfoundland and Labrador" at bounding box center [704, 366] width 2 height 17
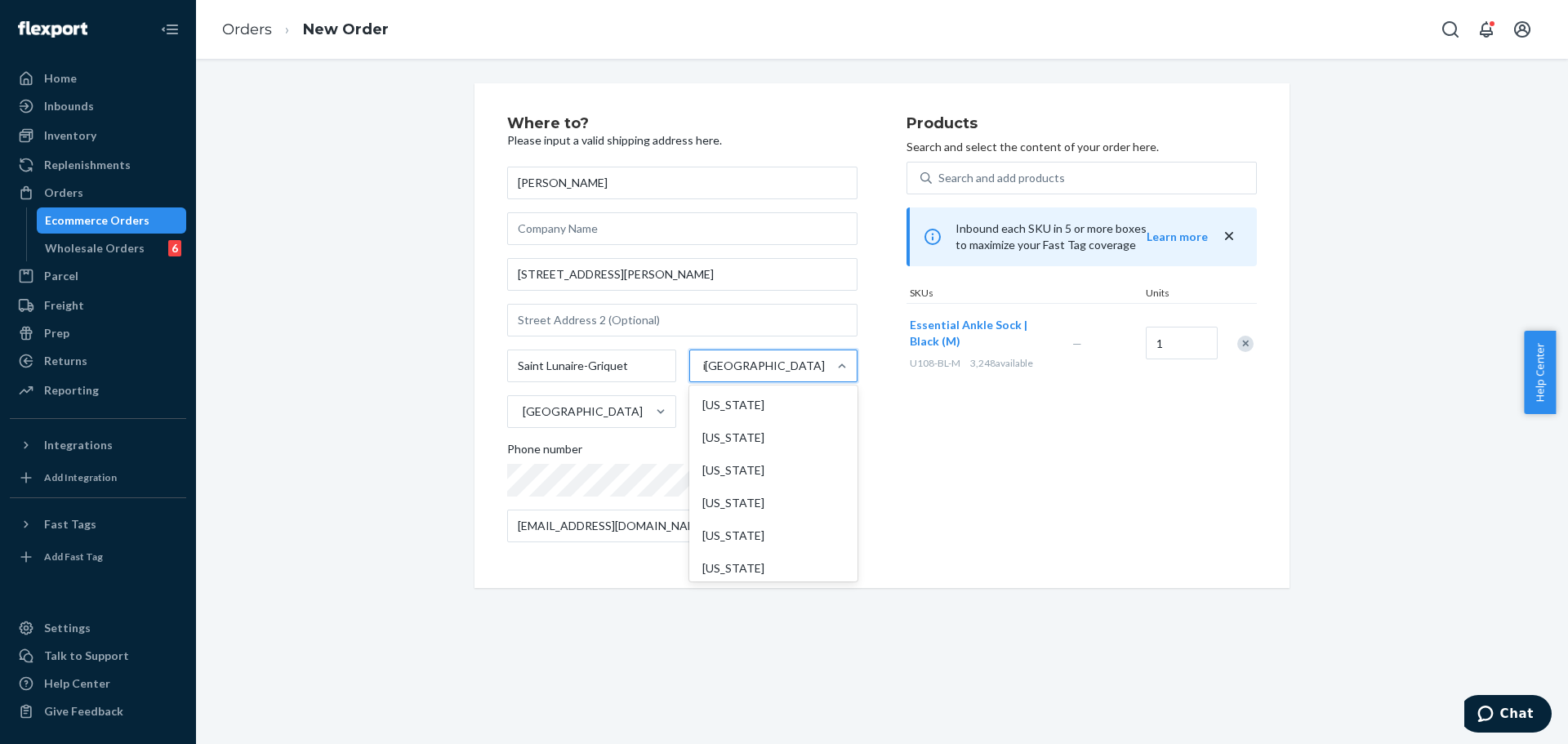
type input "in"
click at [736, 435] on div "Indiana" at bounding box center [772, 437] width 165 height 32
click at [710, 373] on input "in" at bounding box center [704, 366] width 11 height 17
click at [753, 418] on input "A0K 2X0" at bounding box center [774, 411] width 169 height 32
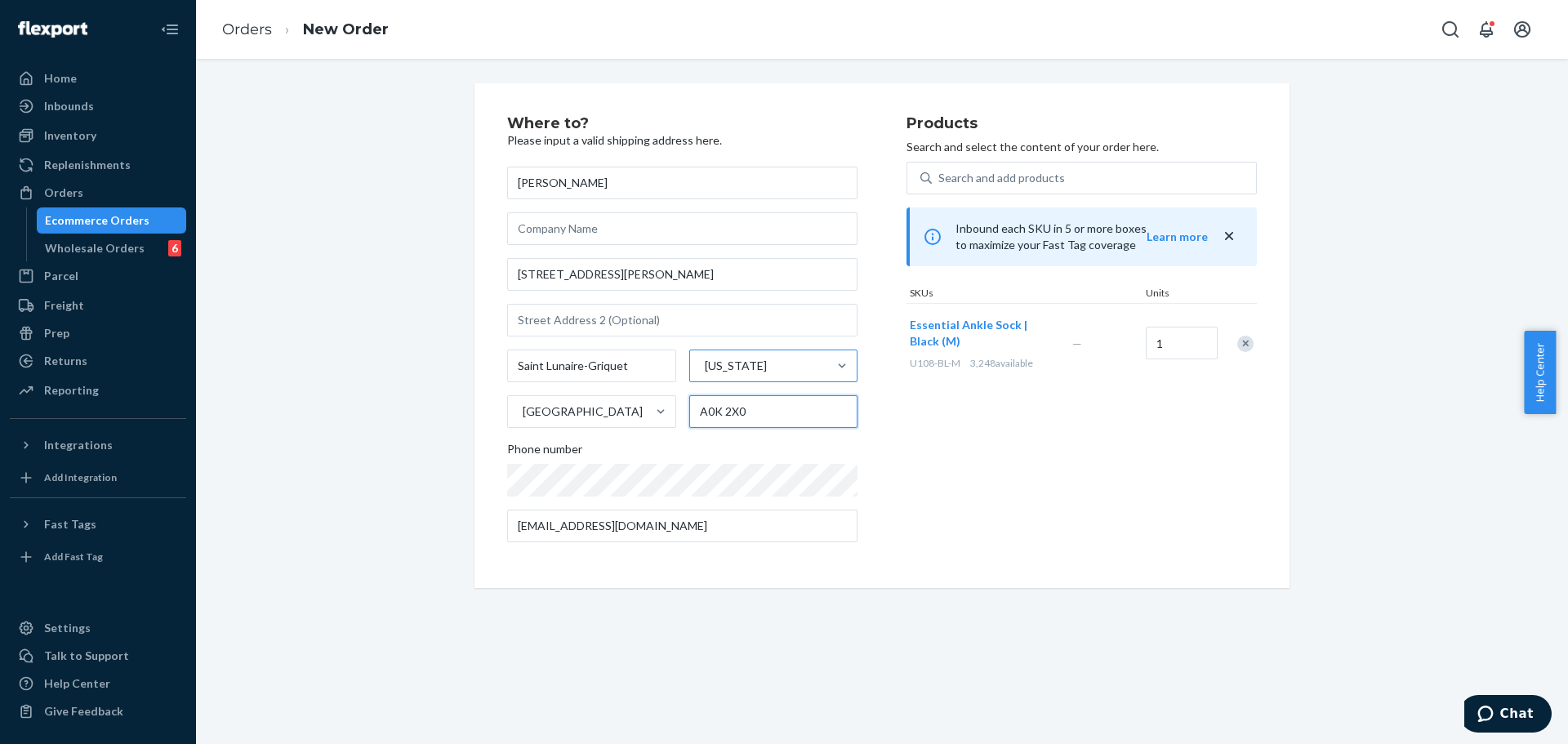
click at [753, 418] on input "A0K 2X0" at bounding box center [774, 411] width 169 height 32
paste input "46825"
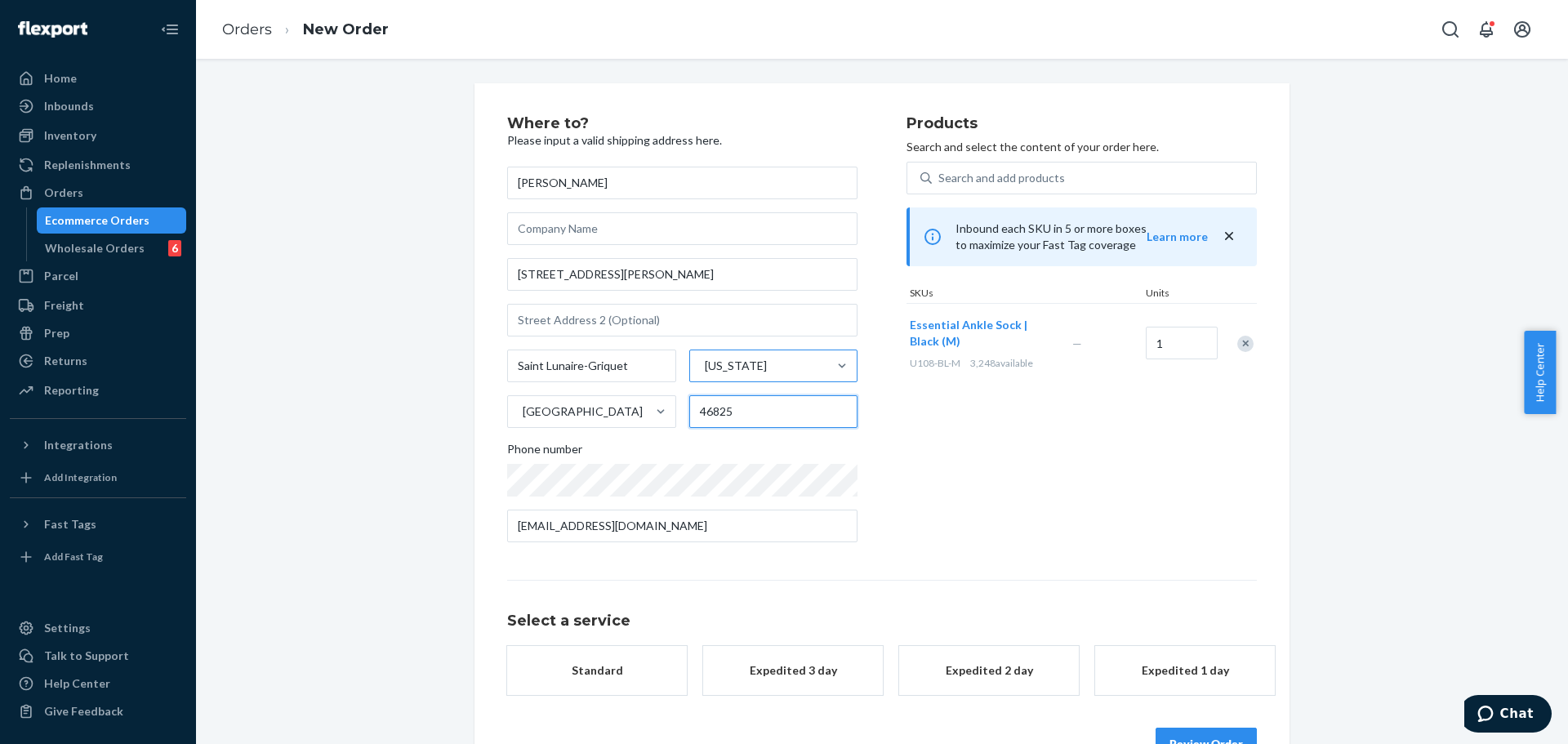
type input "46825"
click at [906, 418] on div "Products Search and select the content of your order here. Search and add produ…" at bounding box center [1081, 335] width 350 height 439
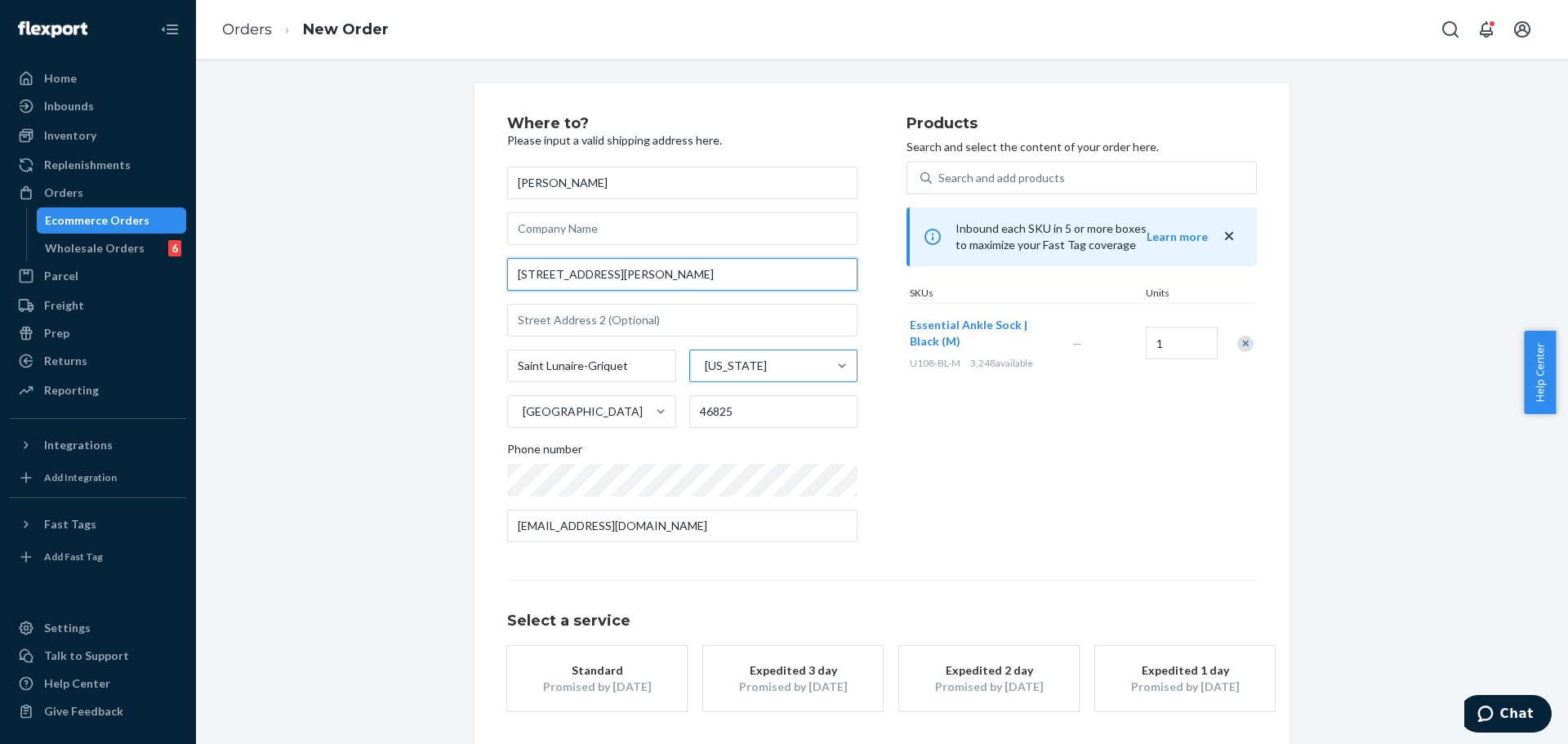
drag, startPoint x: 666, startPoint y: 265, endPoint x: 564, endPoint y: 273, distance: 102.3
click at [564, 273] on input "5553 n cli Fort Wayne" at bounding box center [682, 274] width 350 height 32
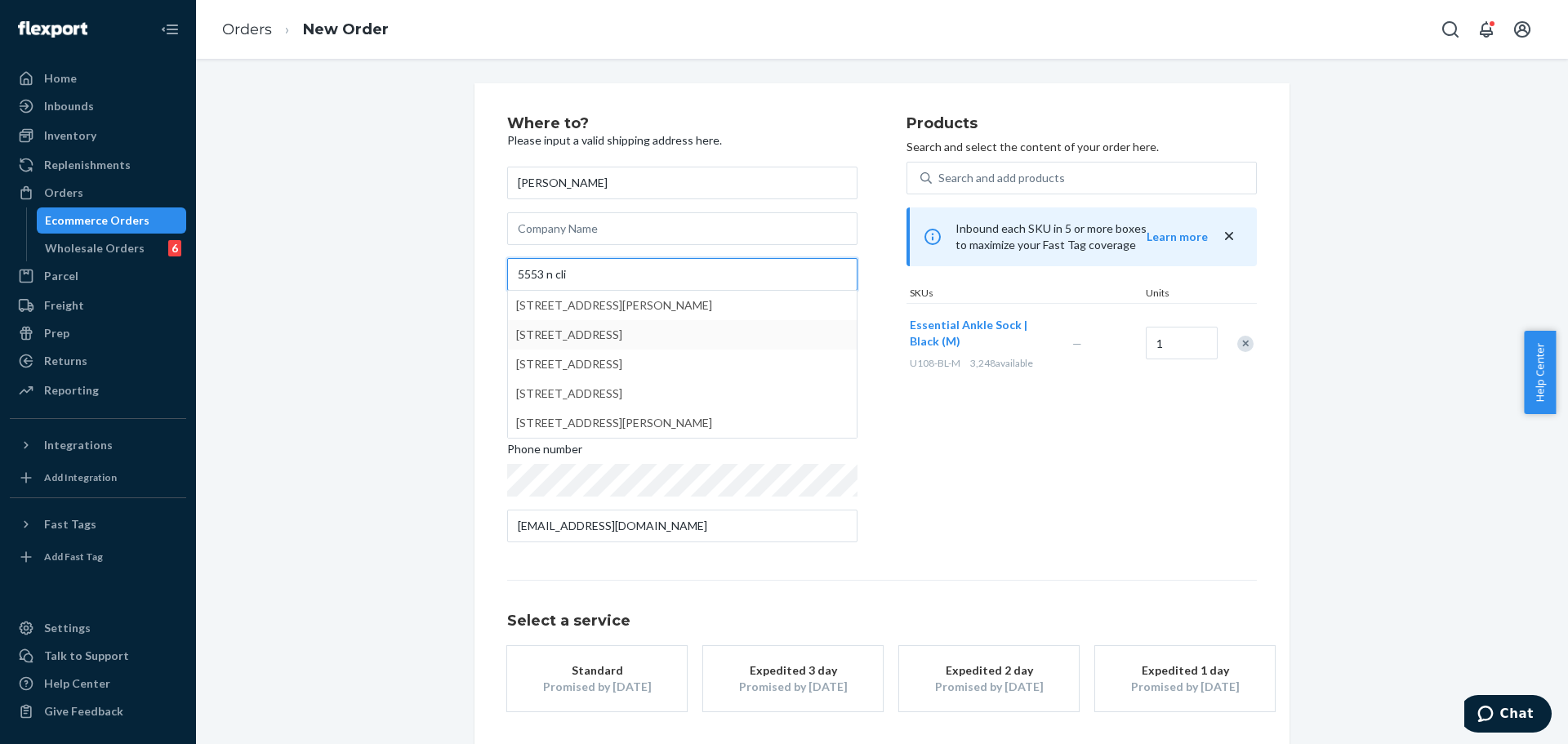
type input "5553 n cli"
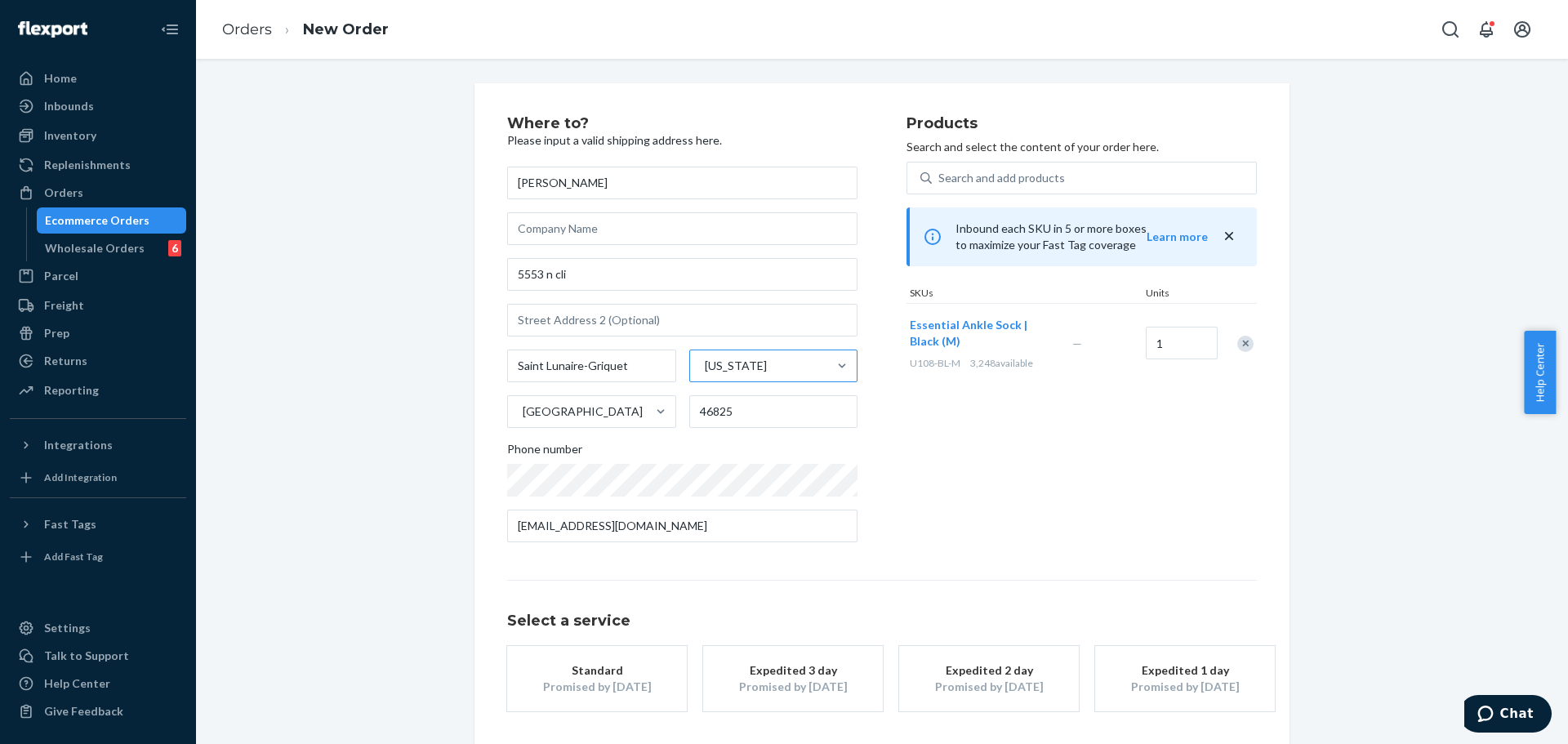
click at [446, 320] on div "Where to? Please input a valid shipping address here. NICOLA NGAN 5553 n cli Sa…" at bounding box center [881, 446] width 1347 height 725
click at [578, 372] on input "Saint Lunaire-Griquet" at bounding box center [591, 365] width 169 height 32
paste input "Fort Wayne"
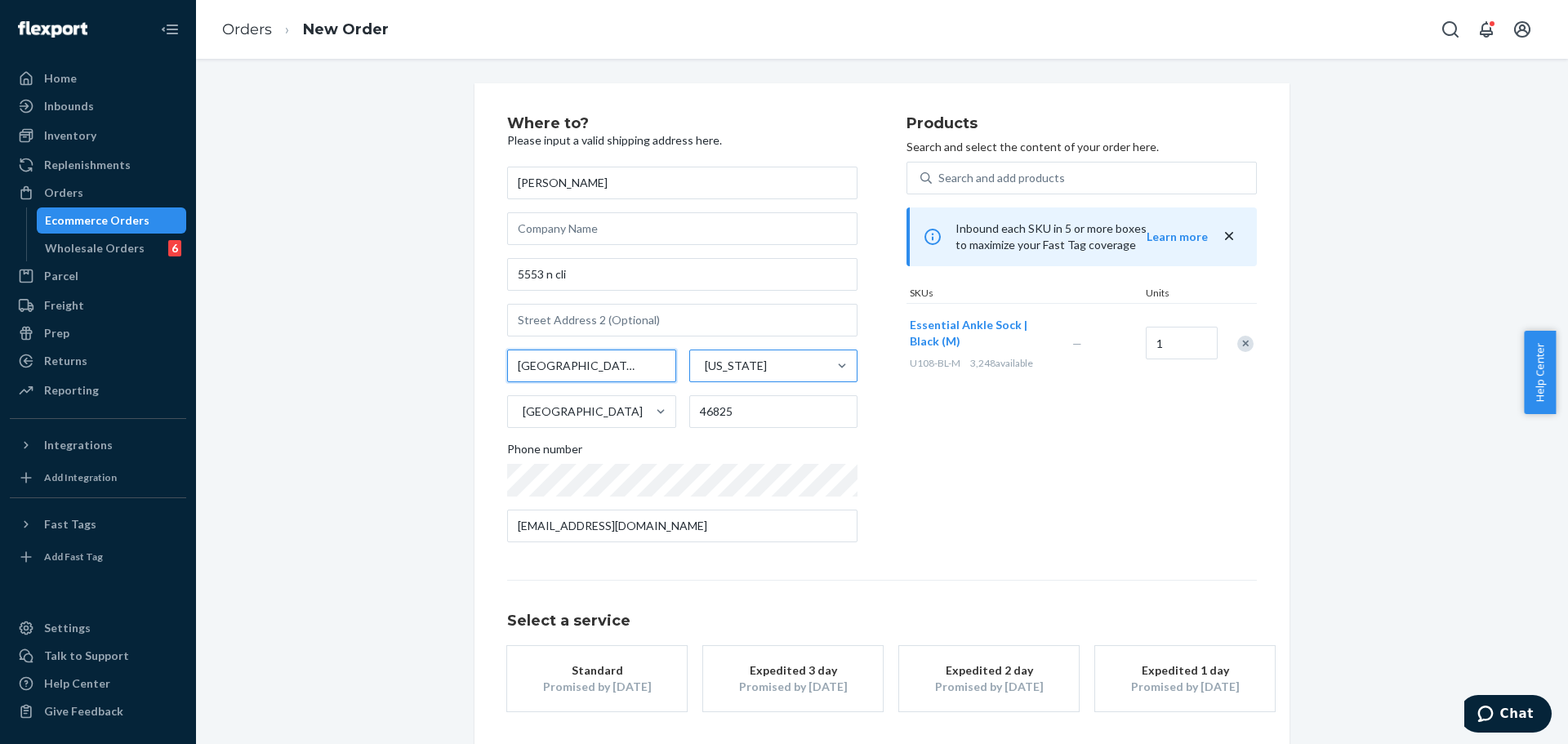
type input "Fort Wayne"
click at [924, 430] on div "Products Search and select the content of your order here. Search and add produ…" at bounding box center [1081, 335] width 350 height 439
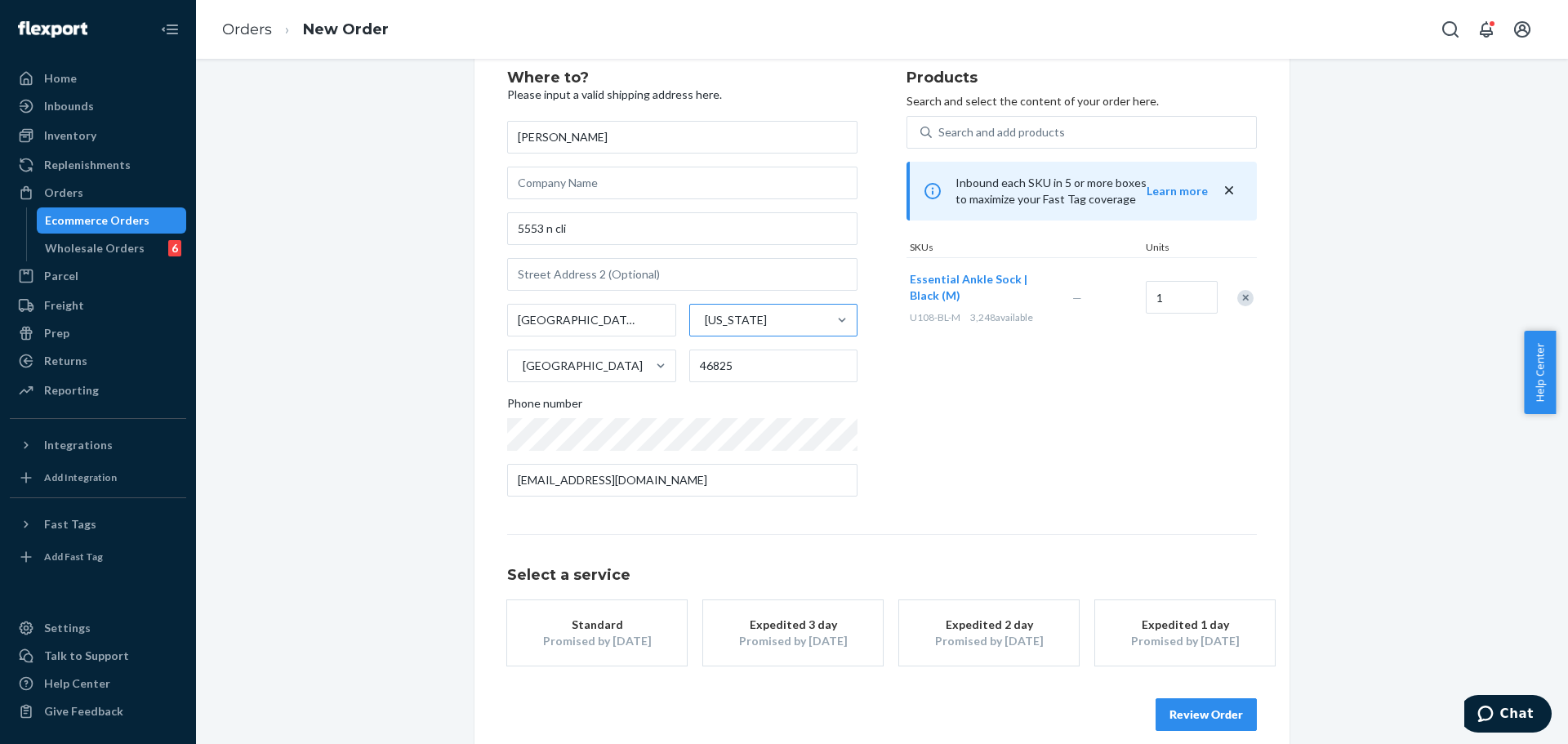
scroll to position [65, 0]
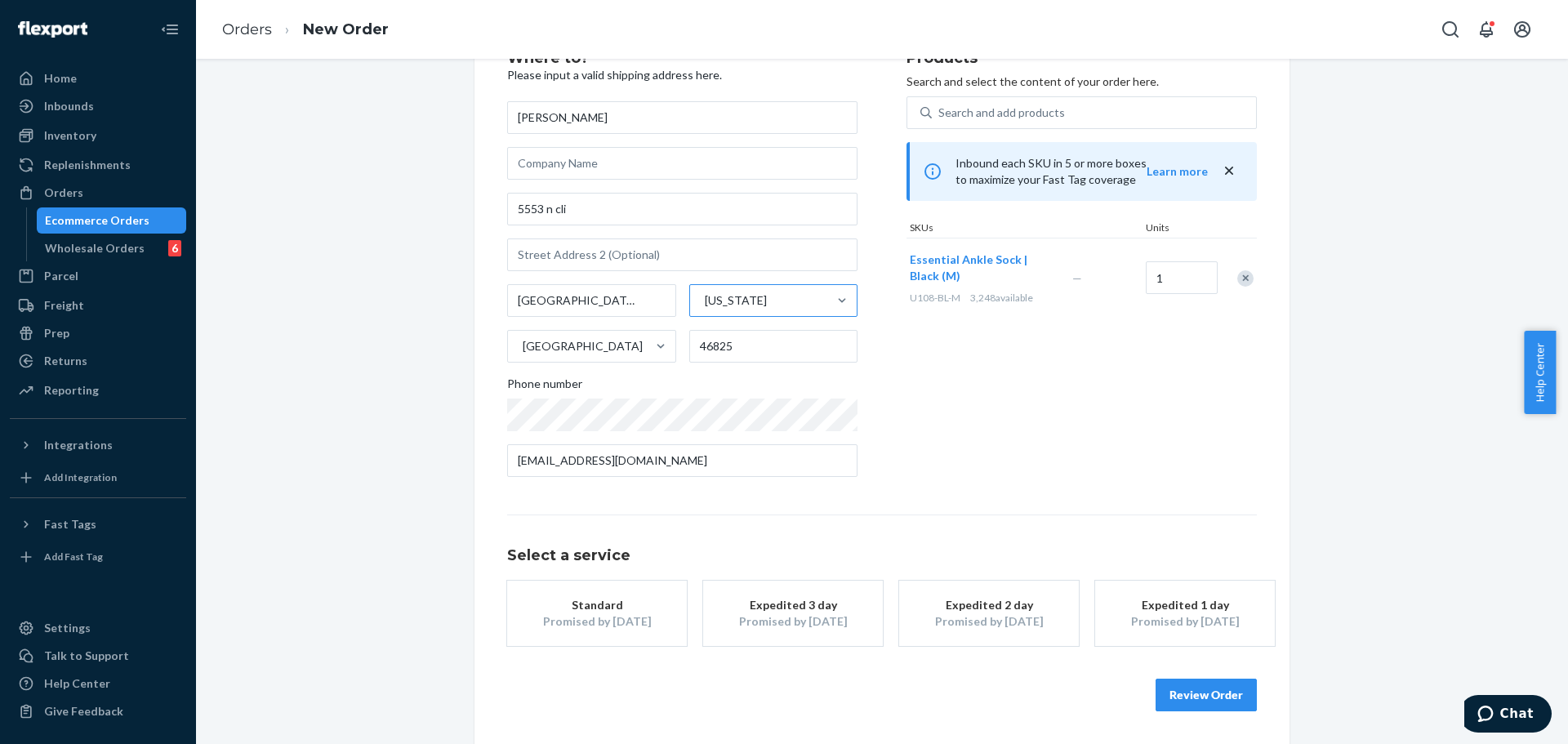
drag, startPoint x: 604, startPoint y: 598, endPoint x: 791, endPoint y: 530, distance: 199.0
click at [603, 598] on div "Standard" at bounding box center [597, 605] width 131 height 17
drag, startPoint x: 937, startPoint y: 465, endPoint x: 950, endPoint y: 463, distance: 13.2
click at [941, 464] on div "Products Search and select the content of your order here. Search and add produ…" at bounding box center [1081, 270] width 350 height 439
click at [1173, 704] on button "Review Order" at bounding box center [1207, 694] width 101 height 32
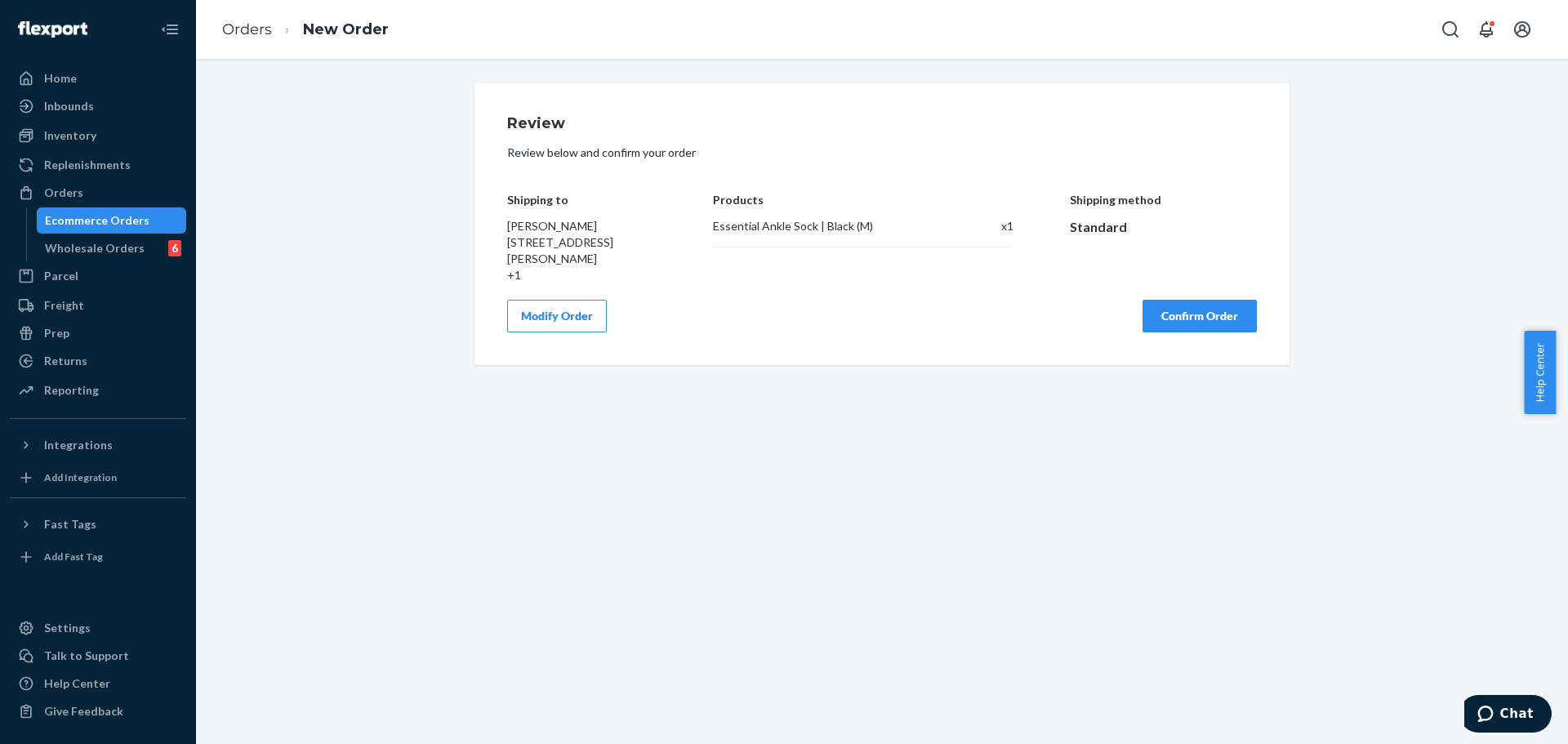
scroll to position [0, 0]
click at [1210, 318] on button "Confirm Order" at bounding box center [1199, 315] width 114 height 32
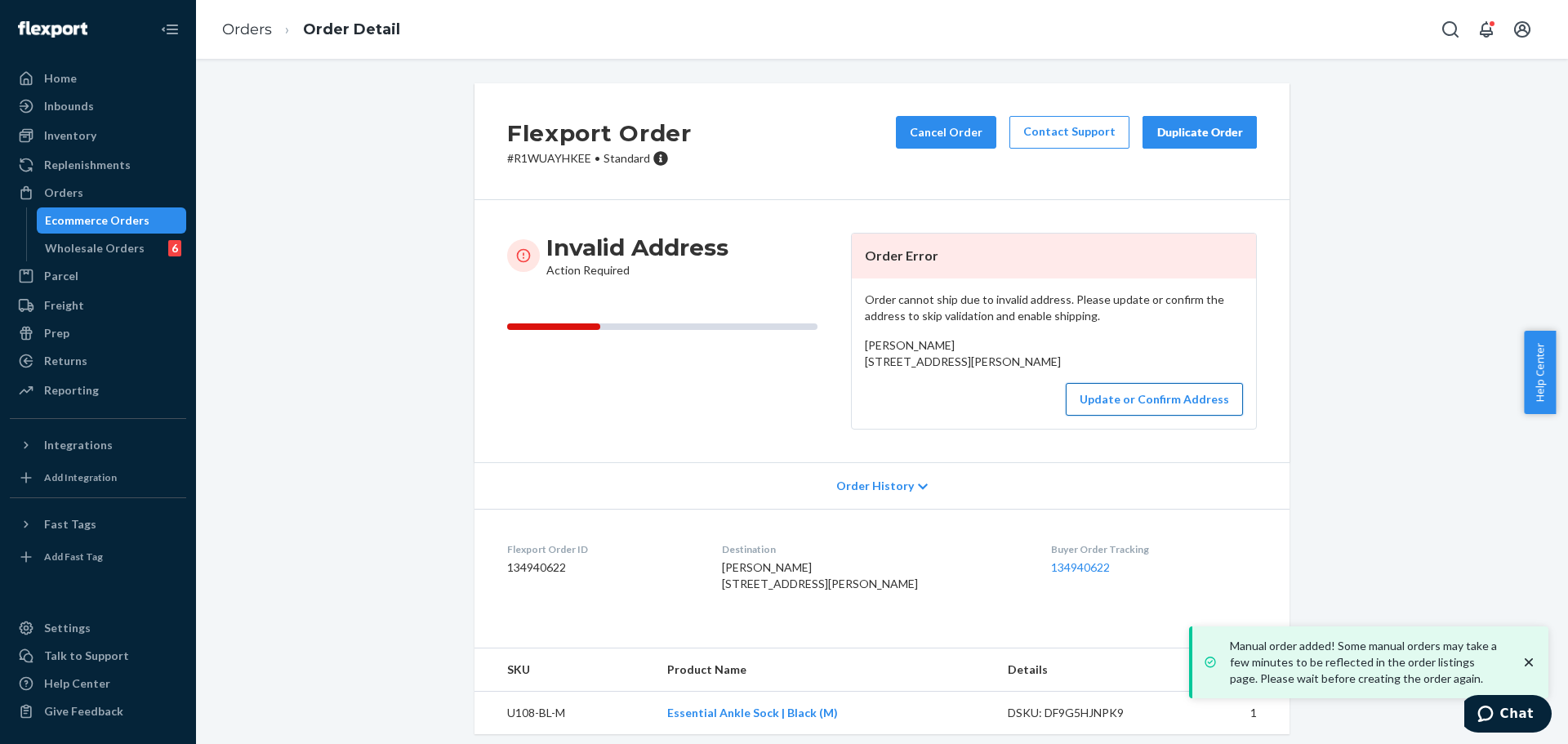
click at [1161, 415] on button "Update or Confirm Address" at bounding box center [1154, 399] width 178 height 32
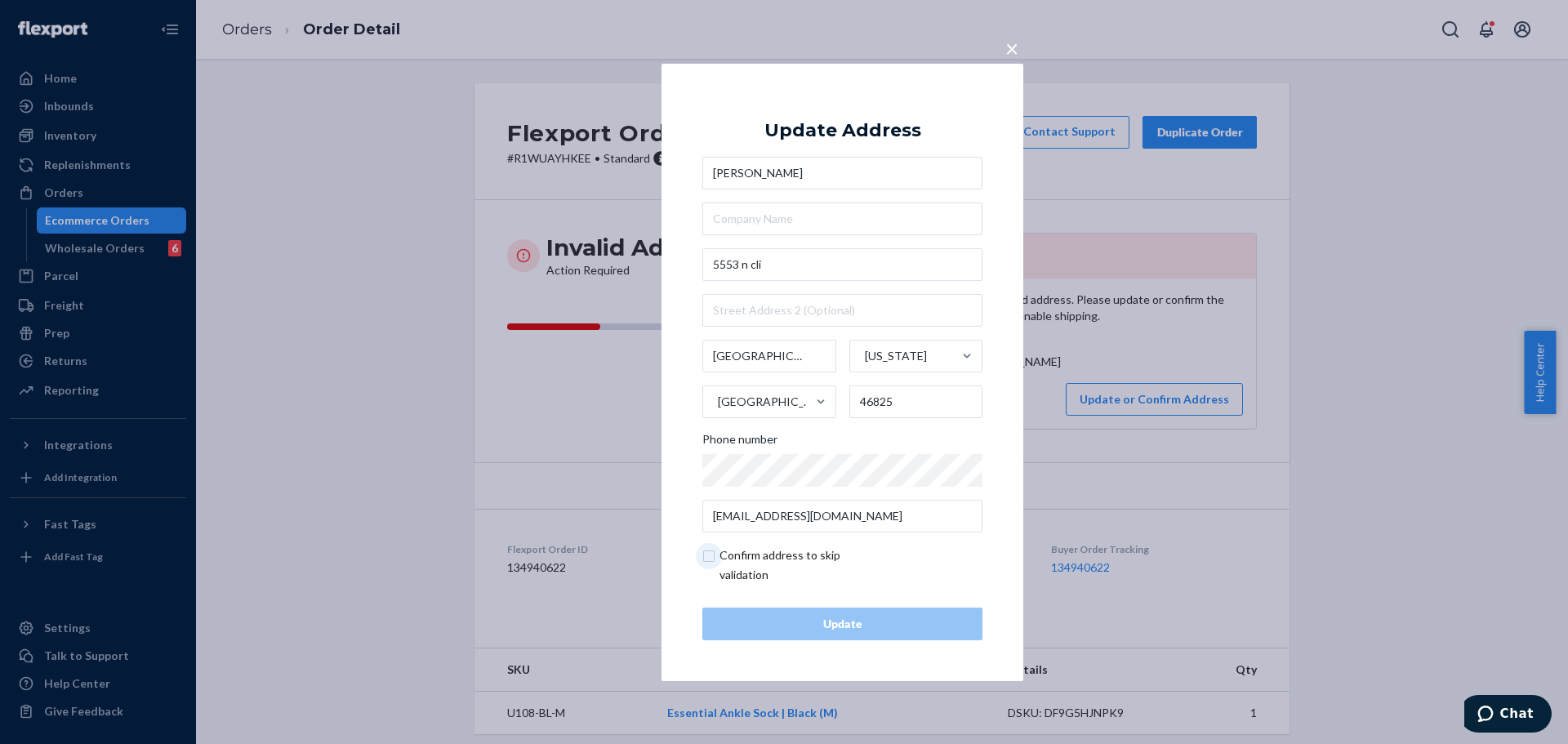
click at [715, 549] on input "checkbox" at bounding box center [797, 565] width 189 height 39
checkbox input "true"
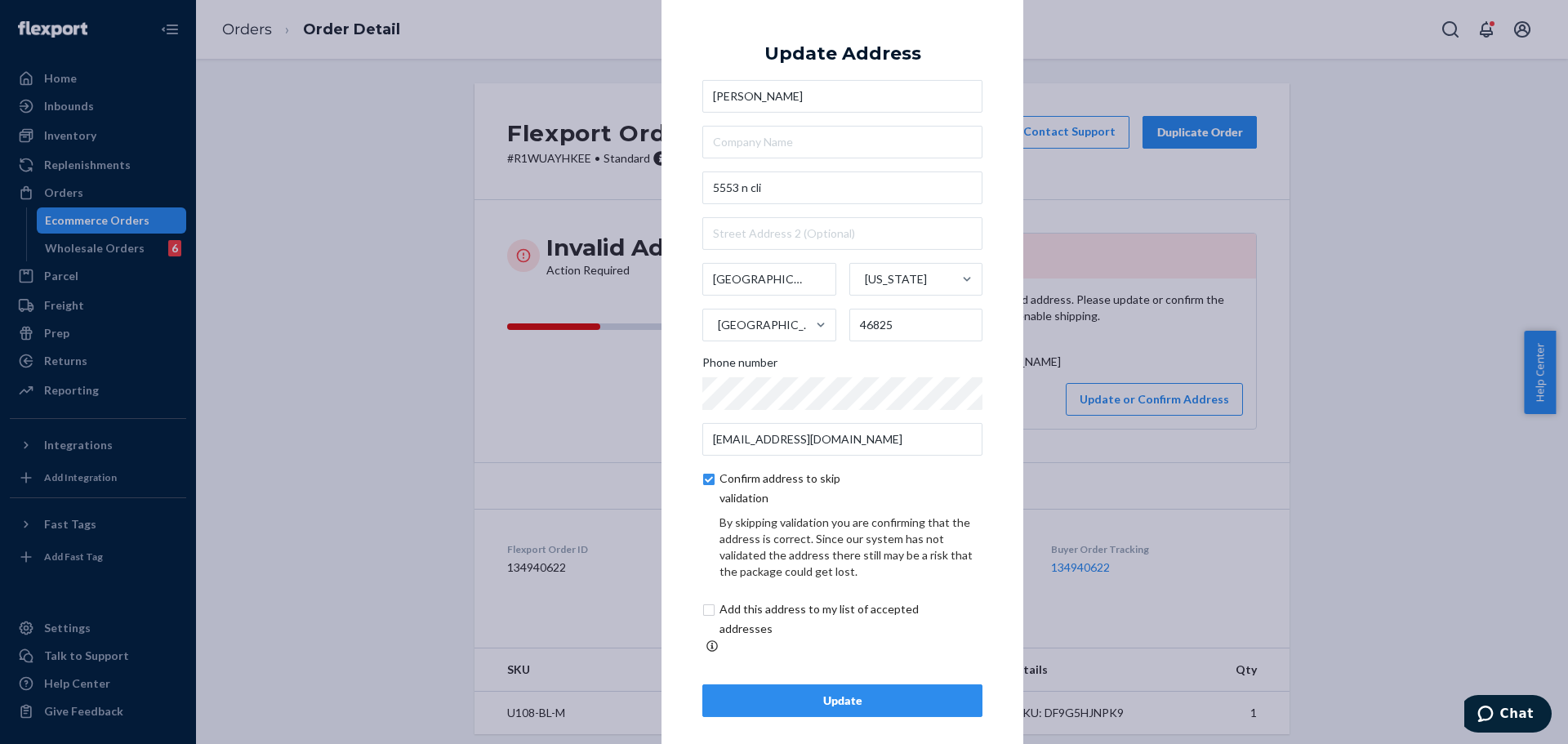
scroll to position [6, 0]
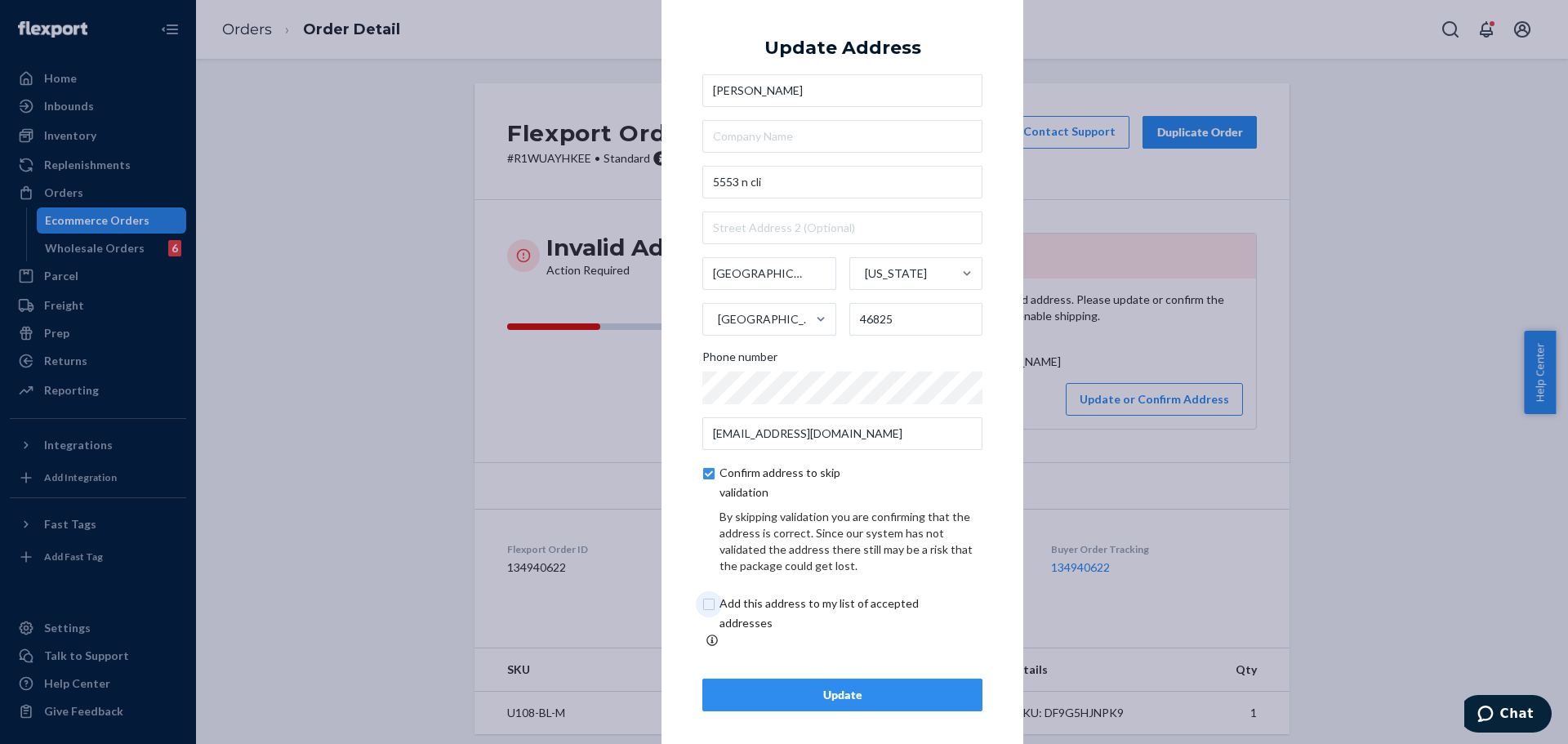
click at [745, 608] on input "checkbox" at bounding box center [838, 613] width 272 height 39
checkbox input "true"
click at [858, 679] on button "Update" at bounding box center [842, 694] width 280 height 32
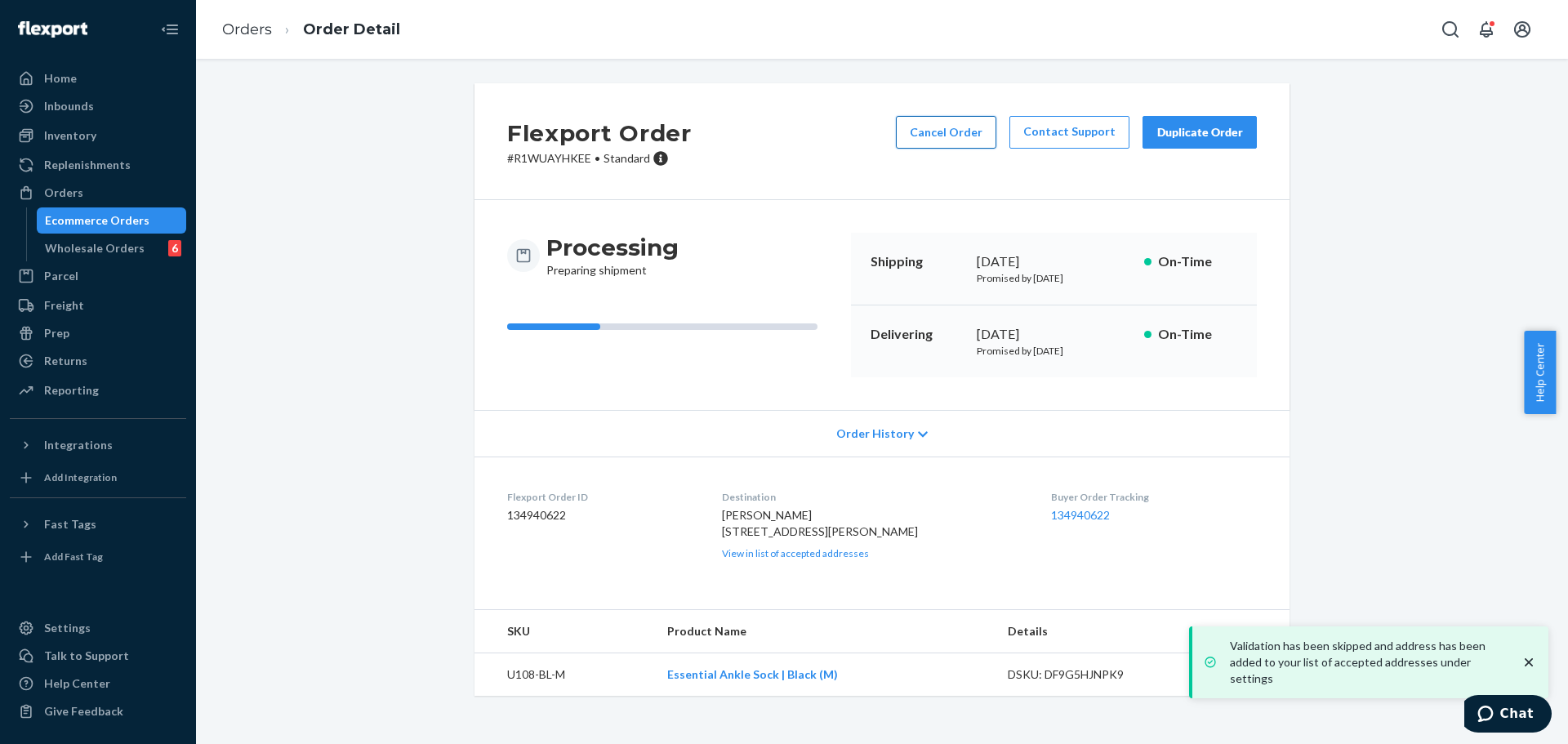
click at [952, 140] on button "Cancel Order" at bounding box center [945, 132] width 101 height 32
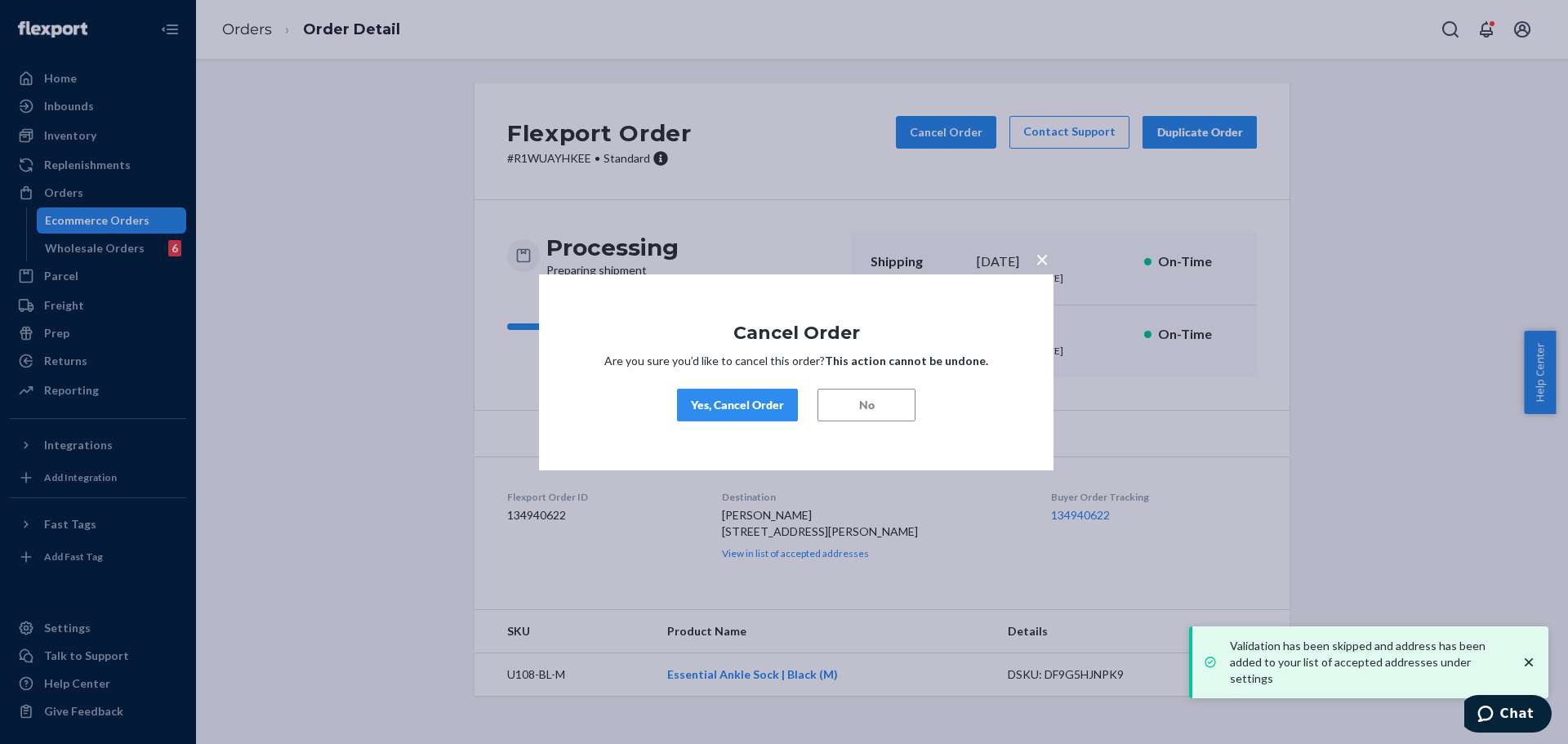
drag, startPoint x: 761, startPoint y: 405, endPoint x: 805, endPoint y: 384, distance: 48.8
click at [765, 405] on div "Yes, Cancel Order" at bounding box center [737, 405] width 93 height 17
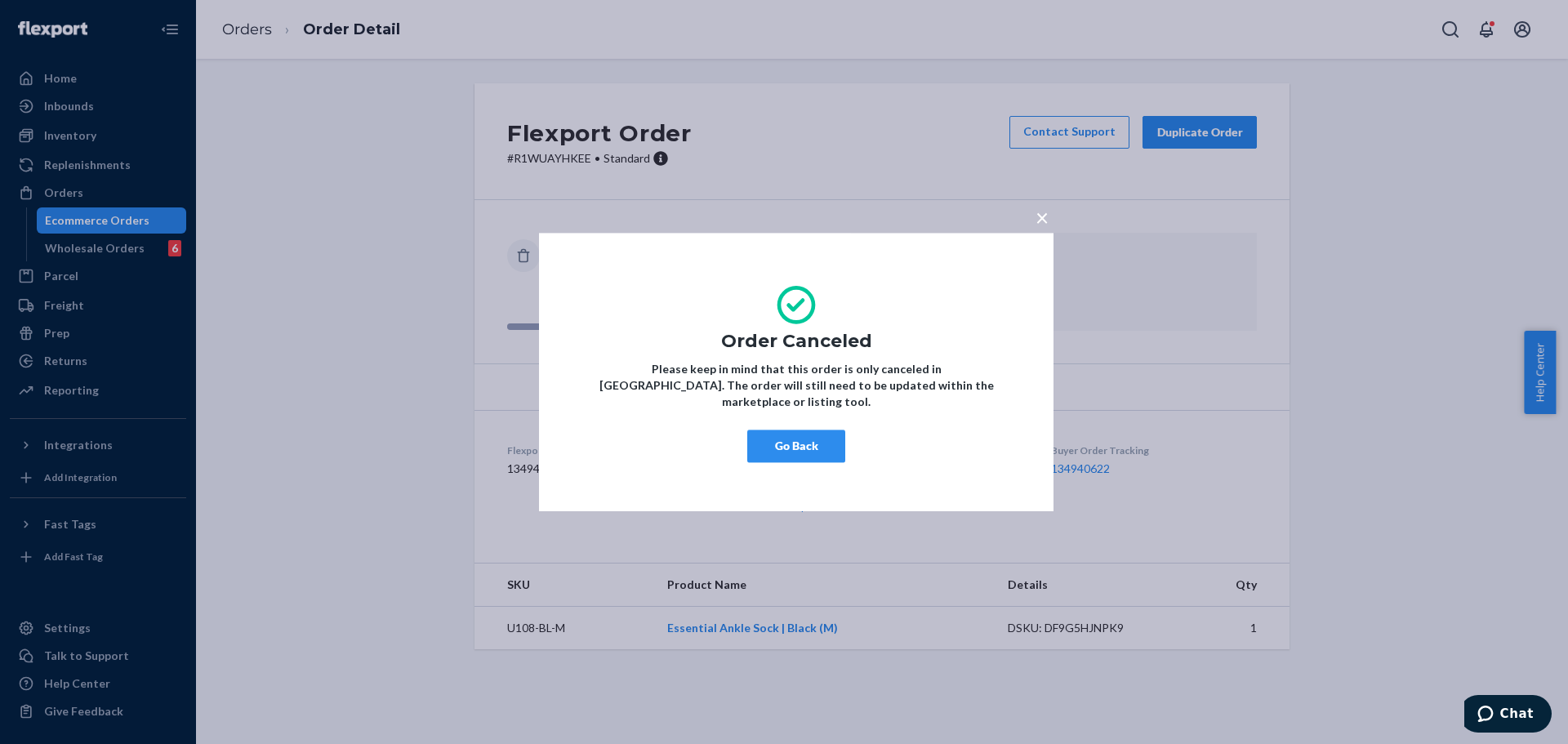
click at [802, 450] on button "Go Back" at bounding box center [796, 445] width 98 height 32
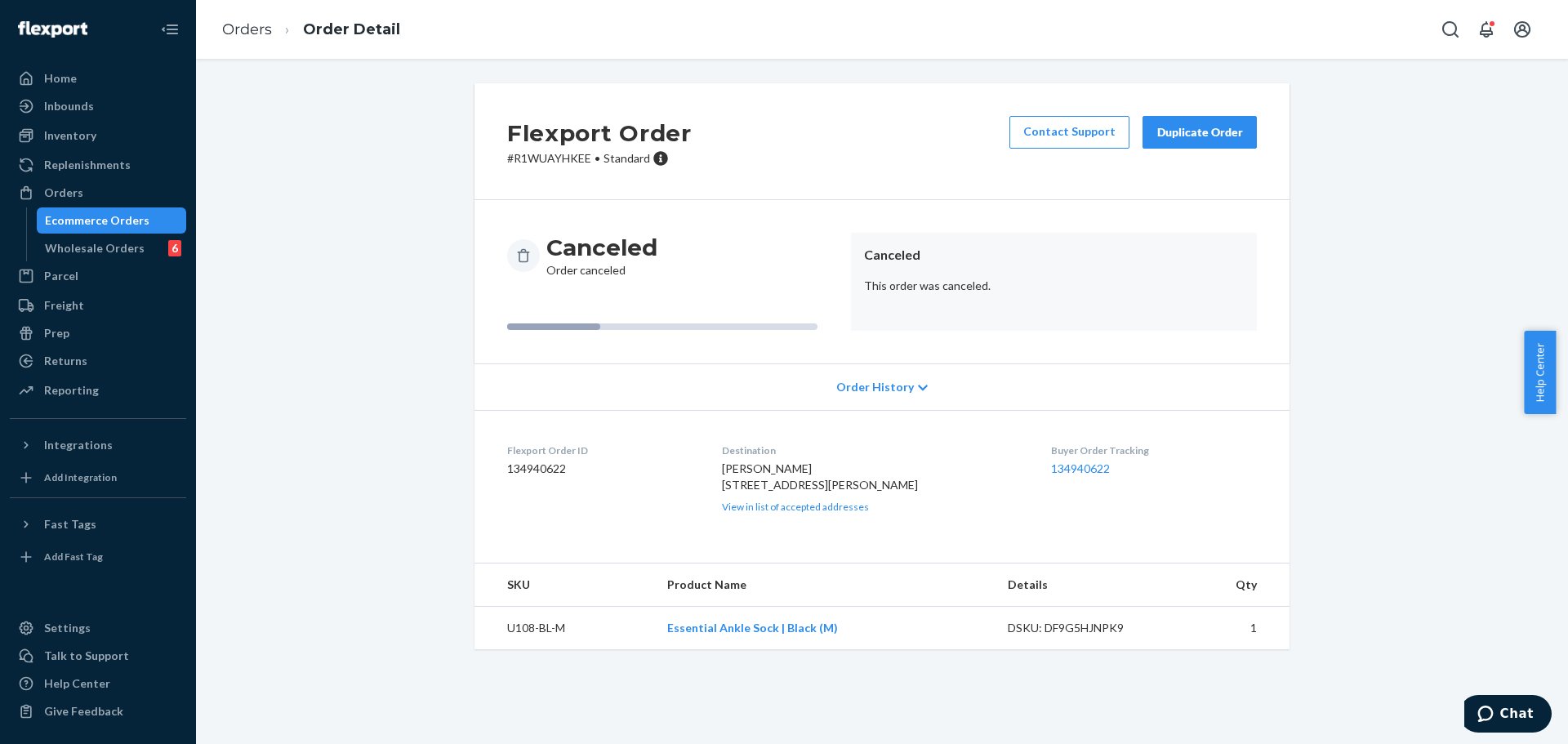
click at [1196, 137] on div "Duplicate Order" at bounding box center [1199, 132] width 87 height 17
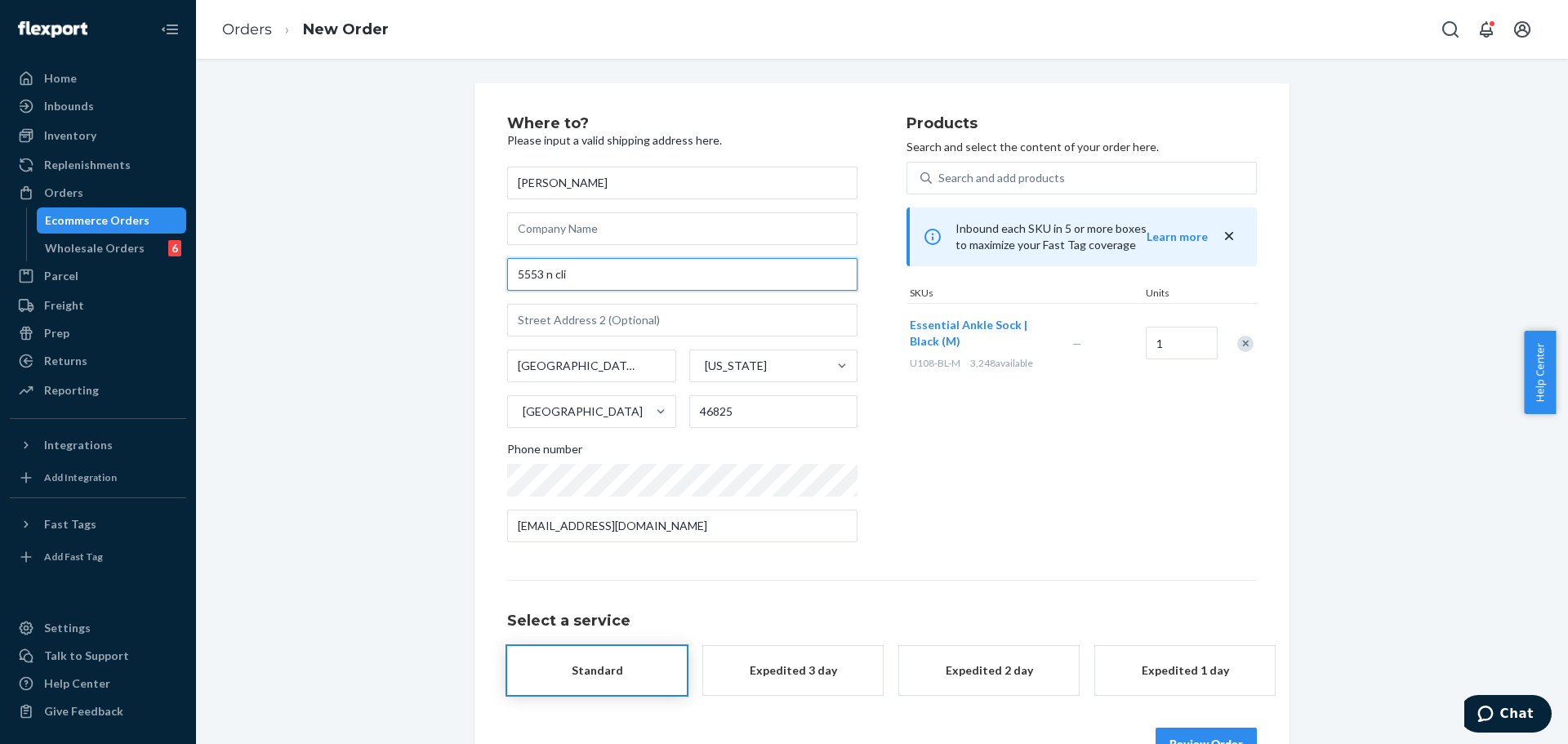
click at [609, 278] on input "5553 n cli" at bounding box center [682, 274] width 350 height 32
paste input "N2449 County G Reeseville"
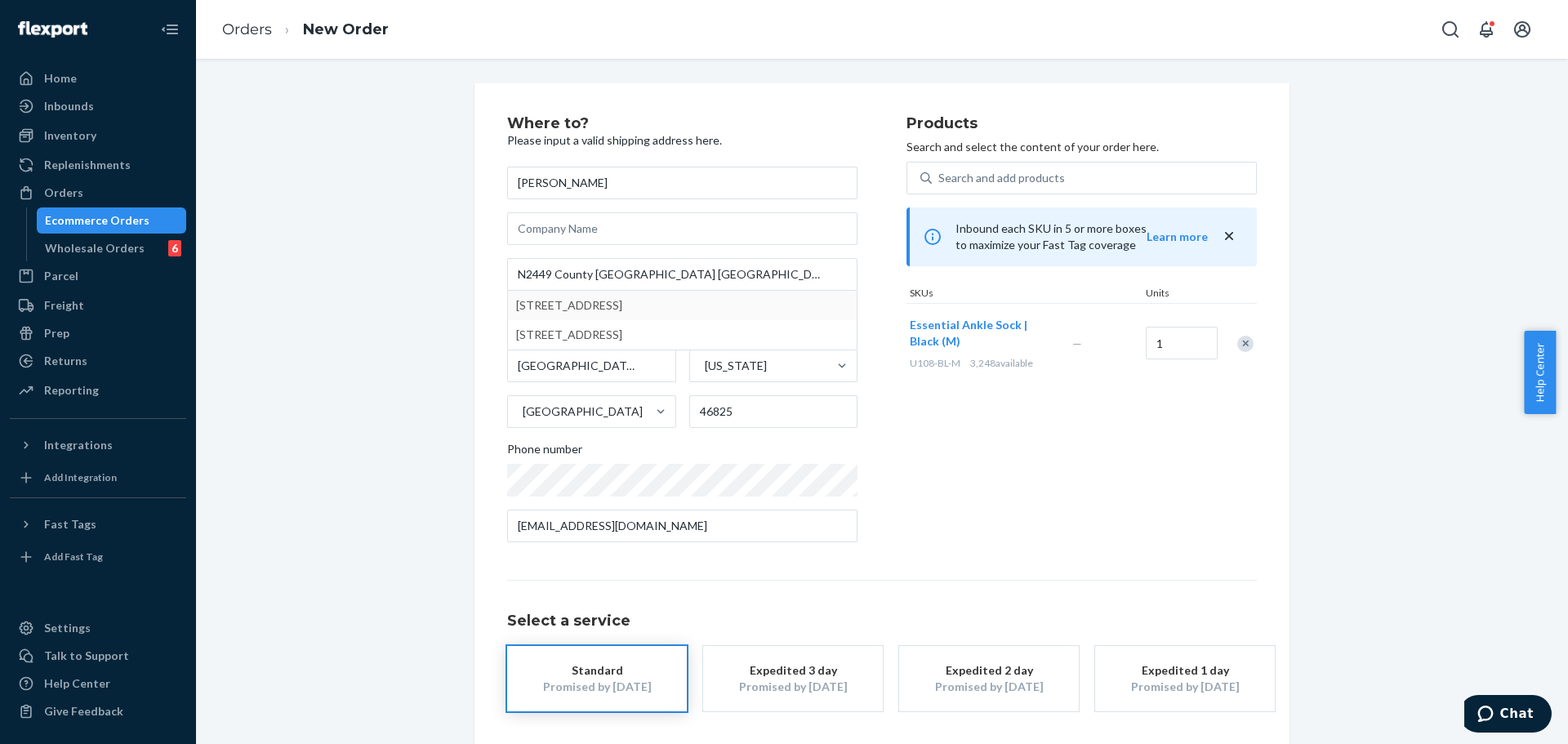
type input "N2449 Co Rd G"
type input "Reeseville"
type input "53579"
click at [429, 310] on div "Where to? Please input a valid shipping address here. NICOLA NGAN N2449 Co Rd G…" at bounding box center [881, 446] width 1347 height 725
click at [674, 274] on input "N2449 Co Rd G" at bounding box center [682, 274] width 350 height 32
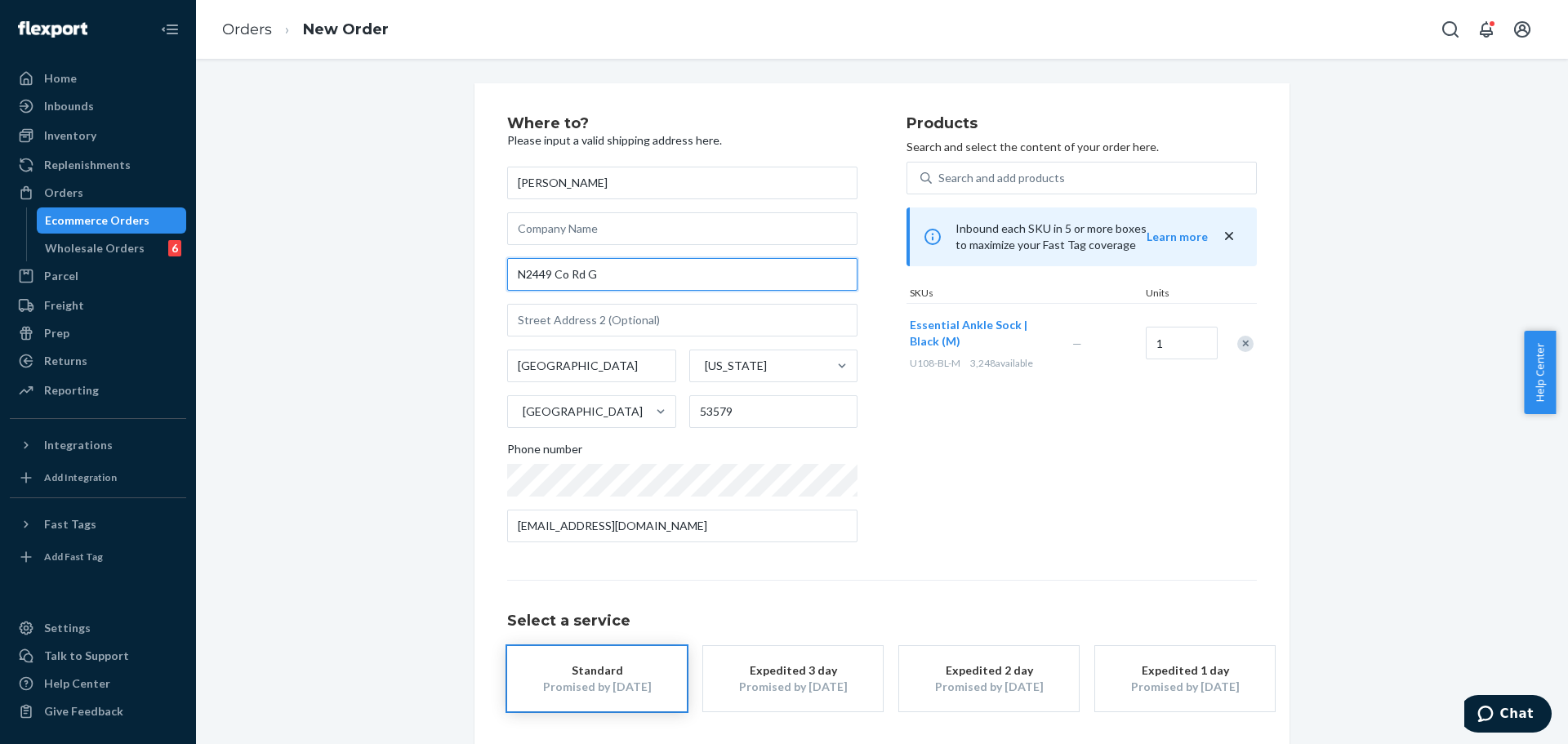
click at [674, 274] on input "N2449 Co Rd G" at bounding box center [682, 274] width 350 height 32
click at [912, 482] on div "Products Search and select the content of your order here. Search and add produ…" at bounding box center [1081, 335] width 350 height 439
drag, startPoint x: 618, startPoint y: 666, endPoint x: 812, endPoint y: 605, distance: 203.4
click at [618, 667] on div "Standard" at bounding box center [597, 670] width 131 height 17
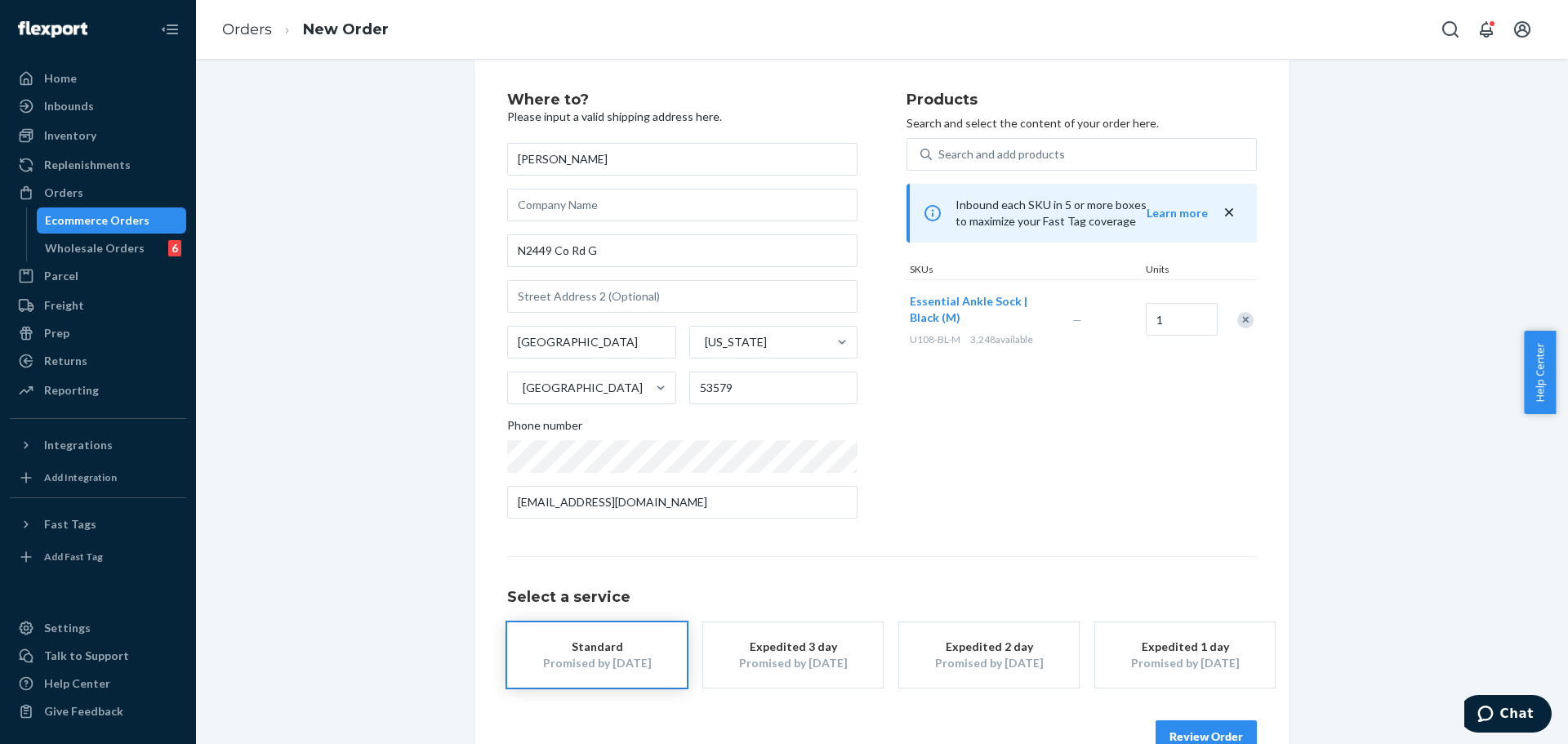
scroll to position [65, 0]
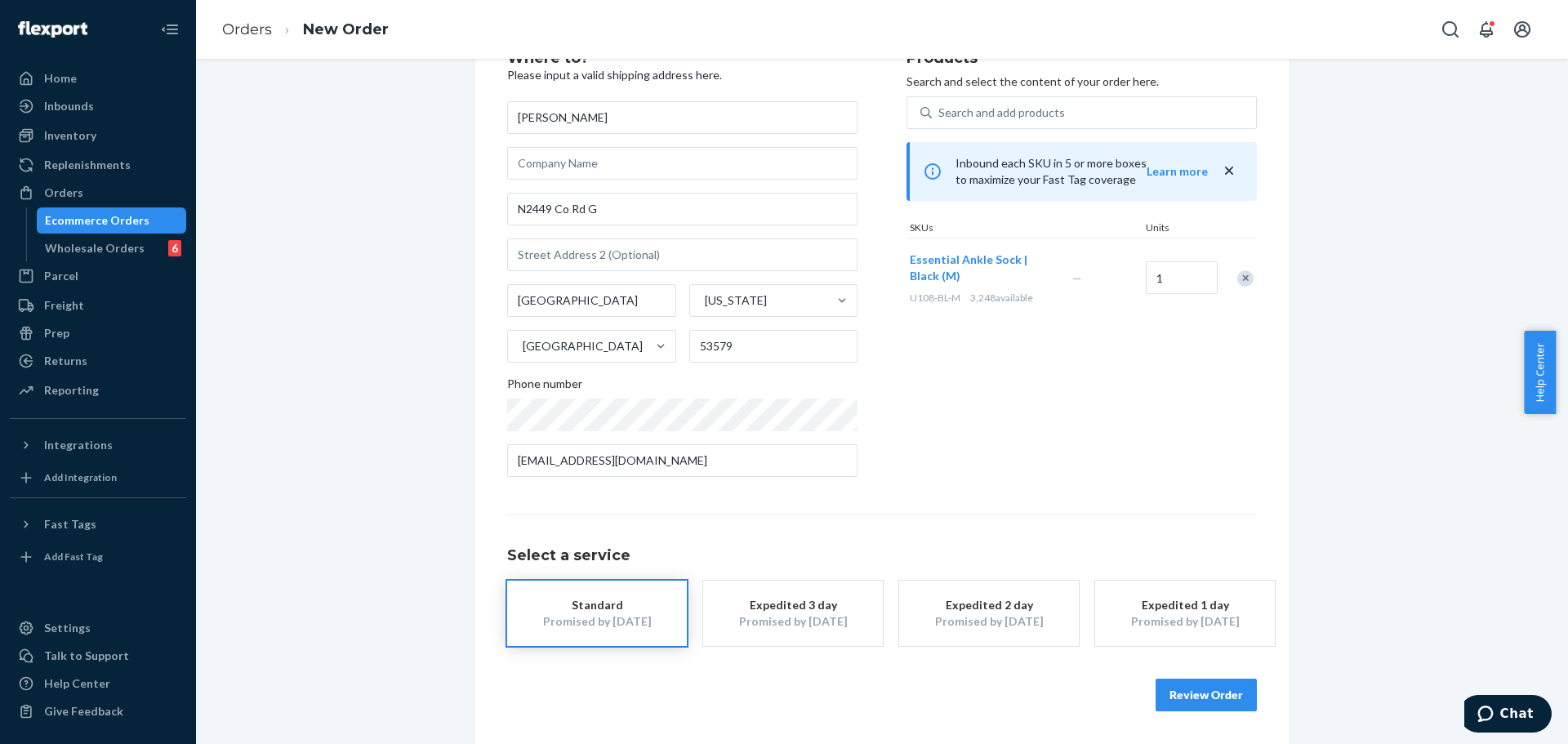
click at [1236, 693] on button "Review Order" at bounding box center [1207, 694] width 101 height 32
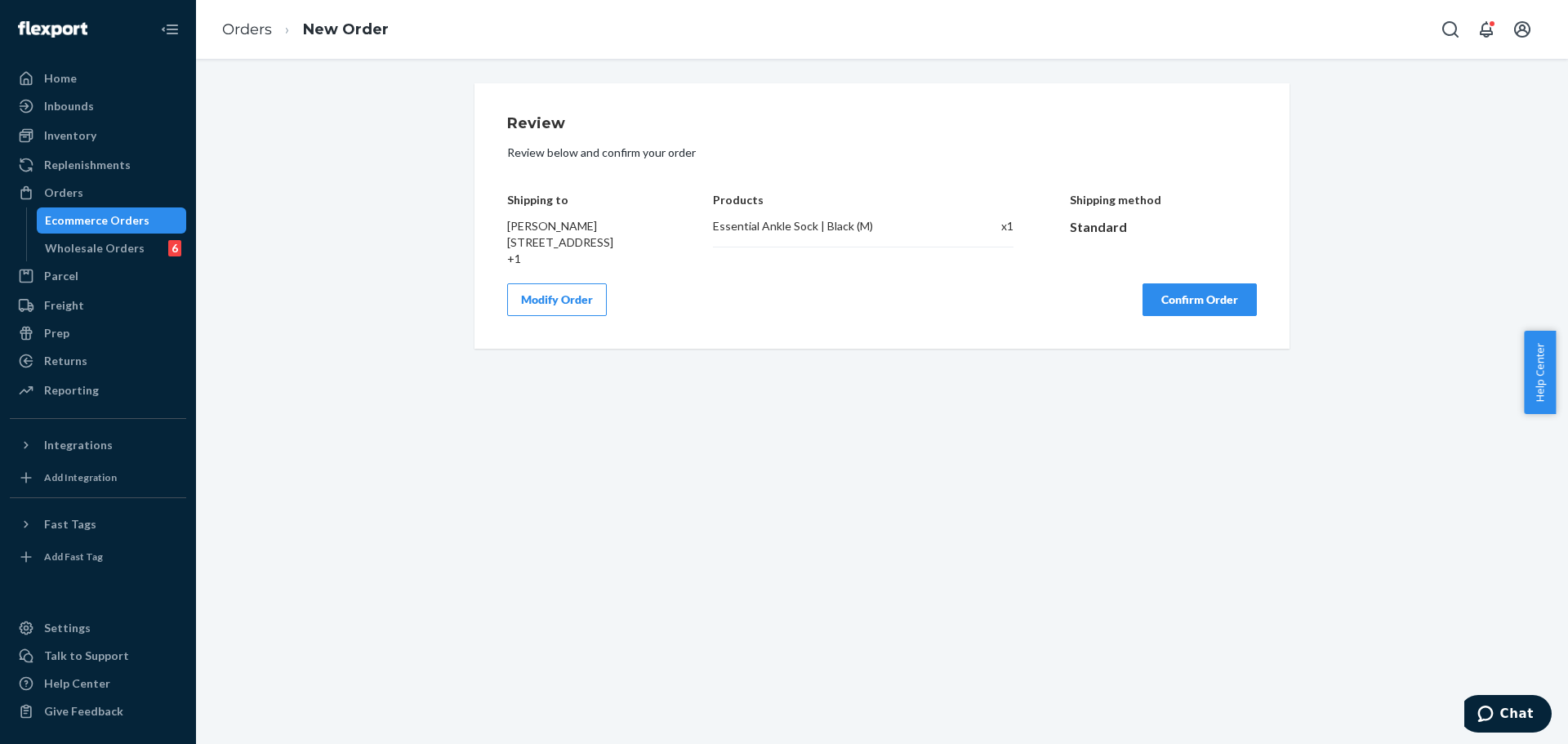
click at [1199, 316] on button "Confirm Order" at bounding box center [1199, 298] width 114 height 32
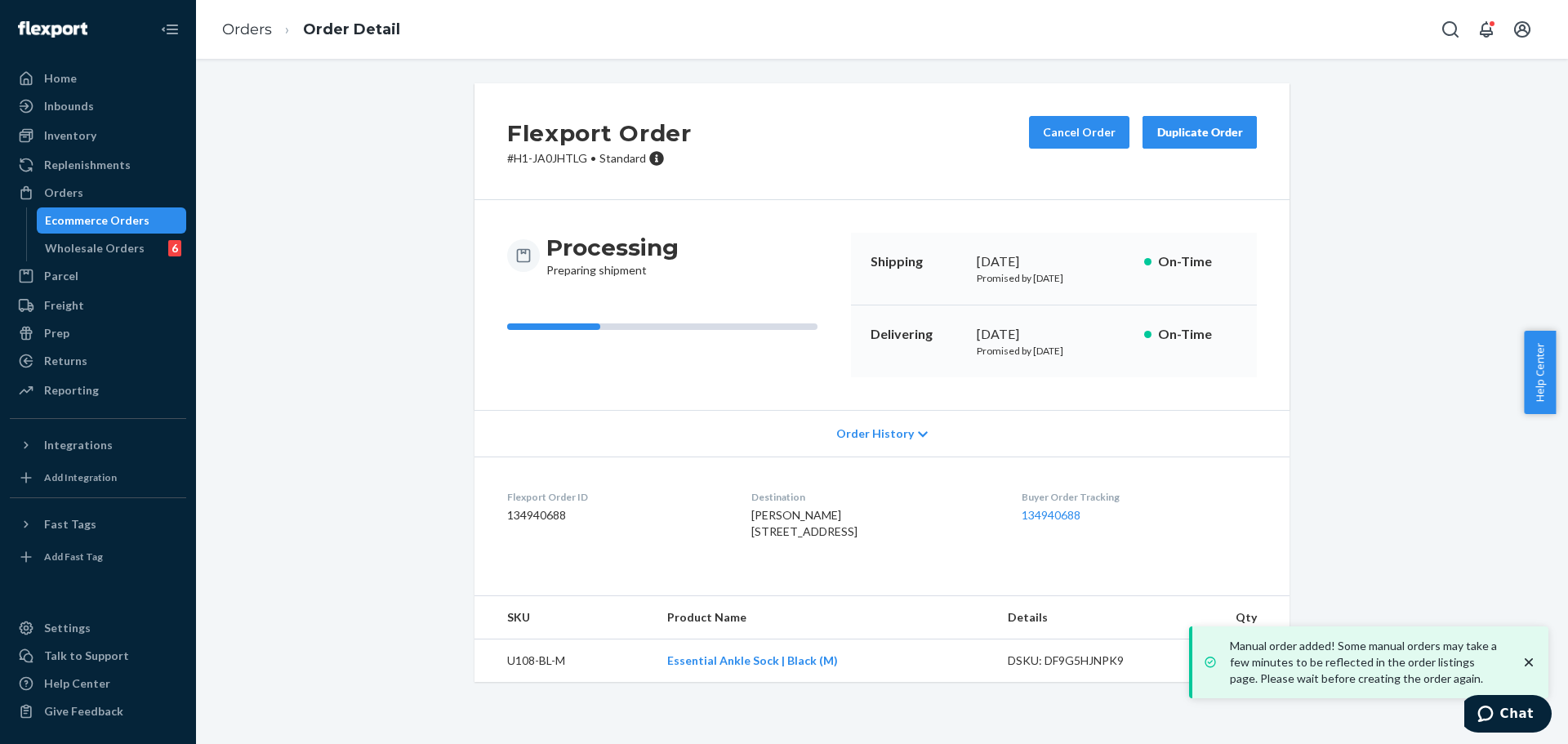
drag, startPoint x: 754, startPoint y: 531, endPoint x: 852, endPoint y: 531, distance: 98.0
click at [852, 531] on dl "Flexport Order ID 134940688 Destination NICOLA NGAN N2449 County Road G Reesevi…" at bounding box center [881, 518] width 815 height 123
copy span "N2449 County Road G"
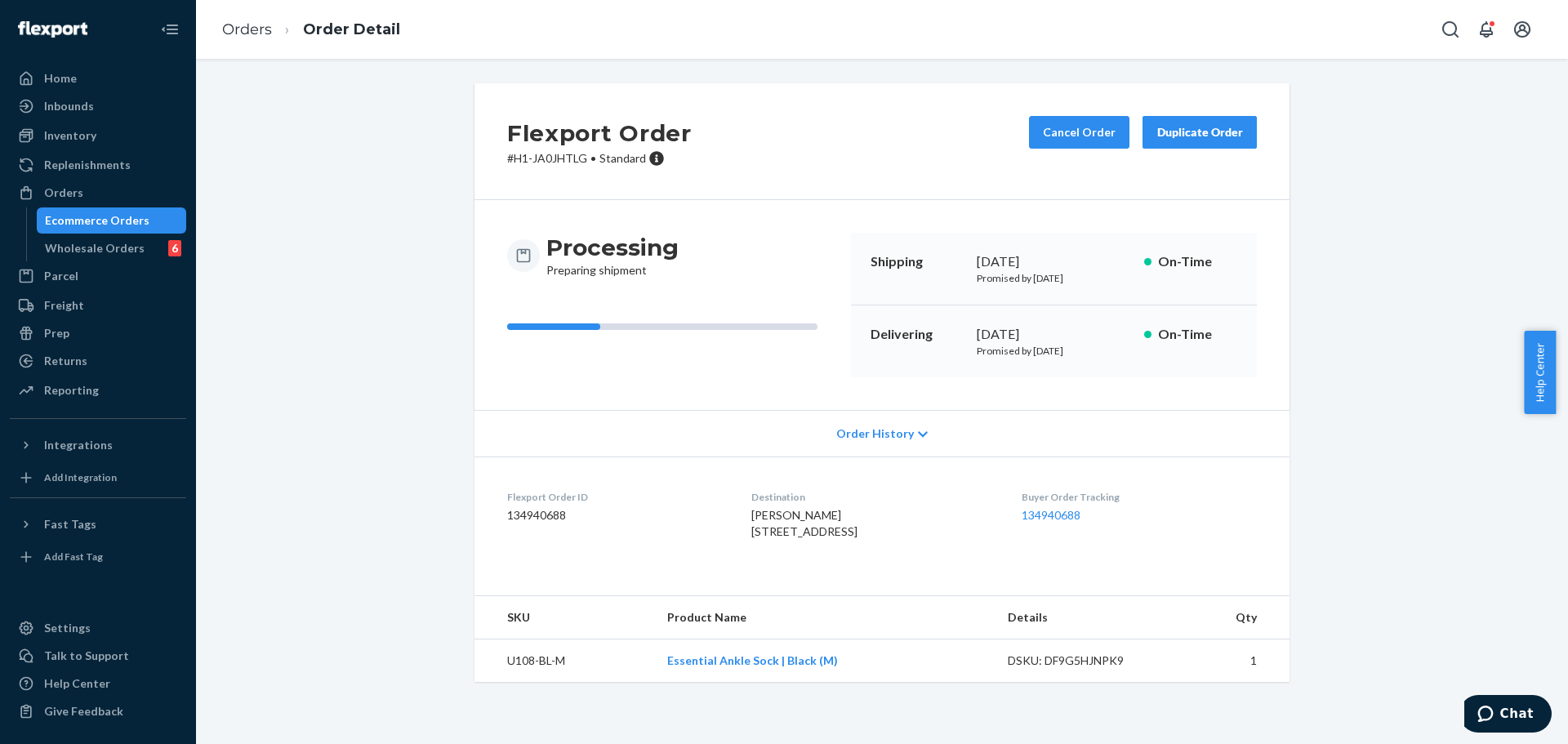
click at [751, 538] on span "NICOLA NGAN N2449 County Road G Reeseville, WI 53579-9750 US" at bounding box center [804, 523] width 106 height 30
click at [811, 538] on span "NICOLA NGAN N2449 County Road G Reeseville, WI 53579-9750 US" at bounding box center [804, 523] width 106 height 30
click at [1051, 142] on button "Cancel Order" at bounding box center [1079, 132] width 101 height 32
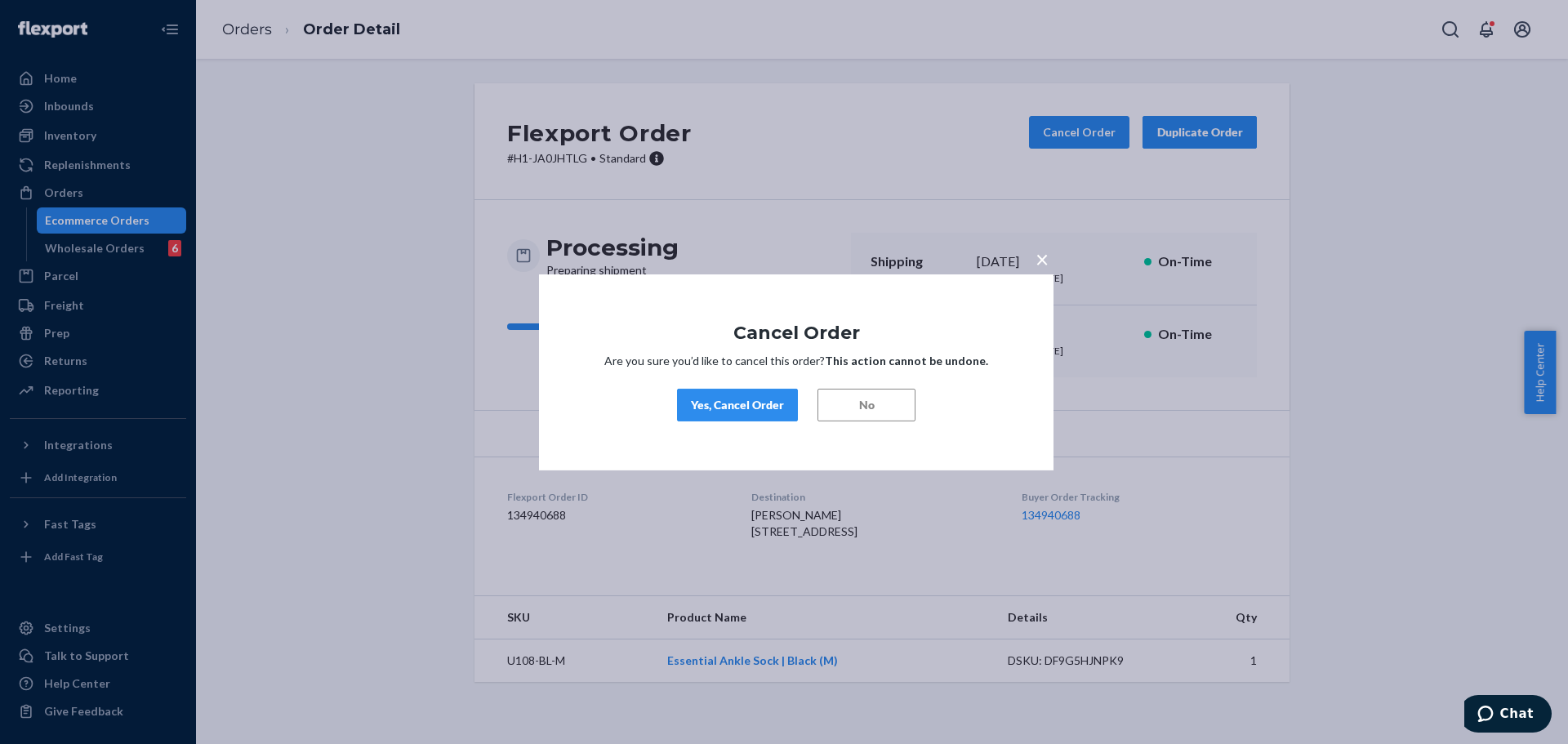
click at [761, 410] on div "Yes, Cancel Order" at bounding box center [737, 405] width 93 height 17
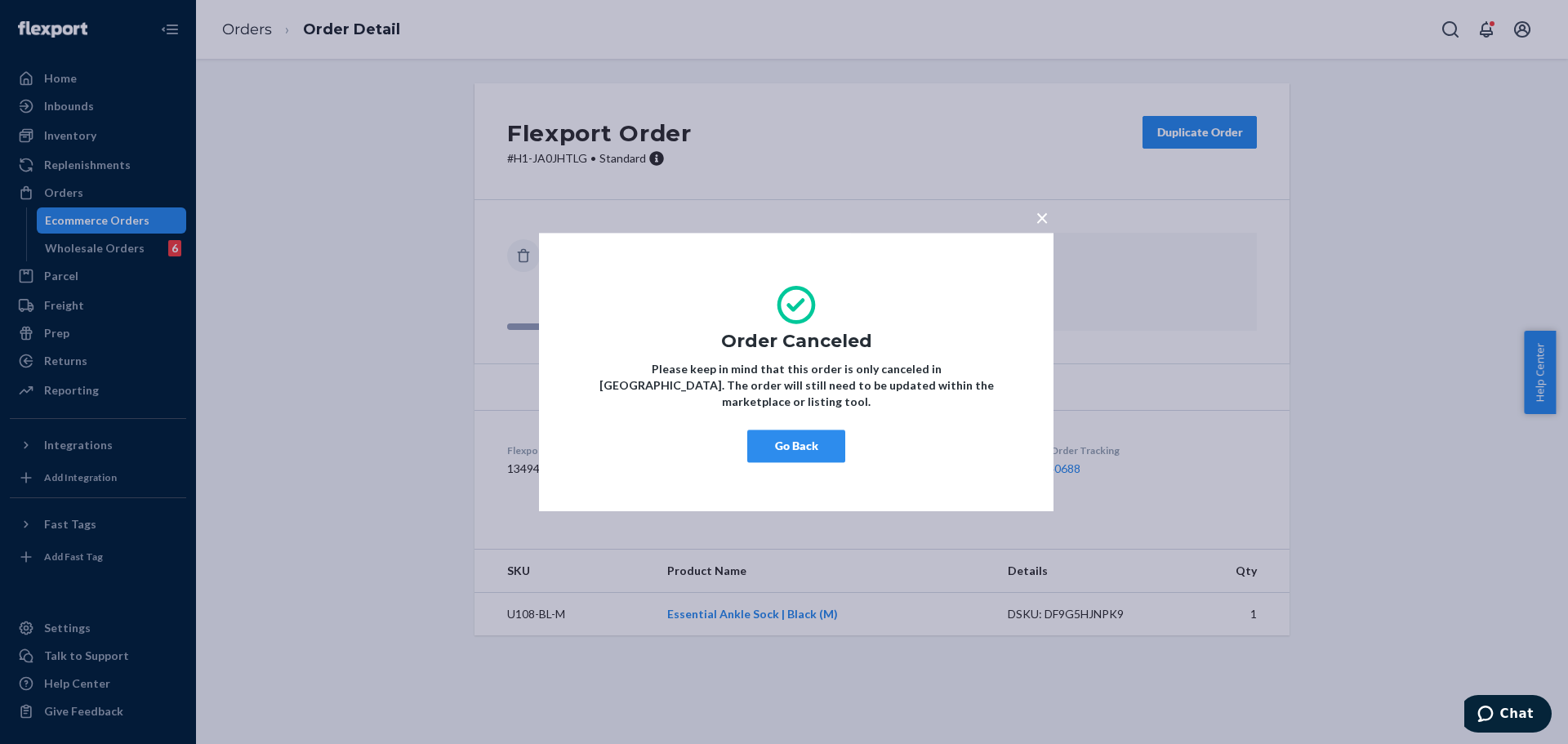
drag, startPoint x: 809, startPoint y: 437, endPoint x: 1019, endPoint y: 419, distance: 210.8
click at [808, 437] on button "Go Back" at bounding box center [796, 445] width 98 height 32
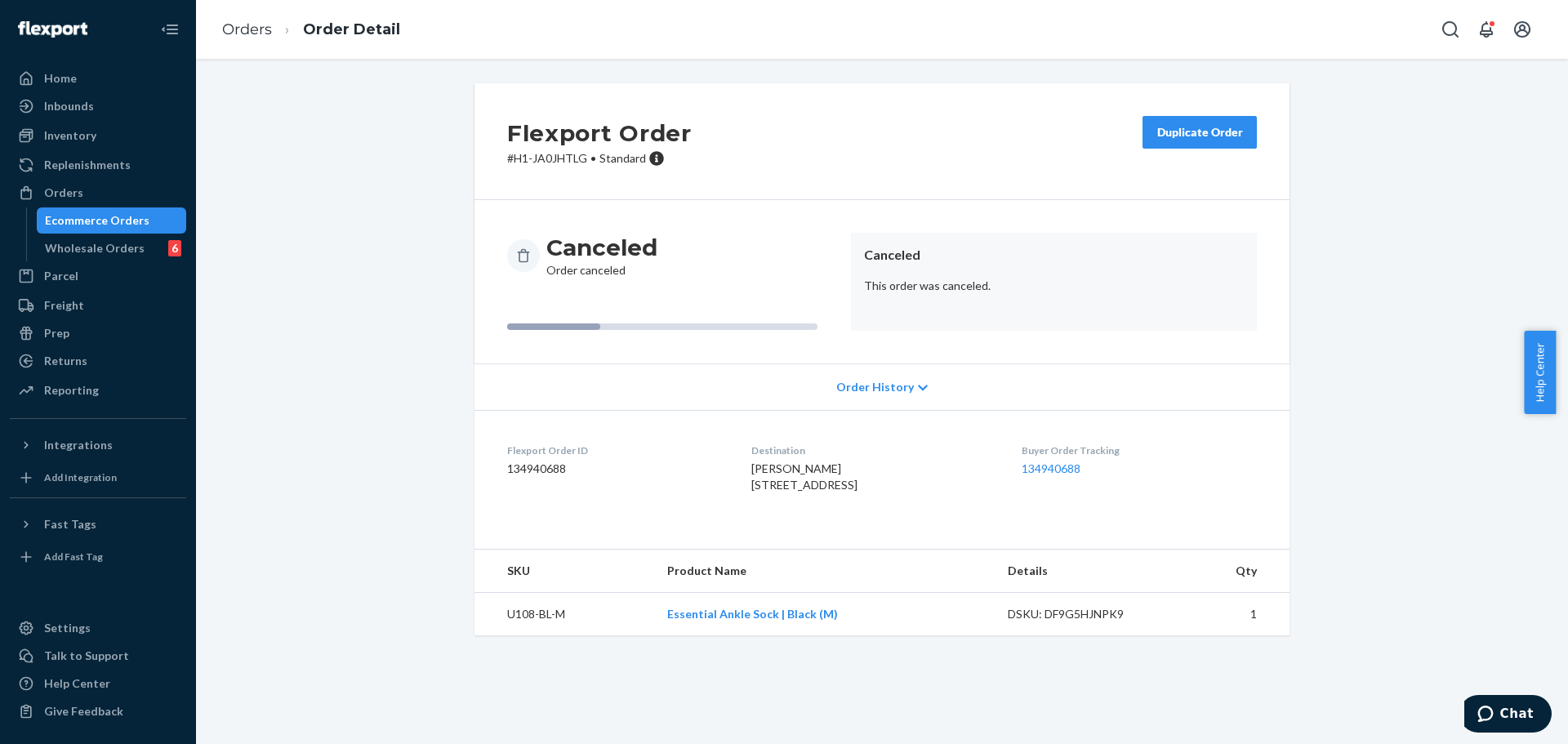
click at [1186, 133] on div "Duplicate Order" at bounding box center [1199, 132] width 87 height 17
